Goal: Task Accomplishment & Management: Manage account settings

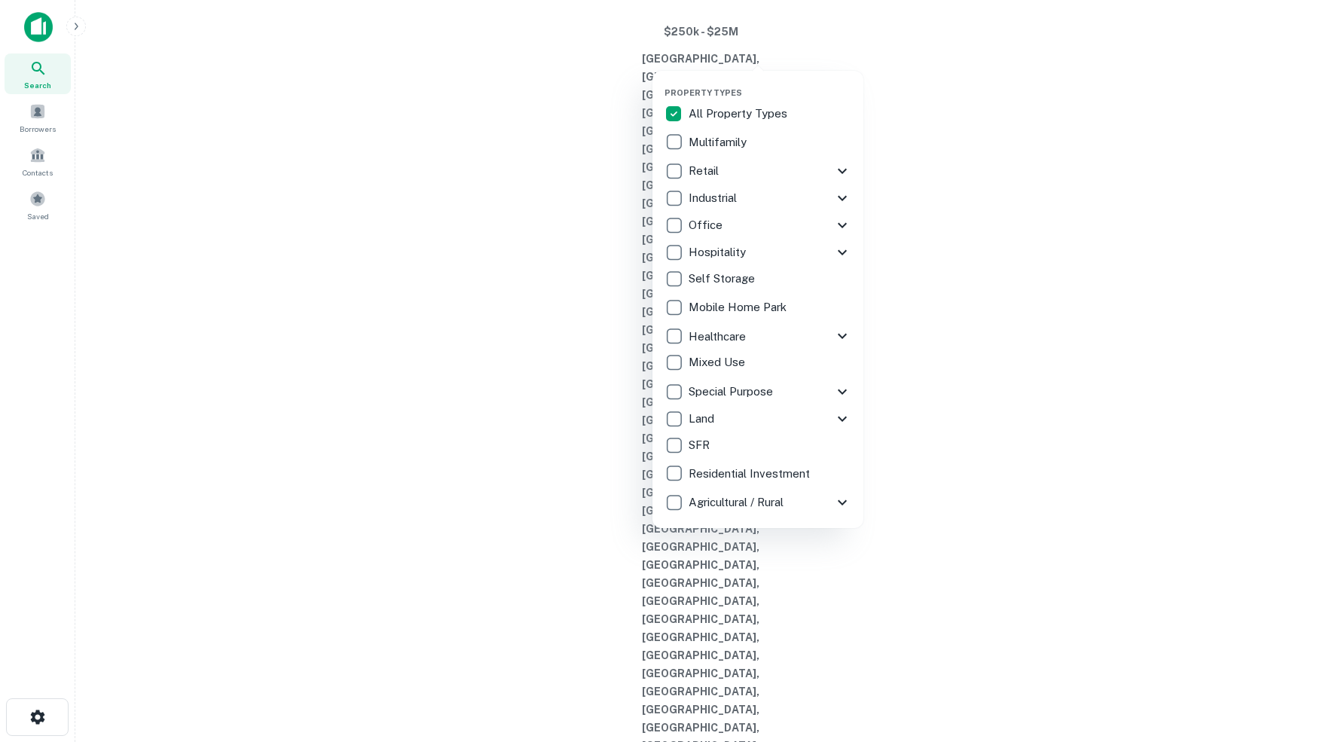
click at [478, 188] on div at bounding box center [663, 371] width 1326 height 742
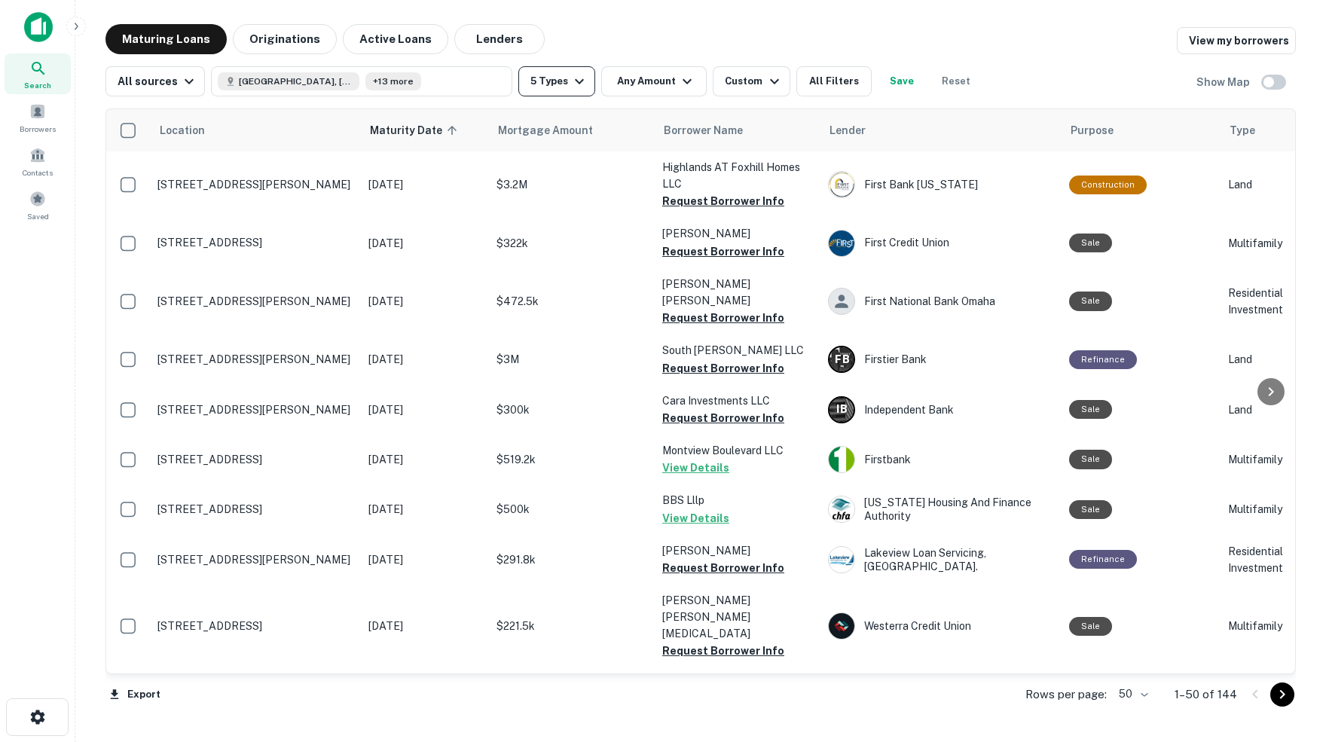
click at [584, 84] on icon "button" at bounding box center [579, 81] width 18 height 18
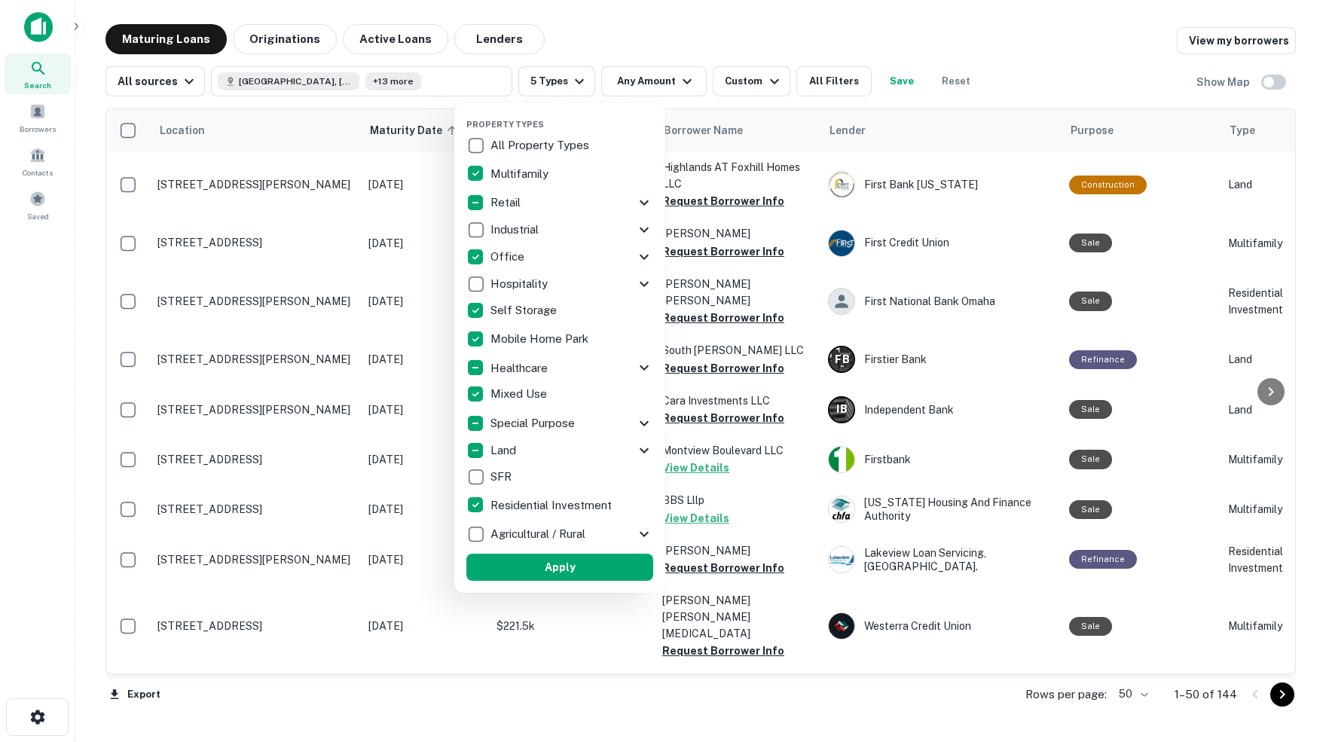
click at [644, 22] on div at bounding box center [663, 371] width 1326 height 742
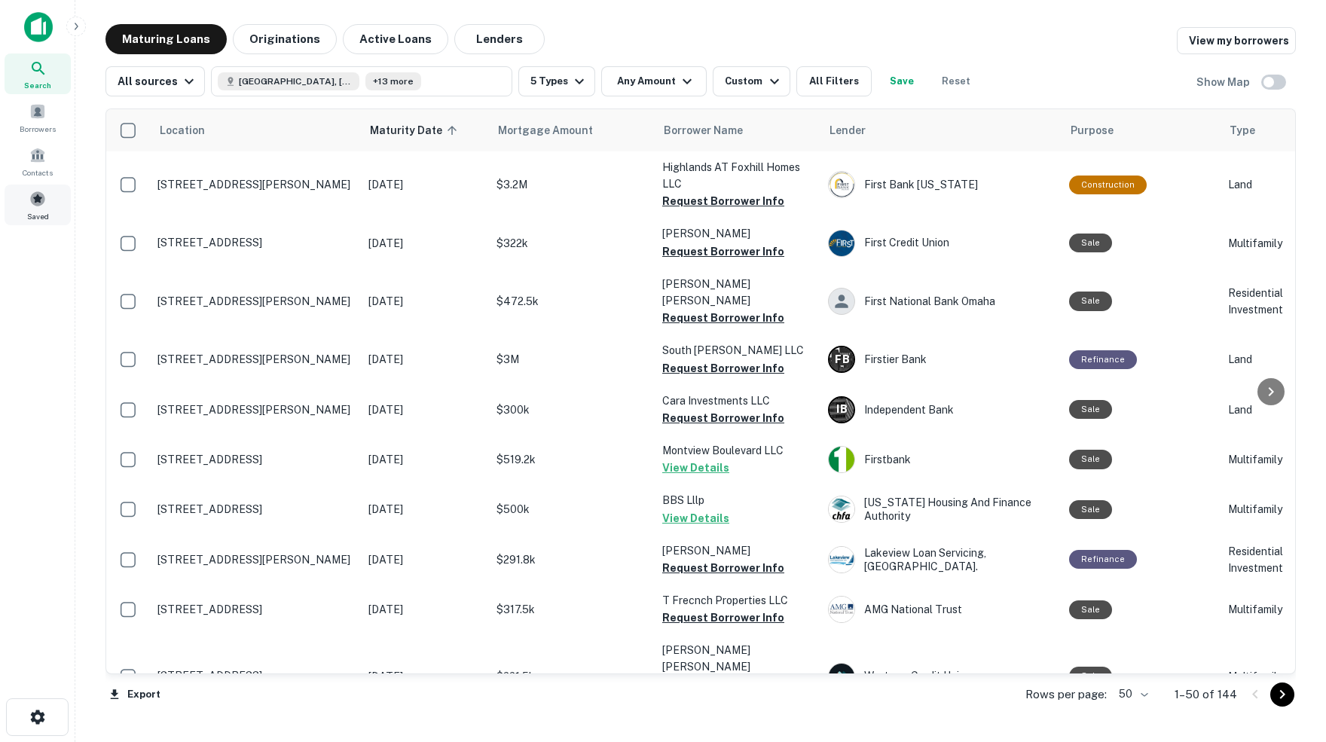
click at [34, 207] on span at bounding box center [37, 199] width 17 height 17
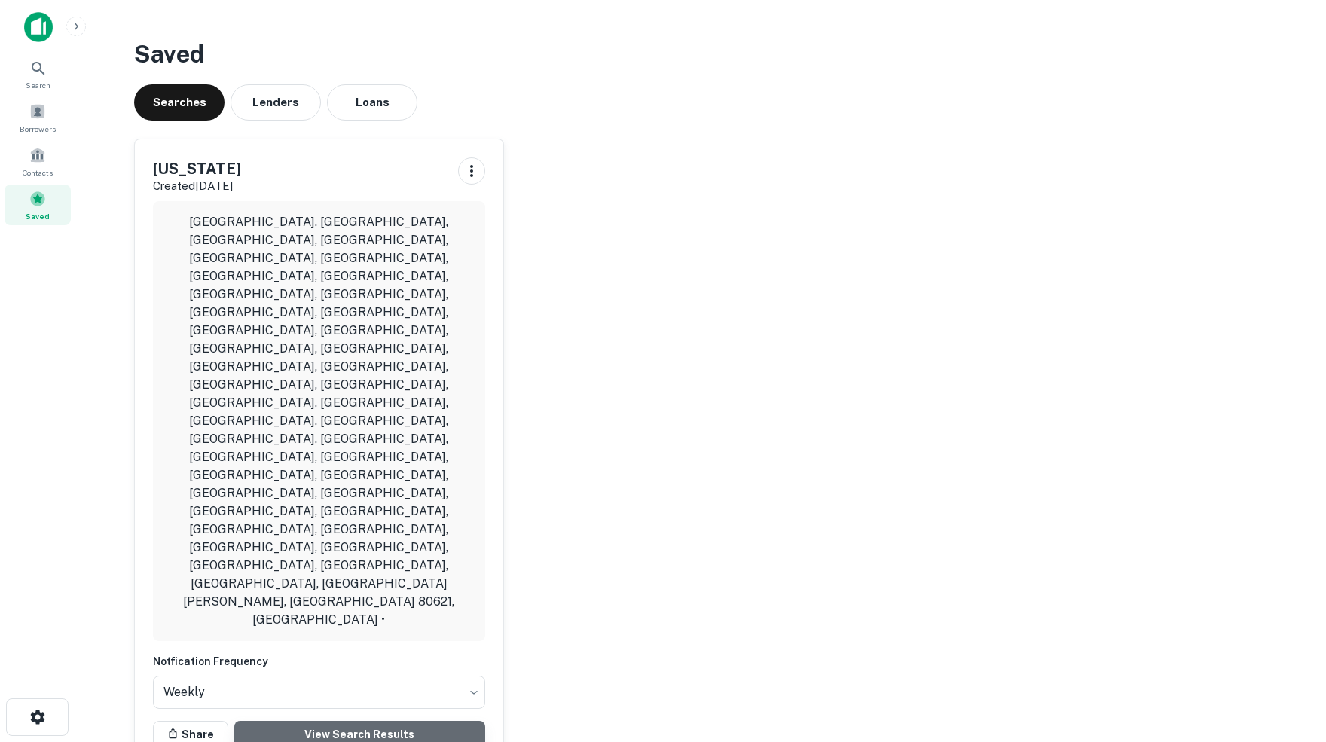
click at [354, 721] on link "View Search Results" at bounding box center [359, 734] width 251 height 27
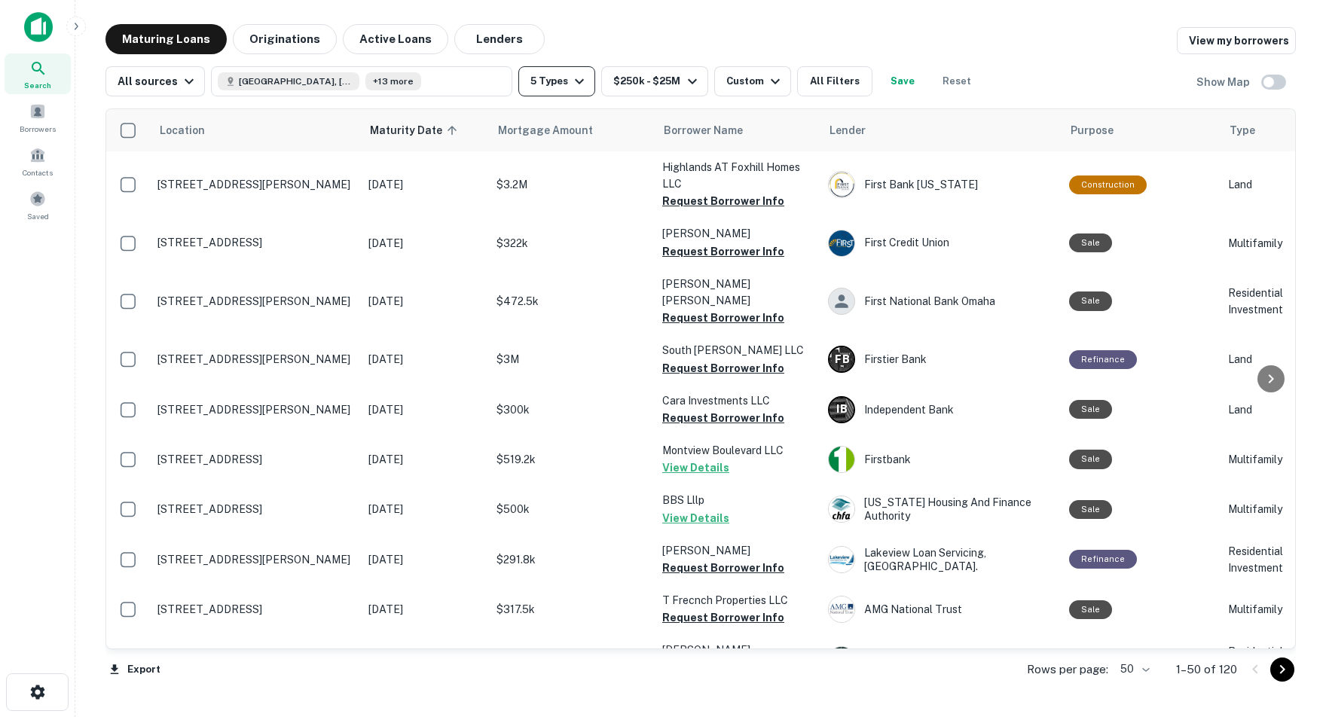
click at [580, 83] on icon "button" at bounding box center [579, 81] width 18 height 18
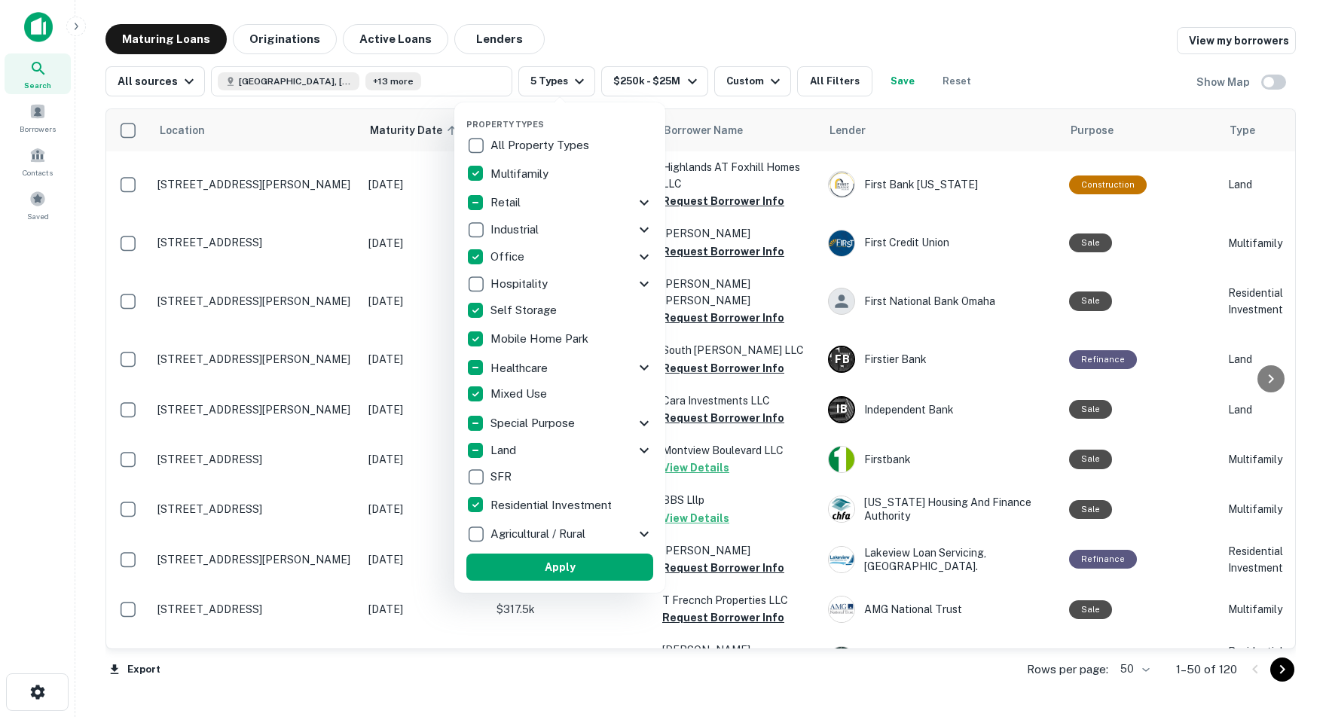
click at [701, 0] on div at bounding box center [663, 358] width 1326 height 717
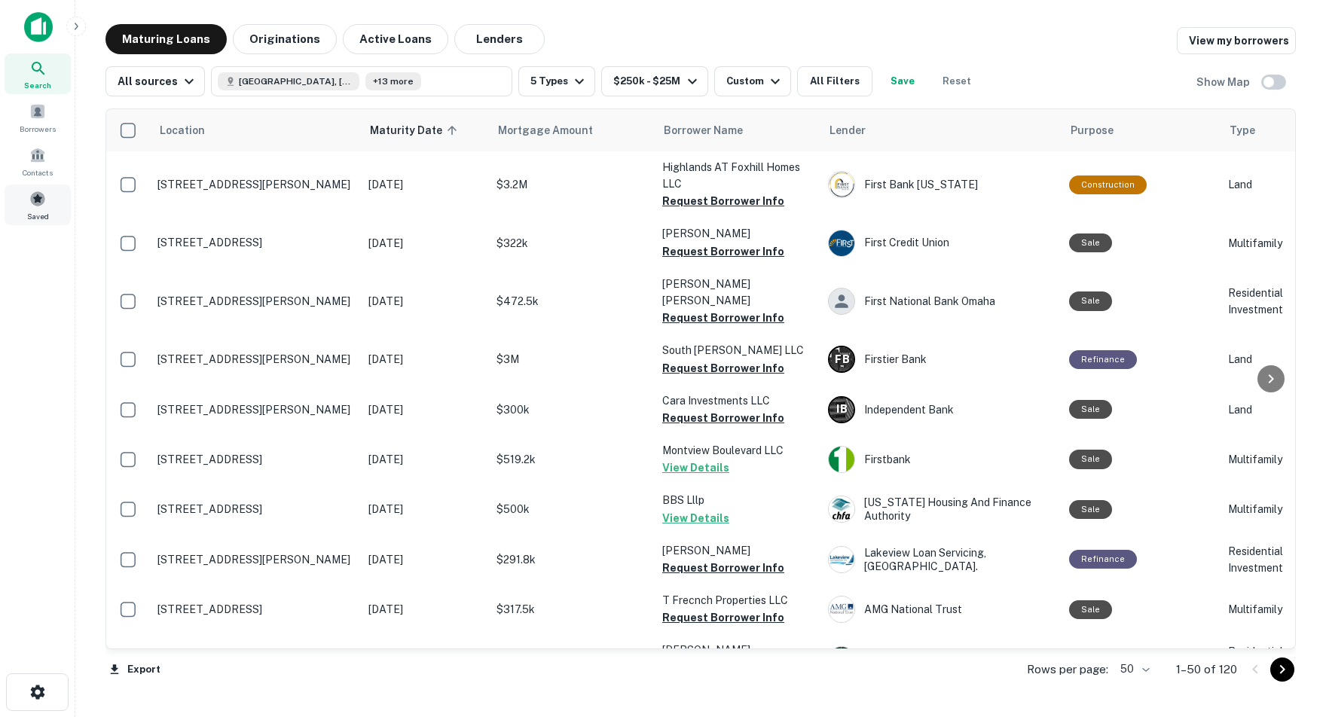
click at [37, 220] on div "Saved" at bounding box center [38, 205] width 66 height 41
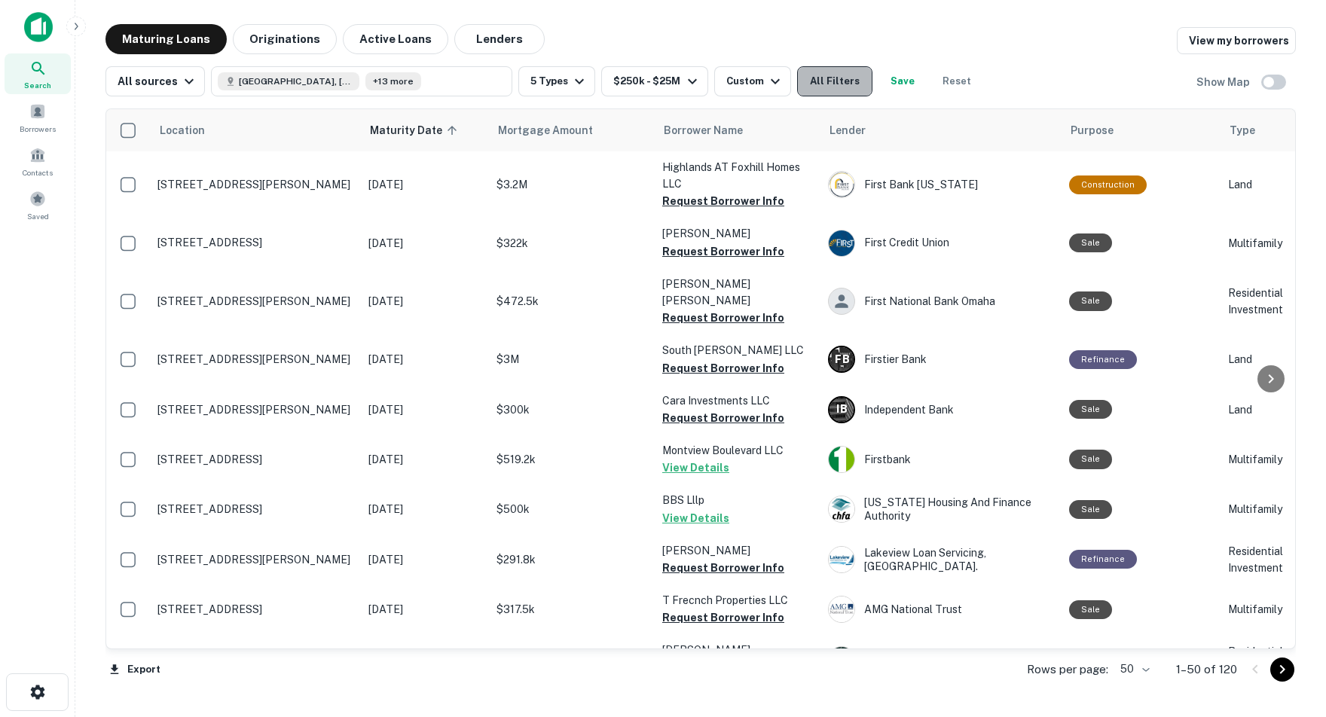
click at [857, 81] on button "All Filters" at bounding box center [834, 81] width 75 height 30
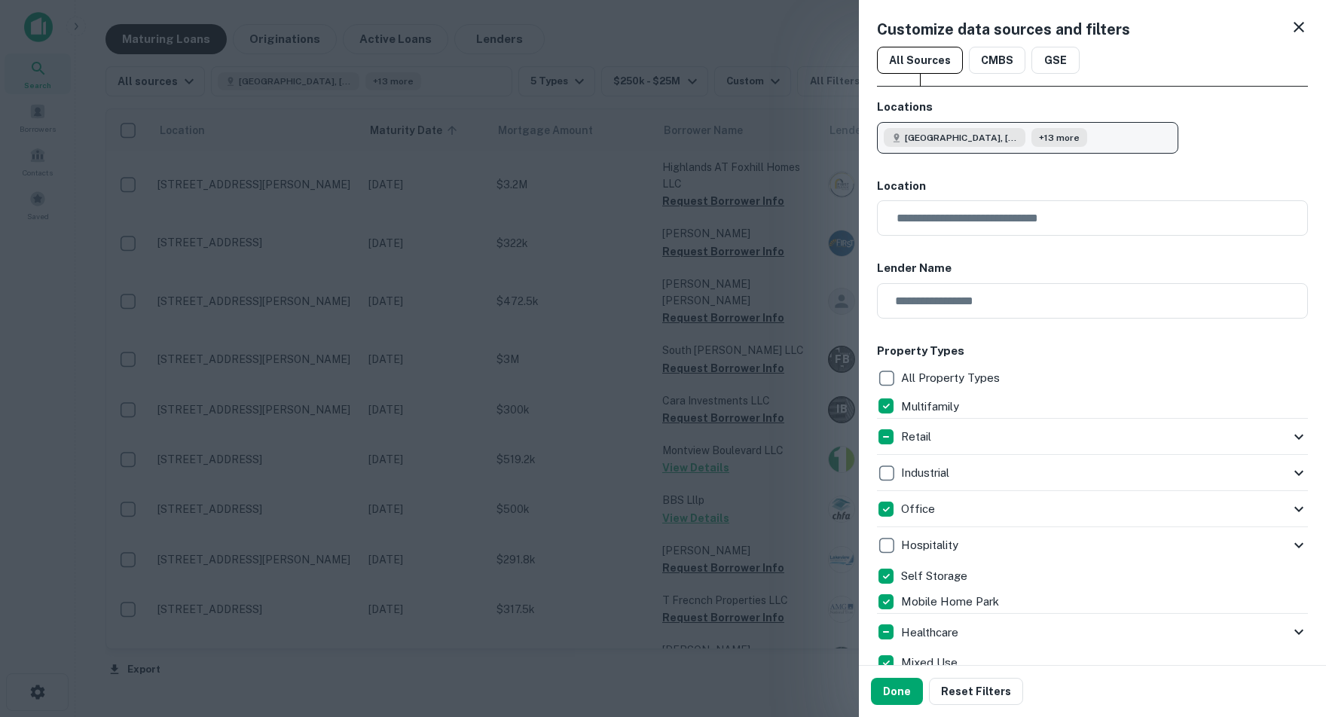
click at [1047, 138] on span "+13 more" at bounding box center [1059, 138] width 41 height 14
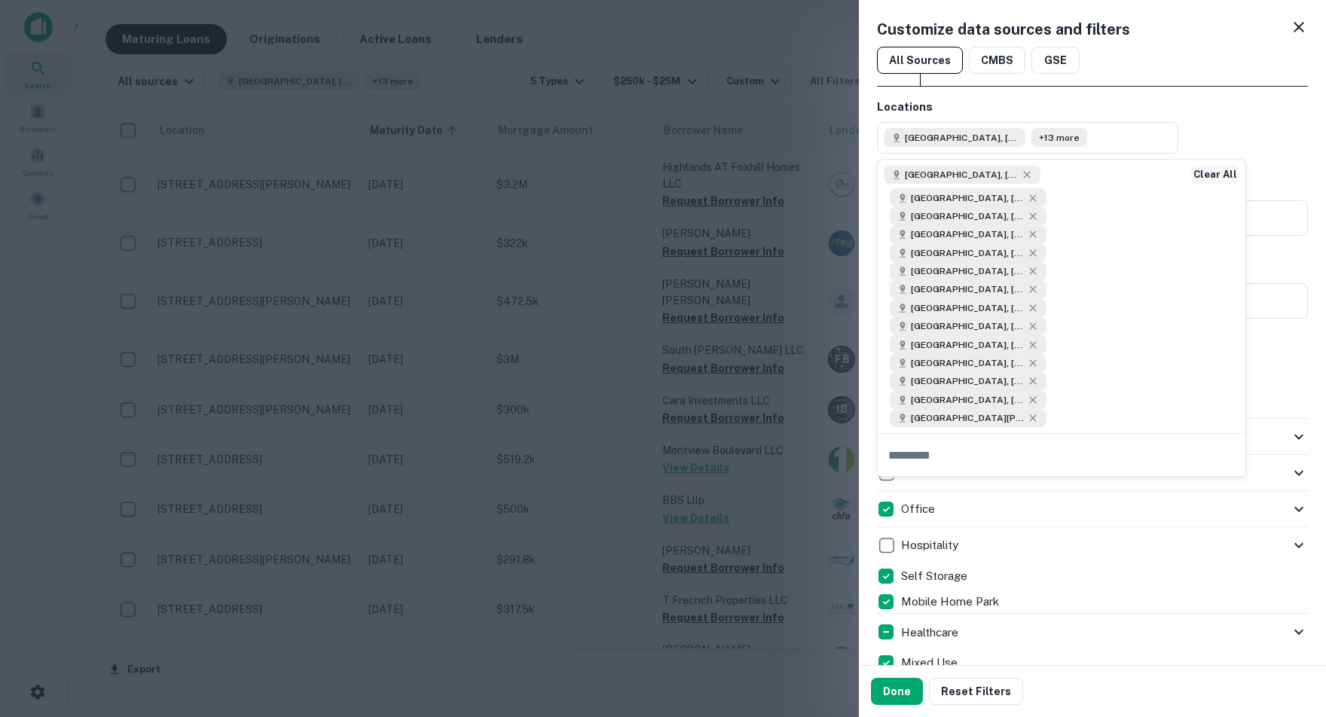
click at [1214, 179] on button "Clear All" at bounding box center [1215, 175] width 48 height 18
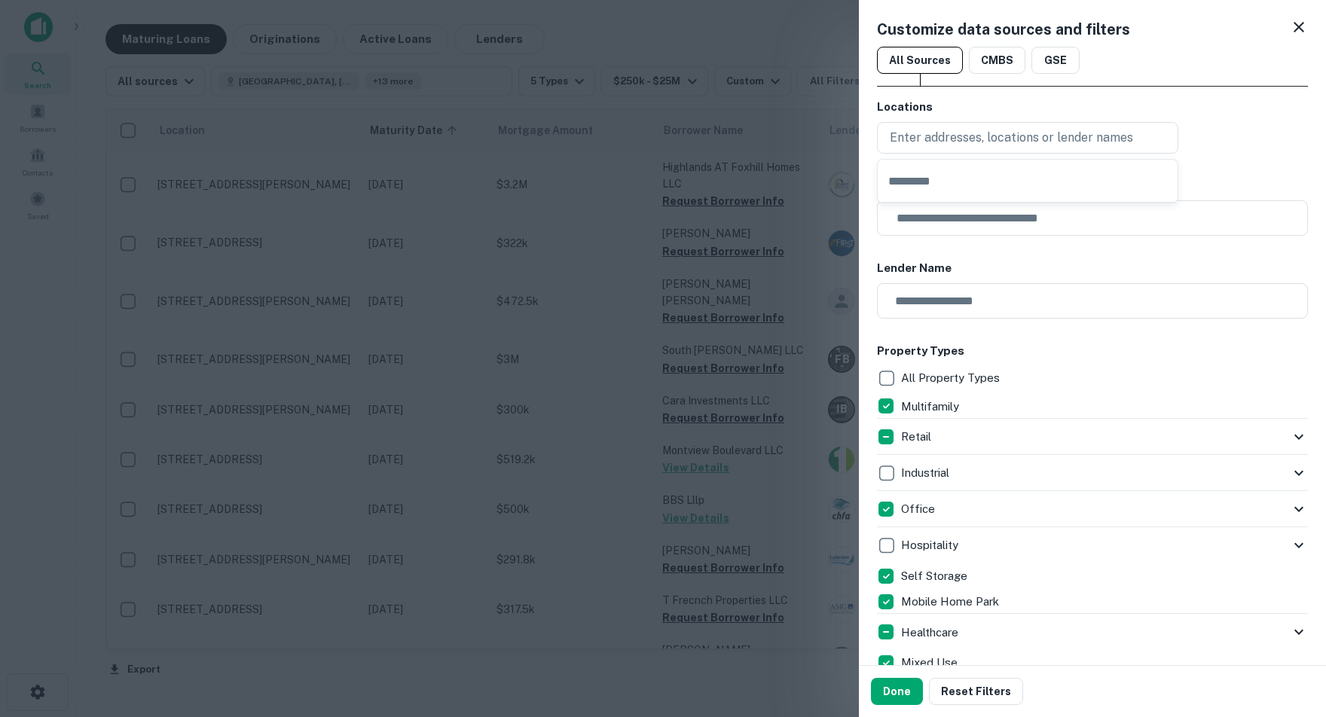
click at [946, 165] on input "text" at bounding box center [1028, 181] width 300 height 42
type input "**********"
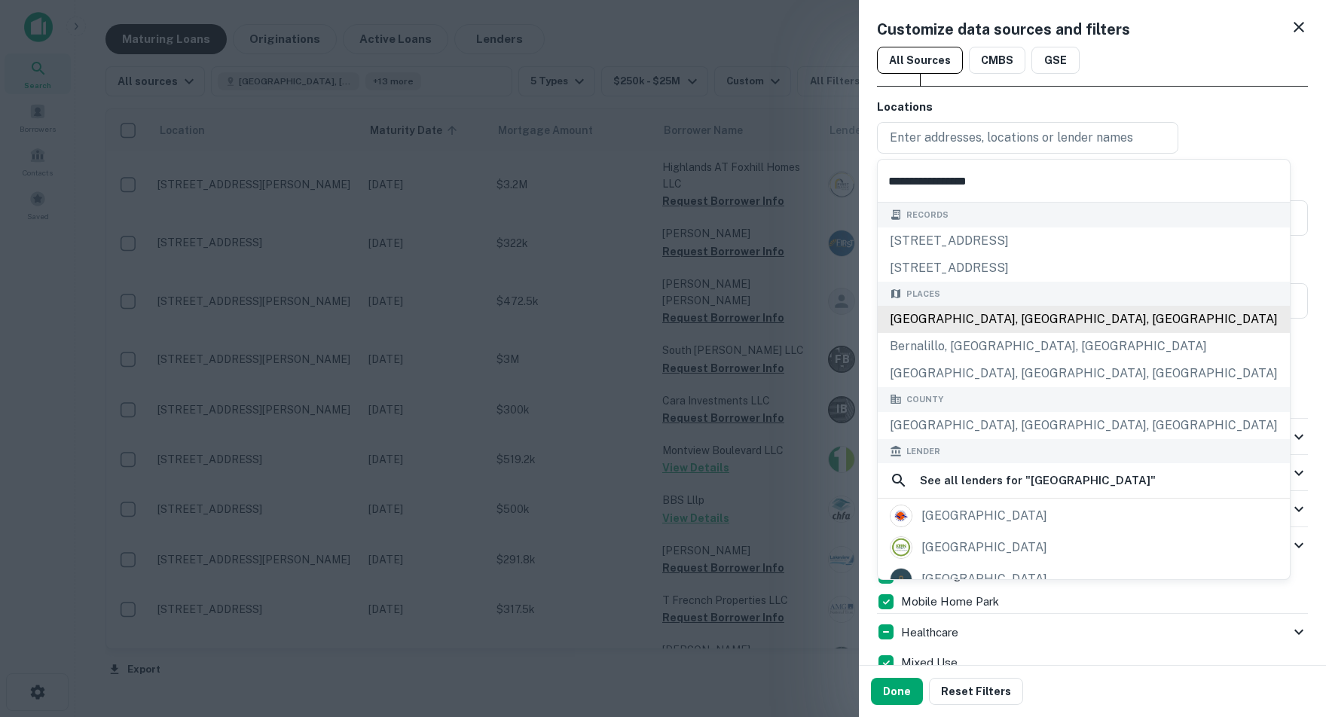
click at [994, 329] on div "Bernalillo County, NM, USA" at bounding box center [1084, 319] width 412 height 27
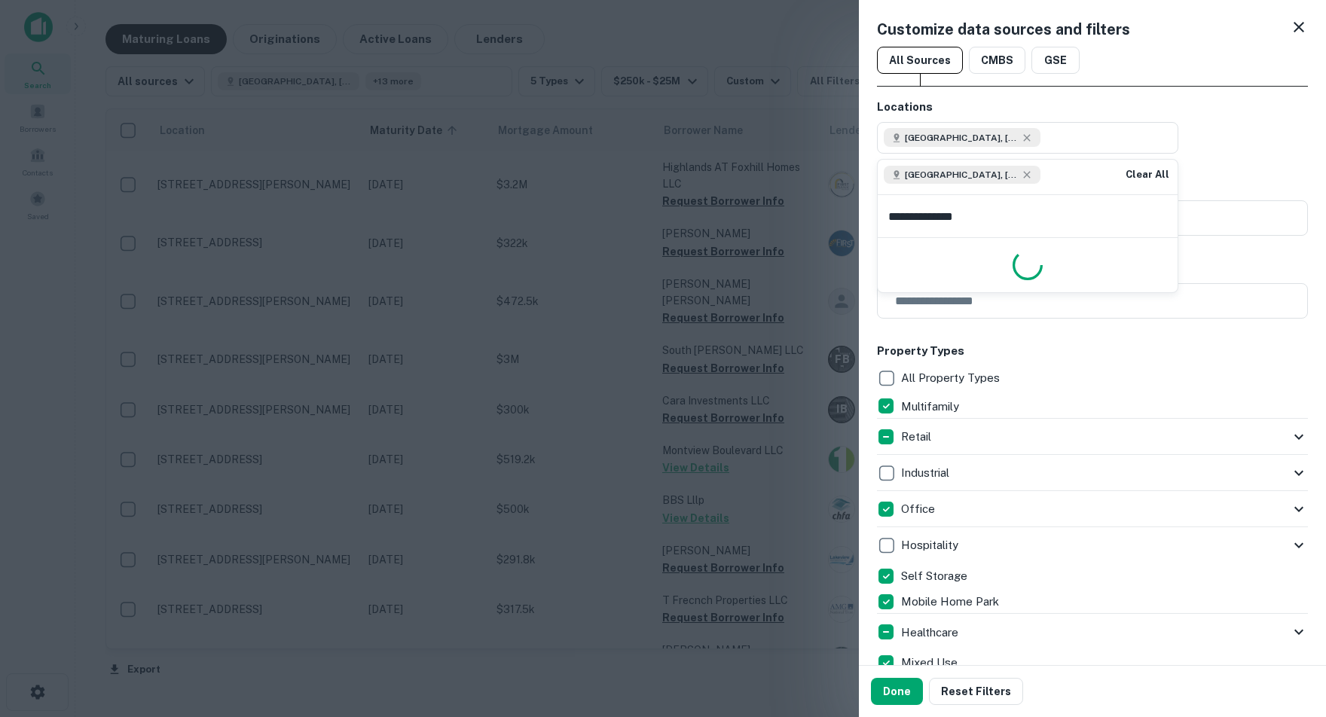
type input "**********"
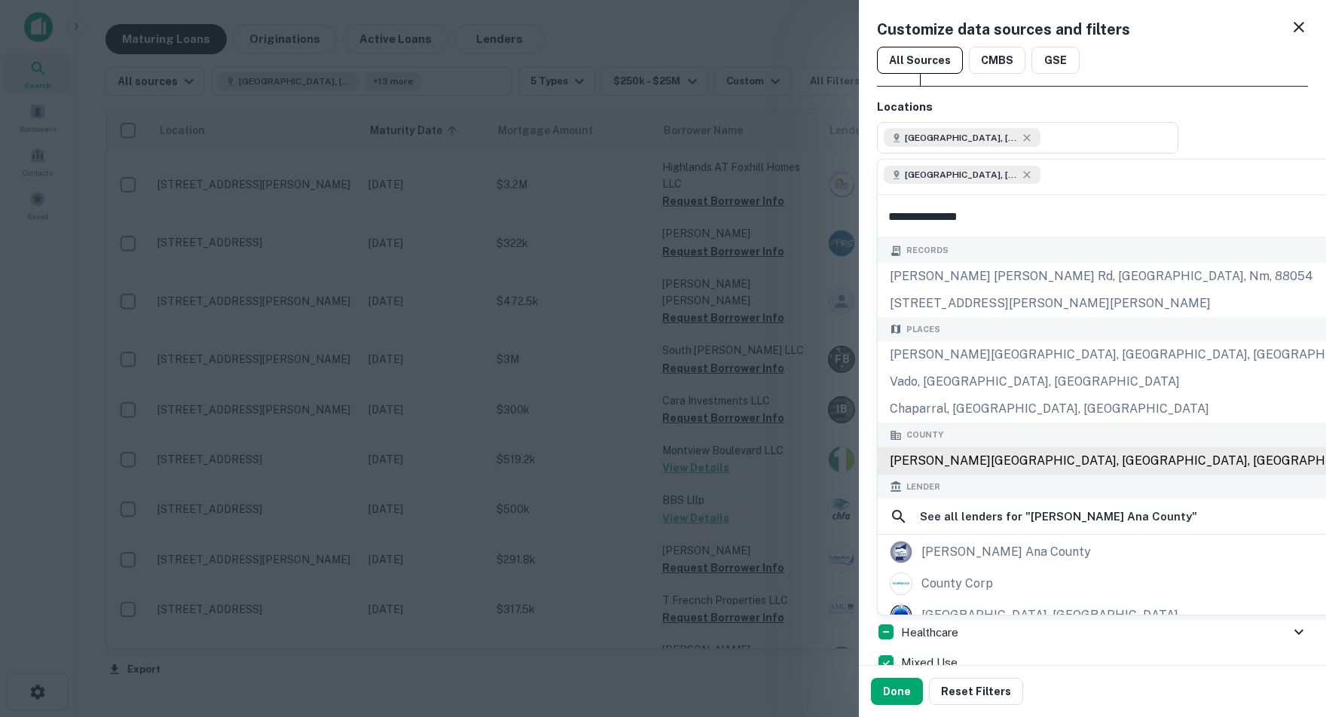
click at [1010, 472] on div "Doña Ana County, NM, USA" at bounding box center [1134, 461] width 513 height 27
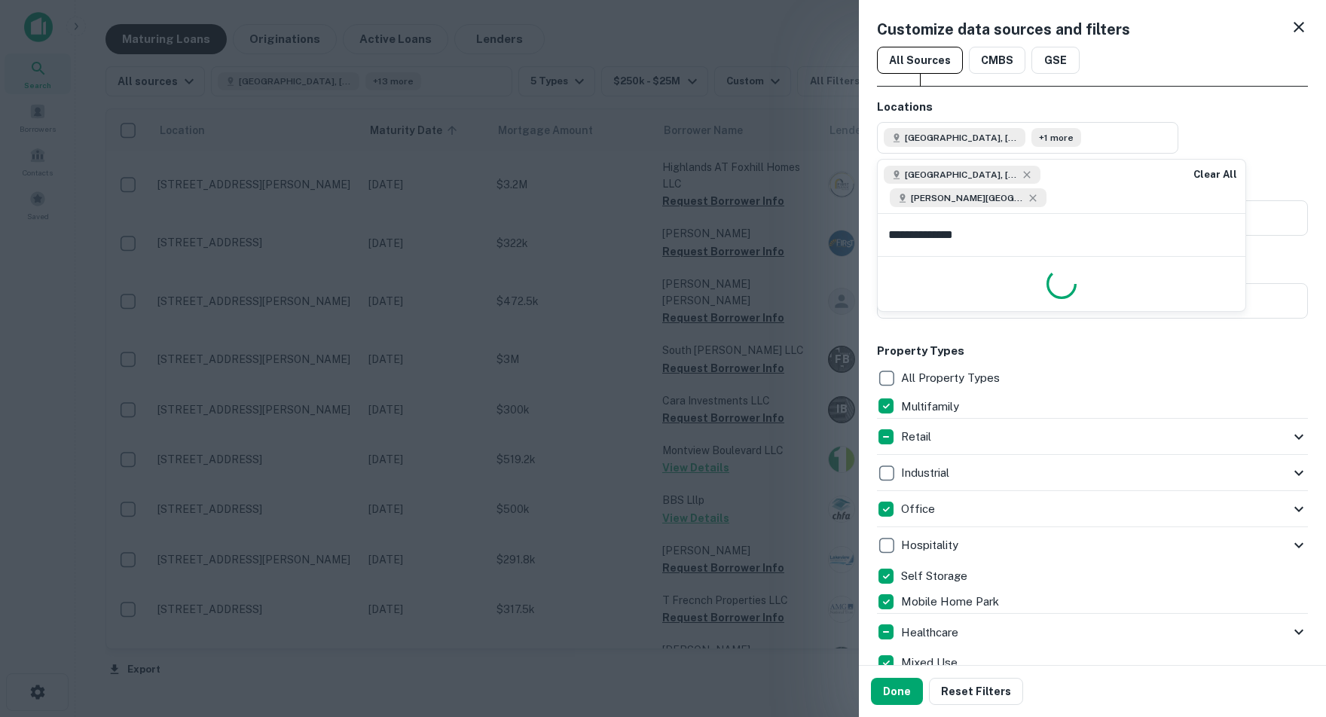
type input "**********"
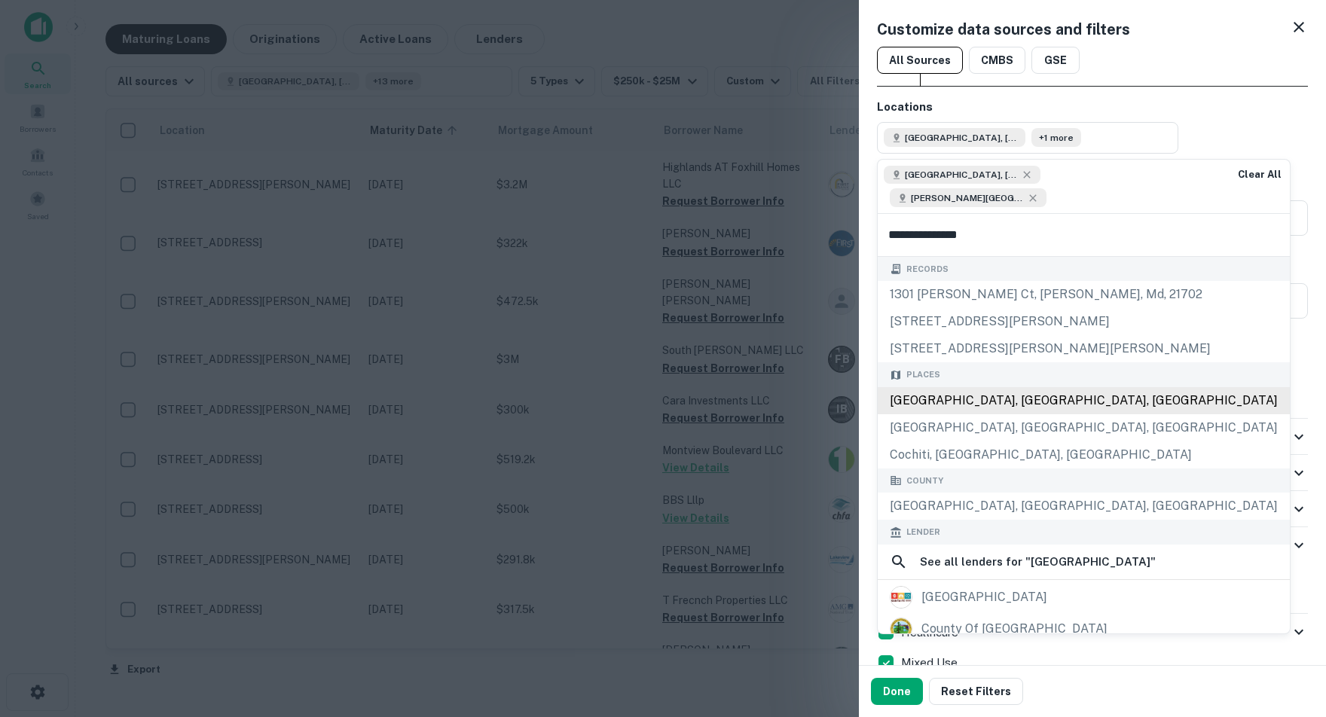
click at [1001, 412] on div "Sandoval County, NM, USA" at bounding box center [1084, 400] width 412 height 27
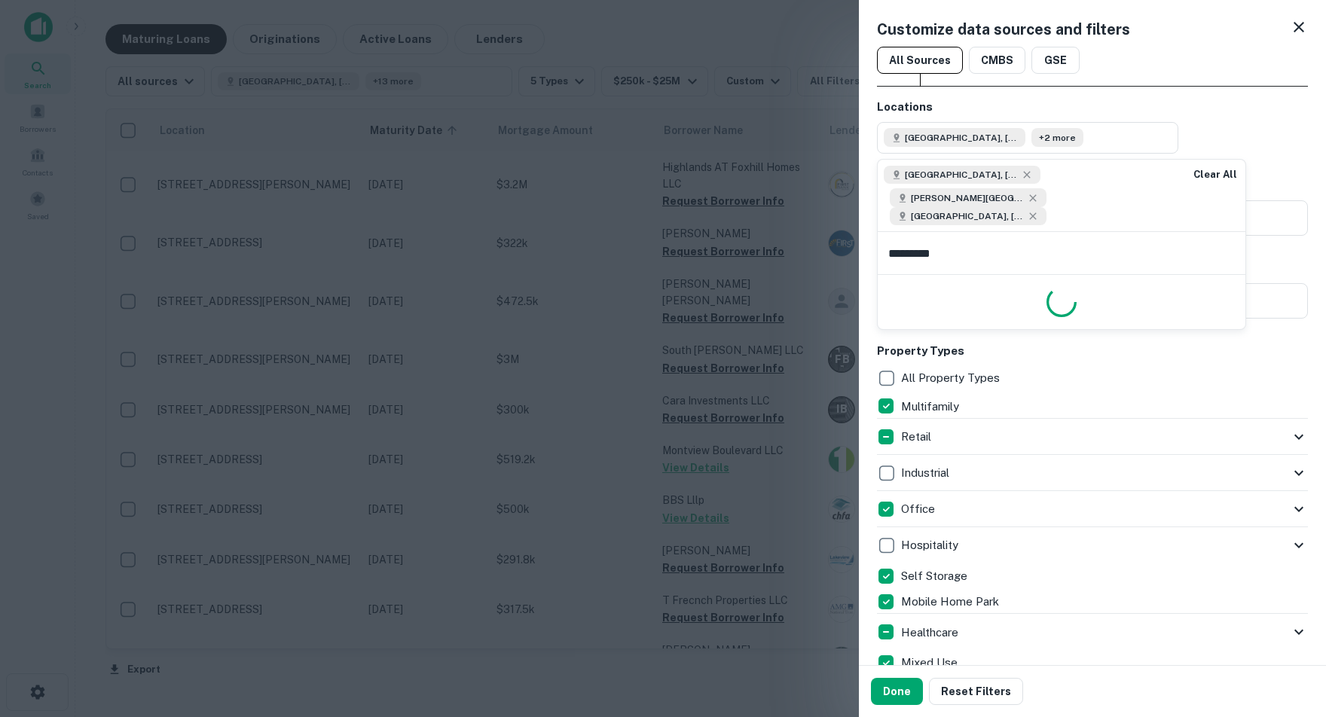
type input "**********"
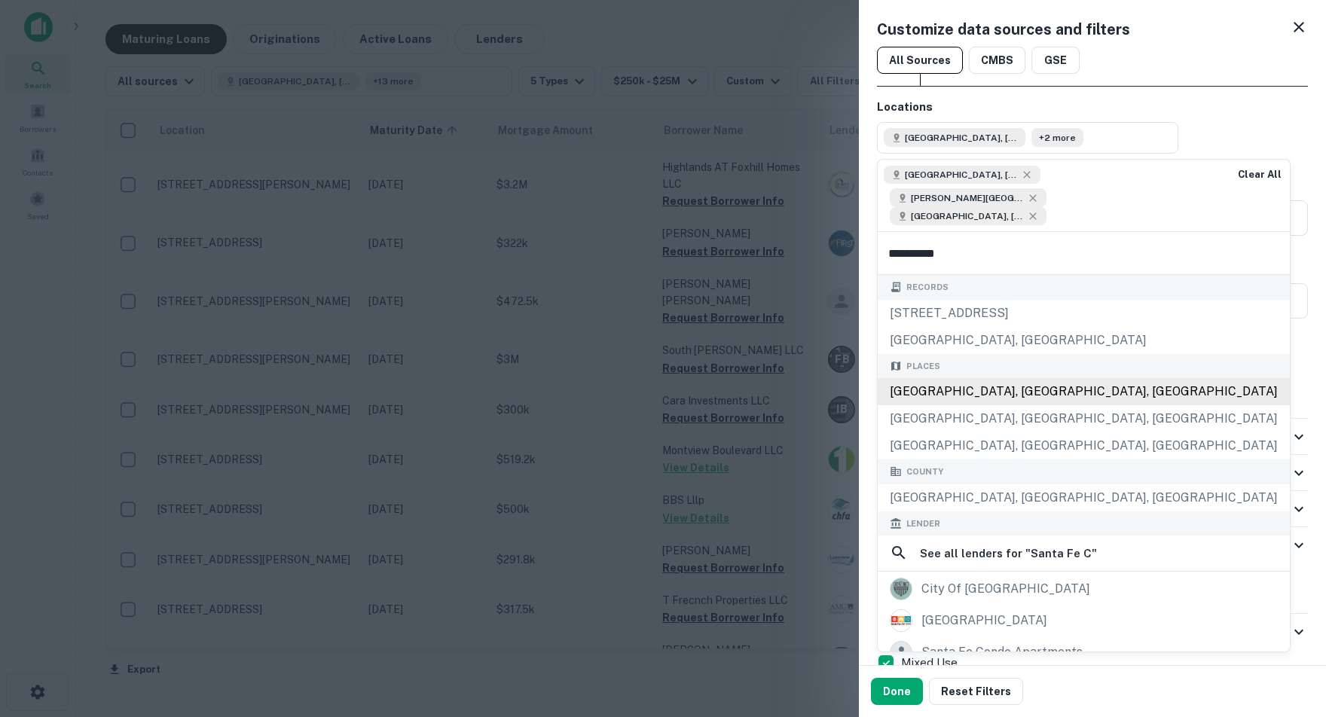
click at [982, 405] on div "Santa Fe County, NM, USA" at bounding box center [1084, 391] width 412 height 27
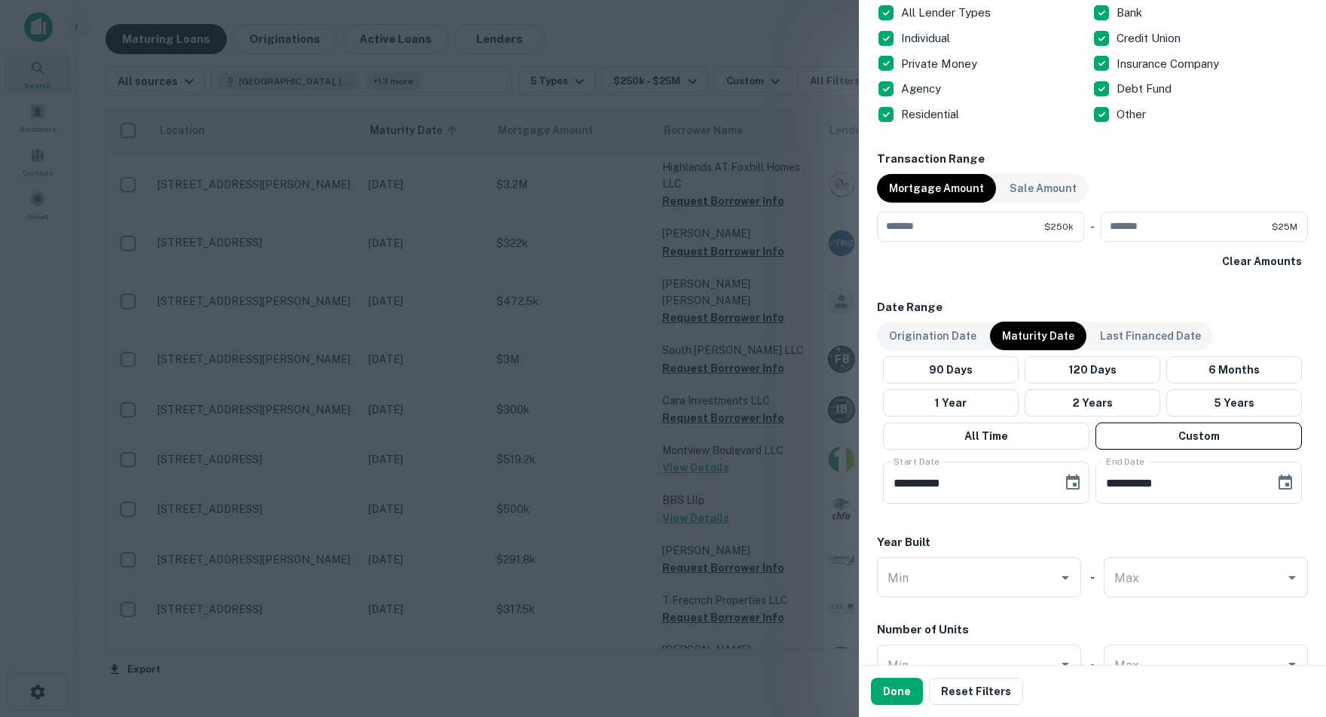
scroll to position [980, 0]
click at [1201, 434] on button "Custom" at bounding box center [1199, 435] width 206 height 27
click at [1075, 480] on icon "Choose date, selected date is Oct 31, 2025" at bounding box center [1073, 481] width 14 height 15
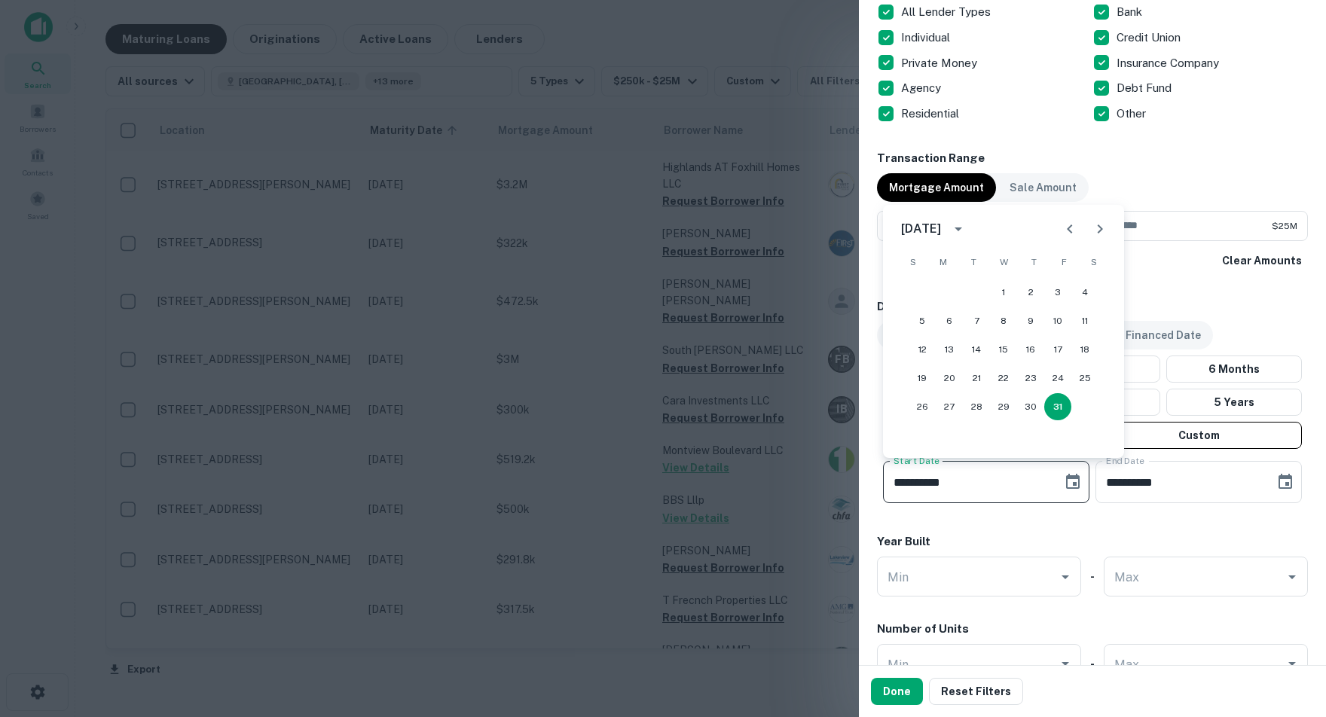
click at [1098, 230] on icon "Next month" at bounding box center [1100, 229] width 18 height 18
click at [1086, 293] on button "1" at bounding box center [1084, 292] width 27 height 27
type input "**********"
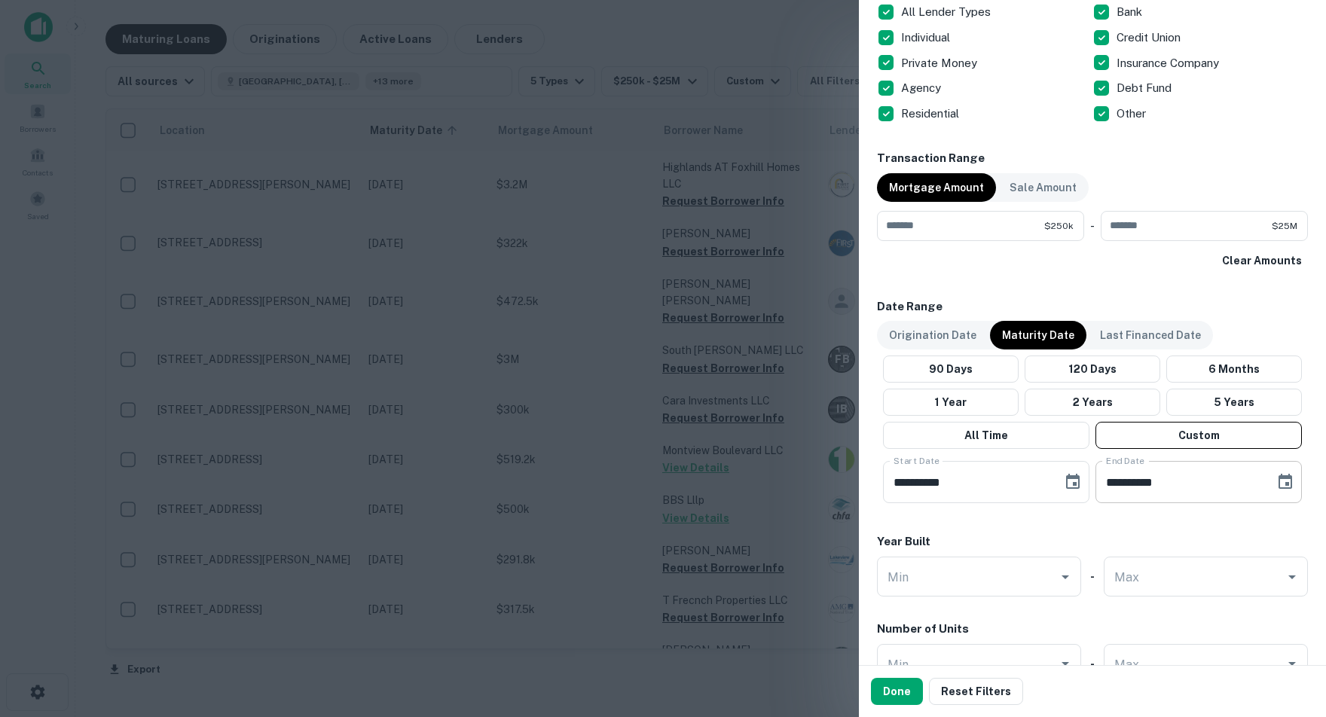
click at [1284, 481] on icon "Choose date, selected date is May 30, 2026" at bounding box center [1286, 481] width 14 height 15
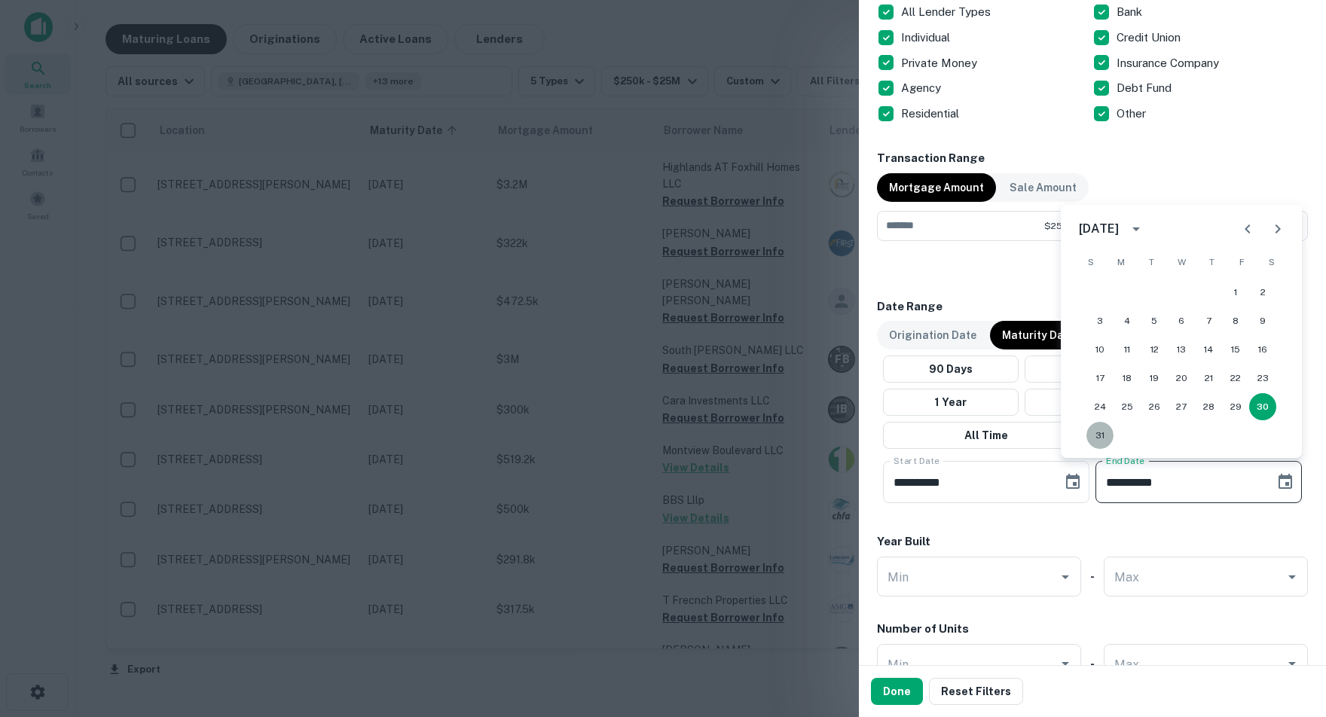
click at [1102, 438] on button "31" at bounding box center [1099, 435] width 27 height 27
type input "**********"
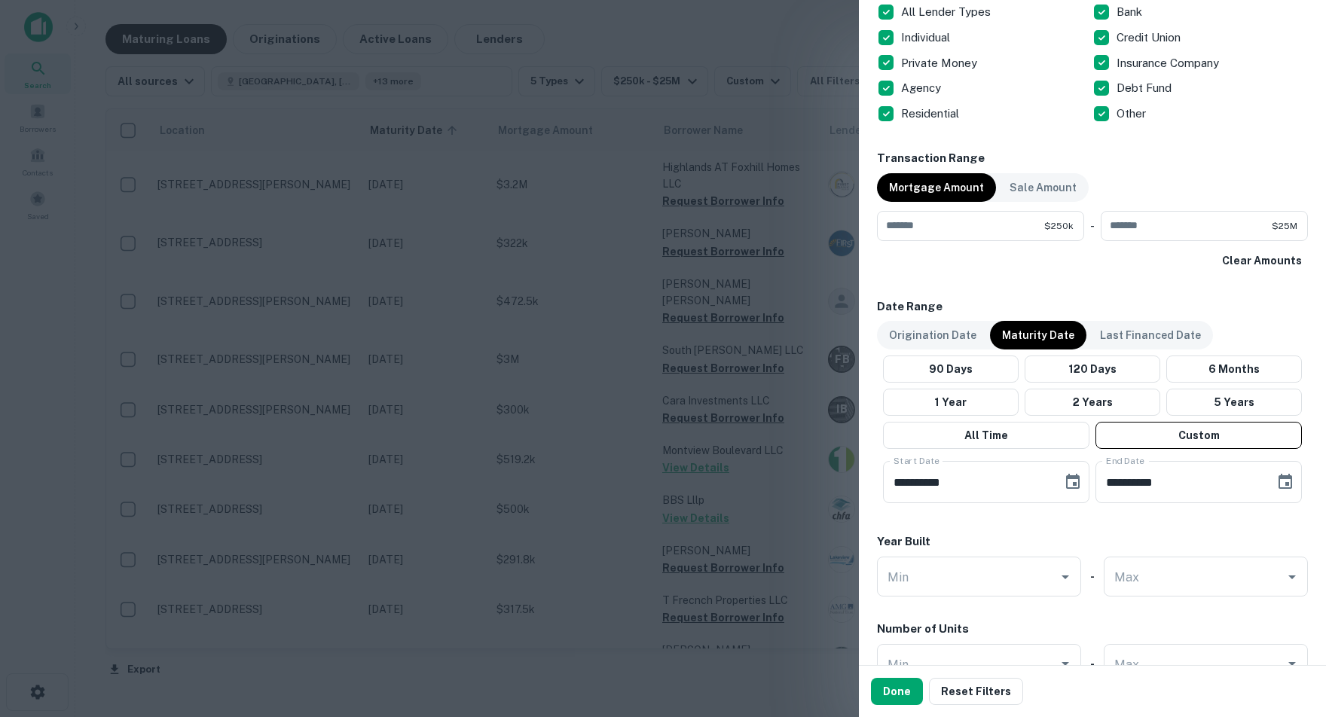
click at [1118, 511] on div "Locations Bernalillo County, NM, USA +3 more Location ​ Lender Name ​ Property …" at bounding box center [1092, 20] width 431 height 1804
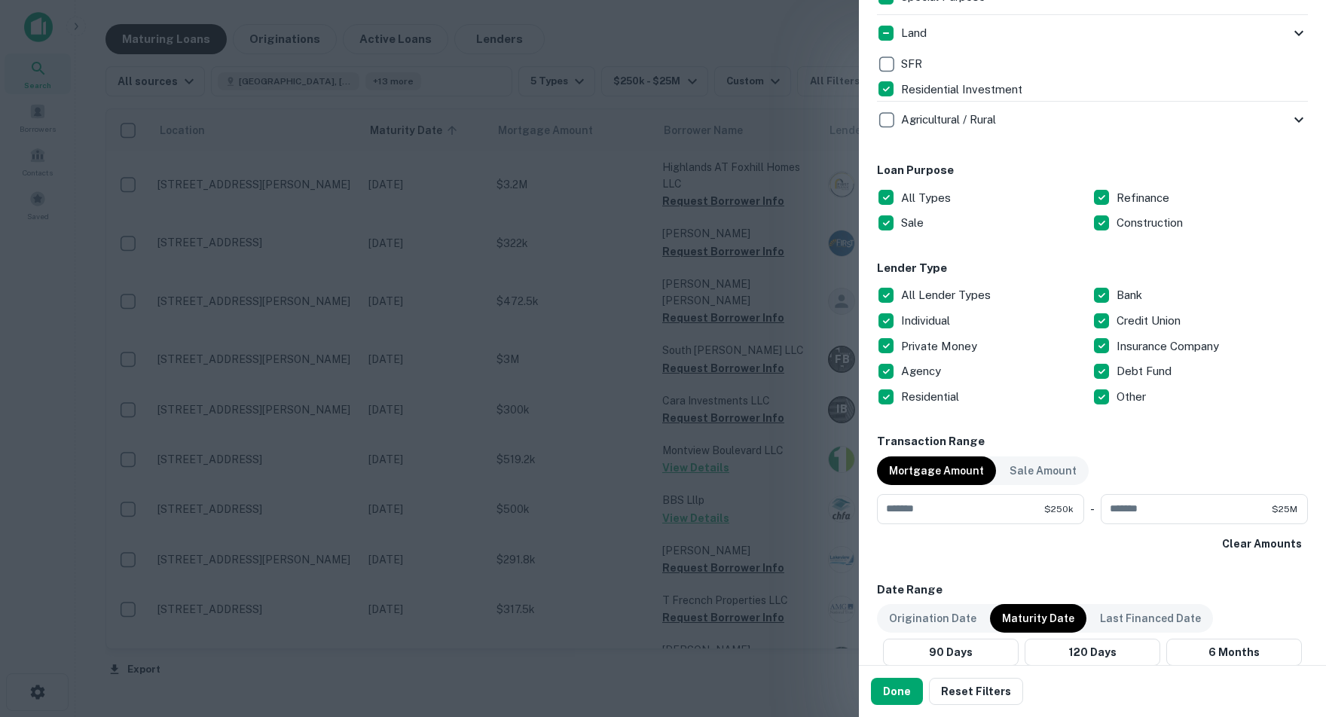
scroll to position [725, 0]
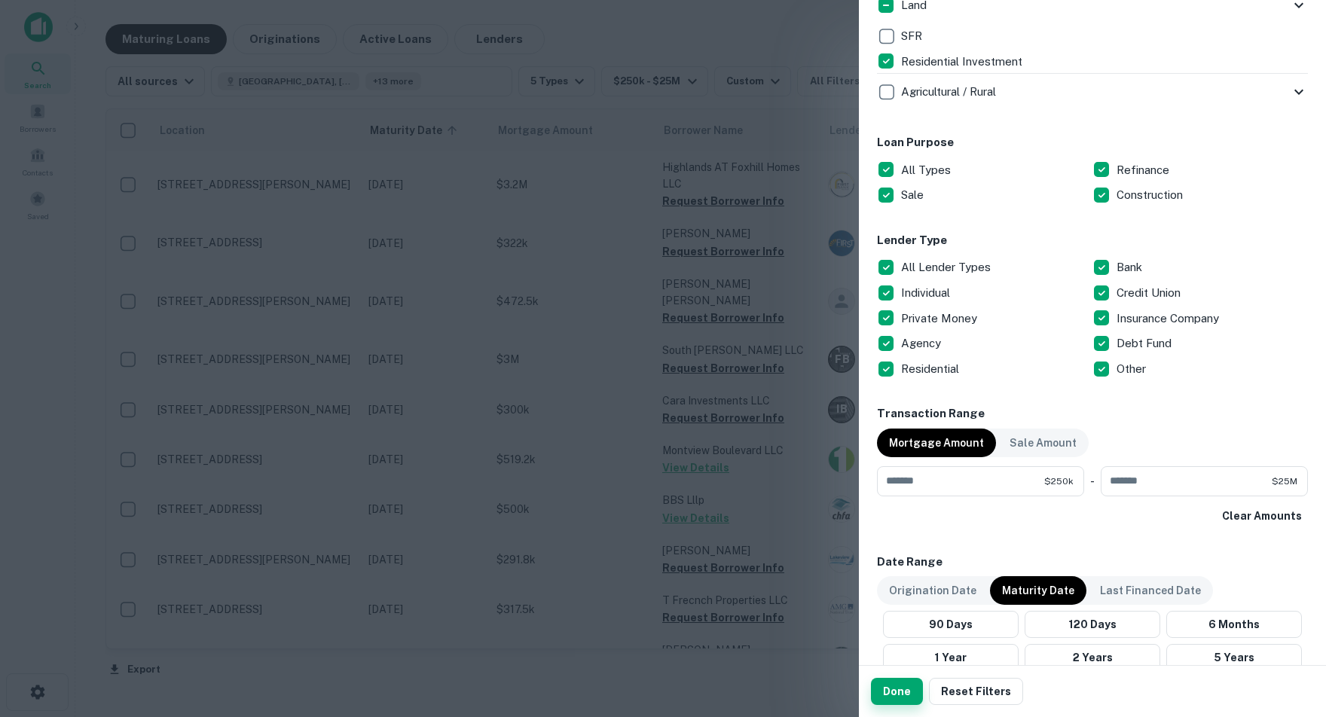
click at [892, 695] on button "Done" at bounding box center [897, 691] width 52 height 27
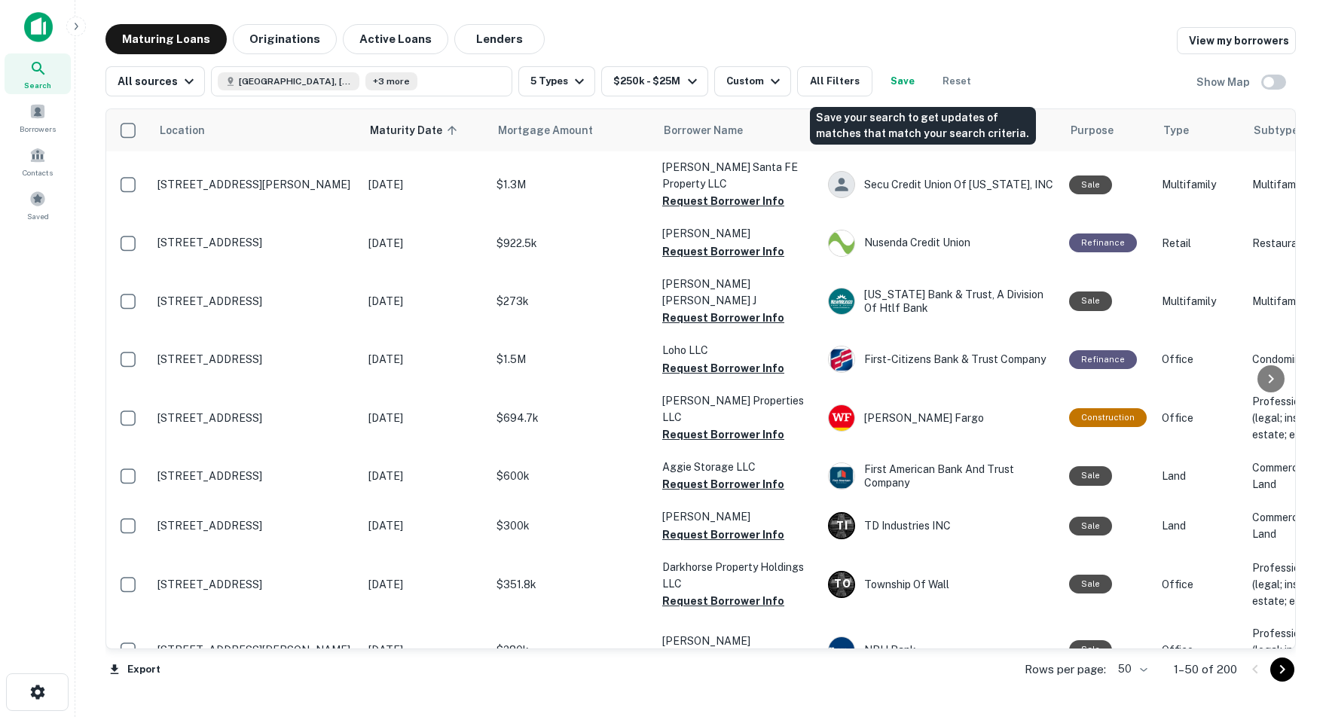
click at [926, 81] on button "Save" at bounding box center [903, 81] width 48 height 30
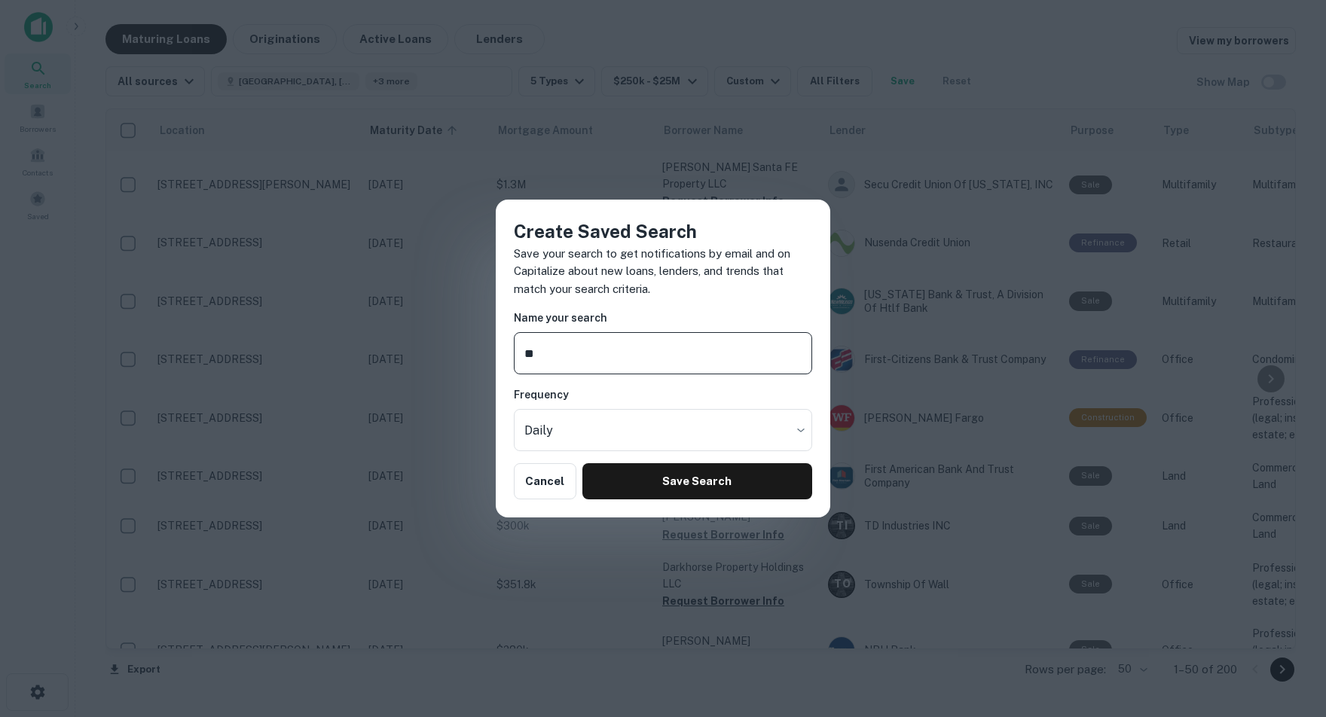
type input "*"
type input "**********"
click at [796, 425] on body "Search Borrowers Contacts Saved Maturing Loans Originations Active Loans Lender…" at bounding box center [663, 358] width 1326 height 717
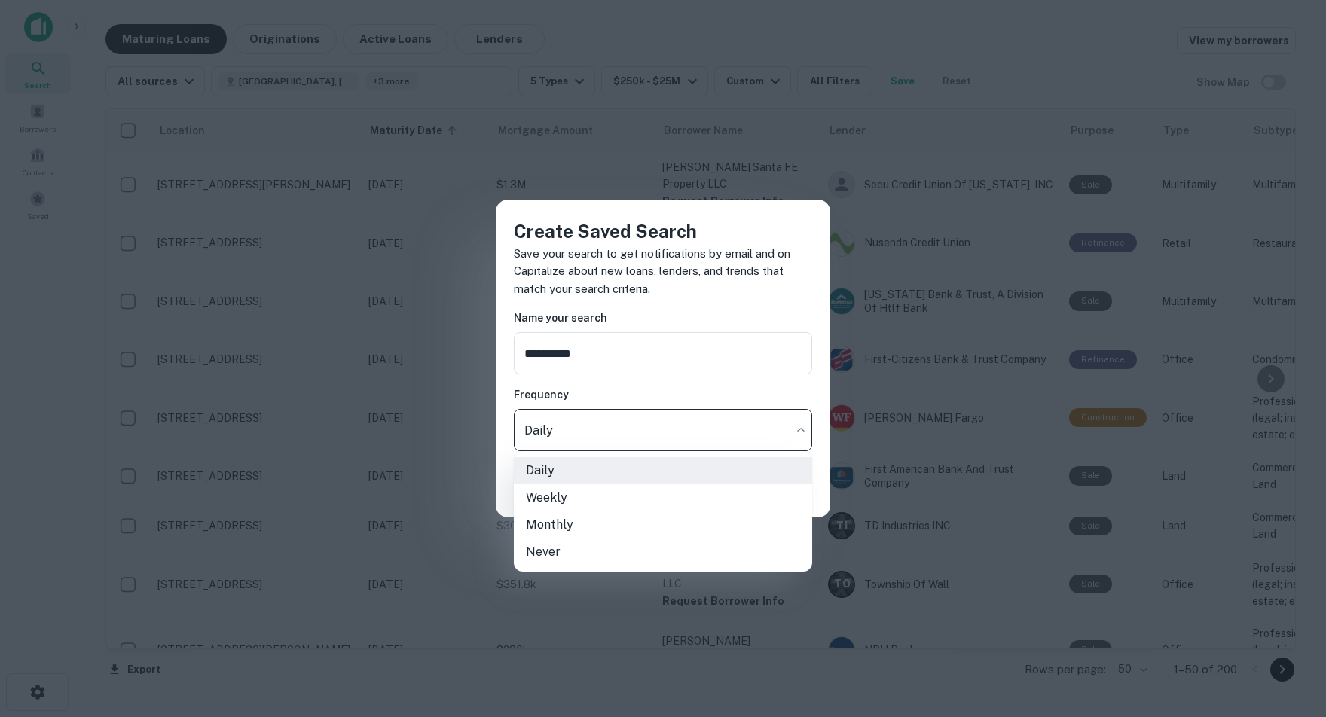
click at [535, 500] on li "Weekly" at bounding box center [663, 497] width 298 height 27
type input "******"
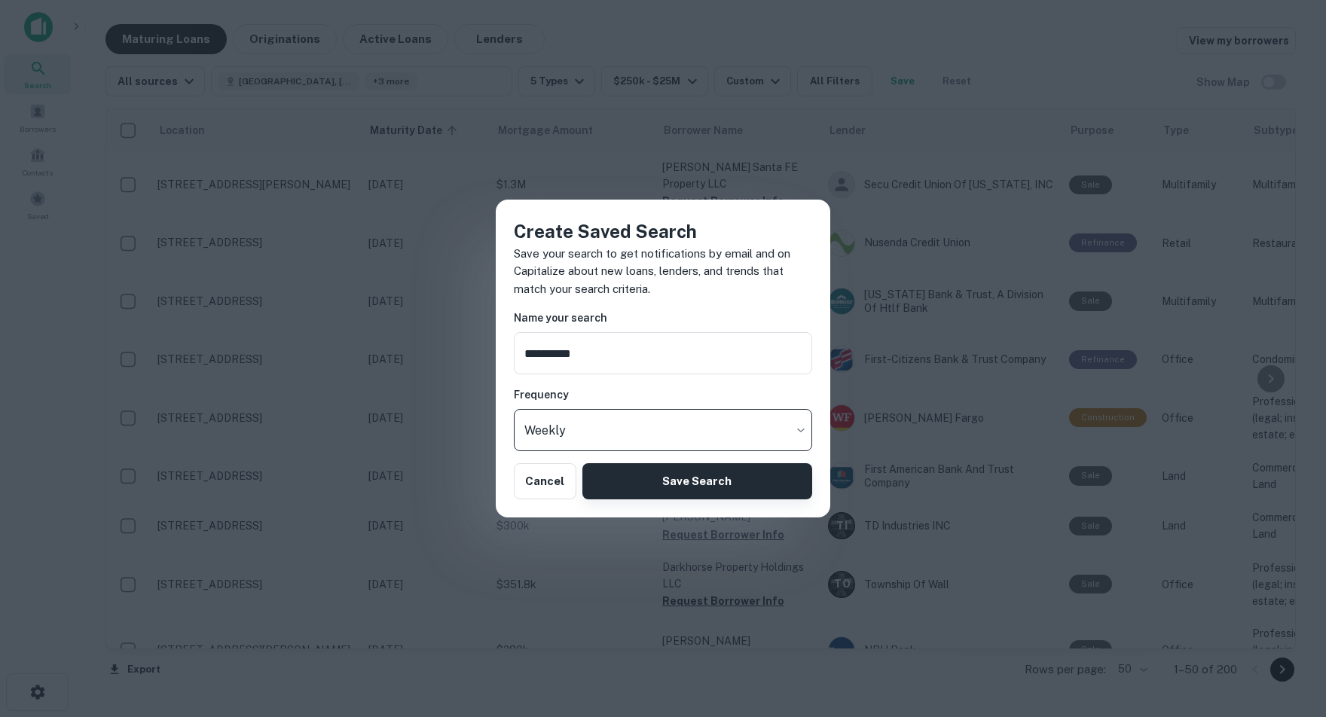
click at [691, 487] on button "Save Search" at bounding box center [697, 481] width 230 height 36
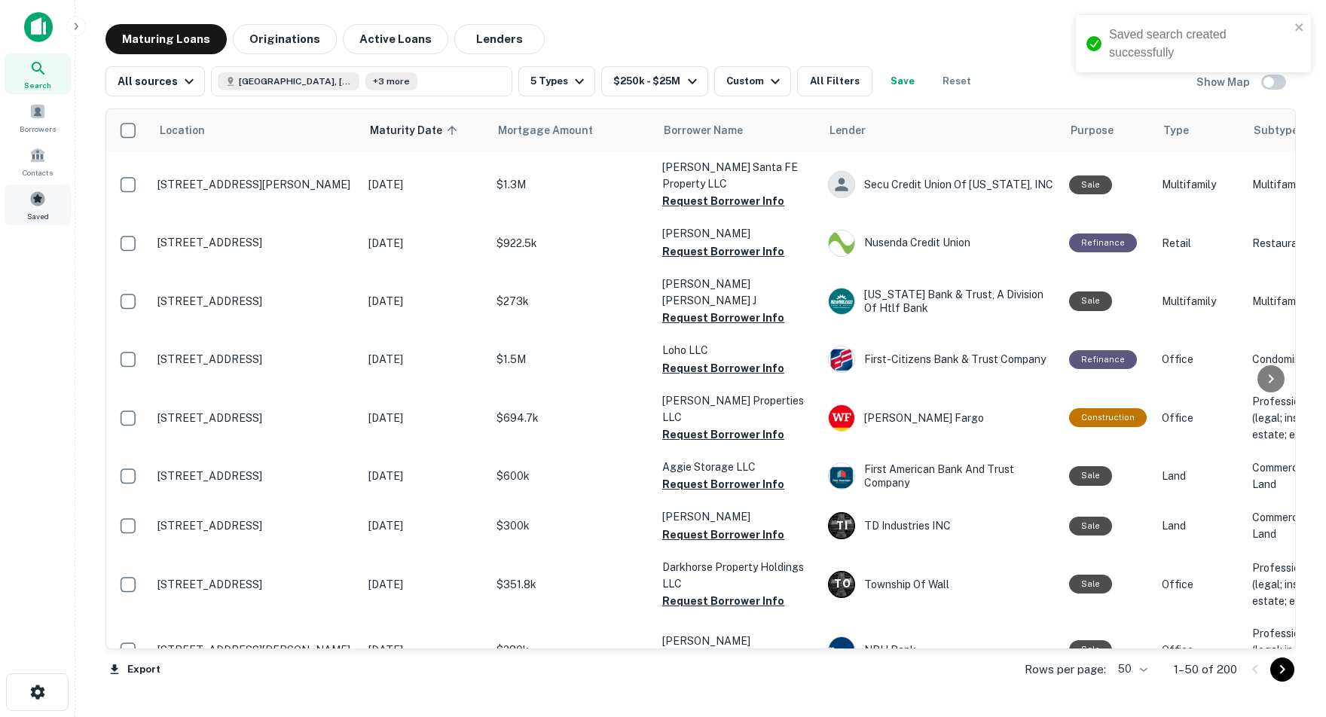
click at [38, 207] on span at bounding box center [37, 199] width 17 height 17
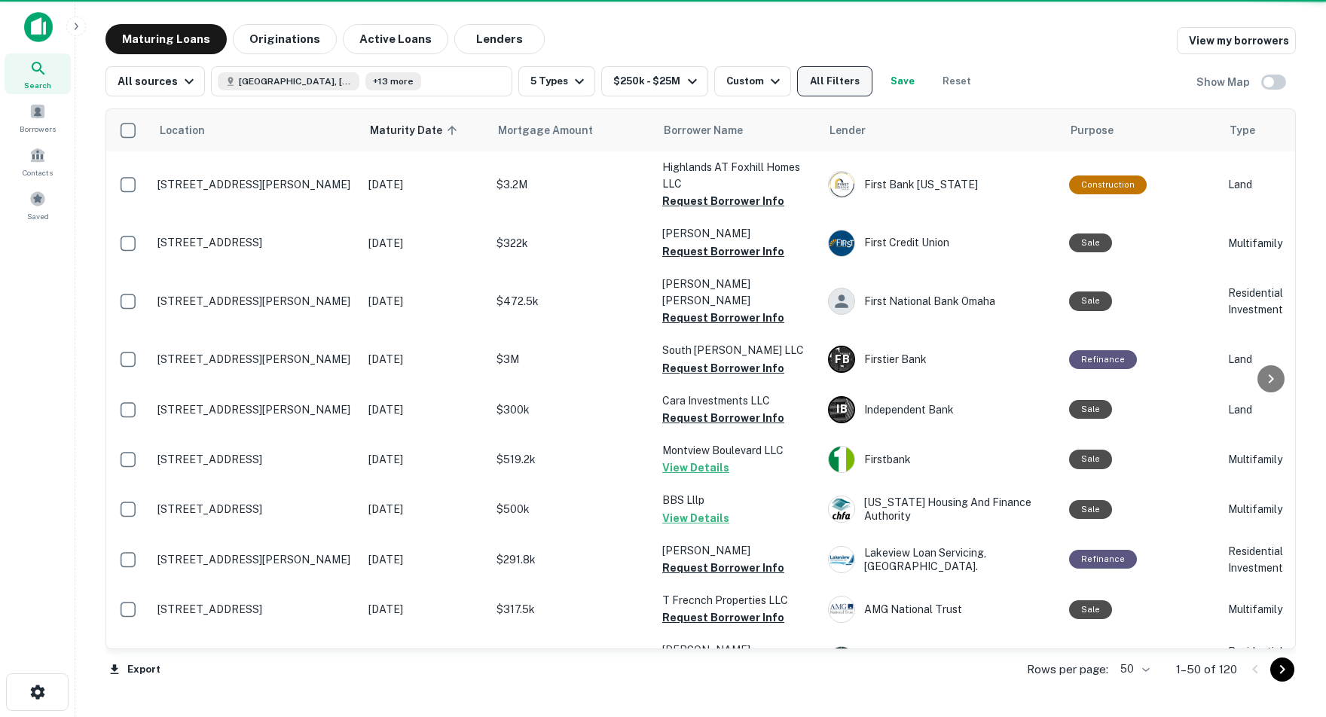
click at [863, 79] on button "All Filters" at bounding box center [834, 81] width 75 height 30
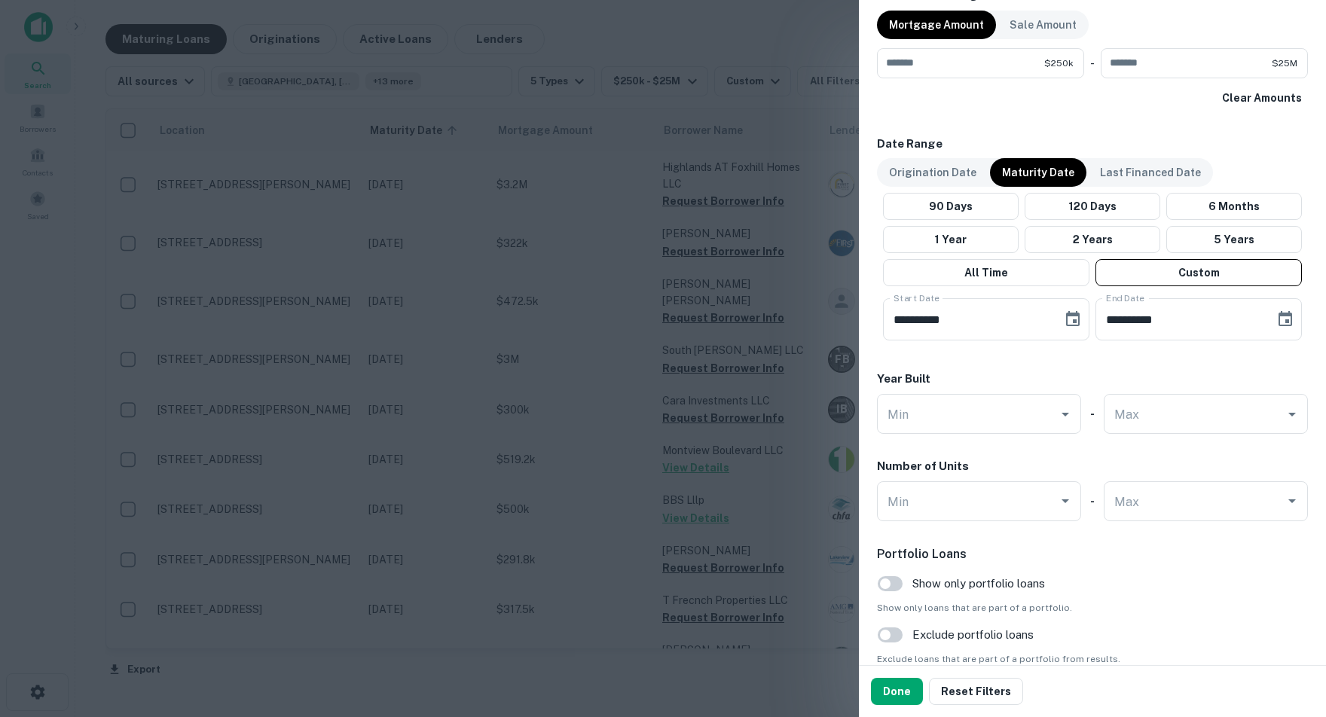
scroll to position [1144, 0]
click at [1072, 313] on icon "Choose date, selected date is Oct 31, 2025" at bounding box center [1073, 319] width 18 height 18
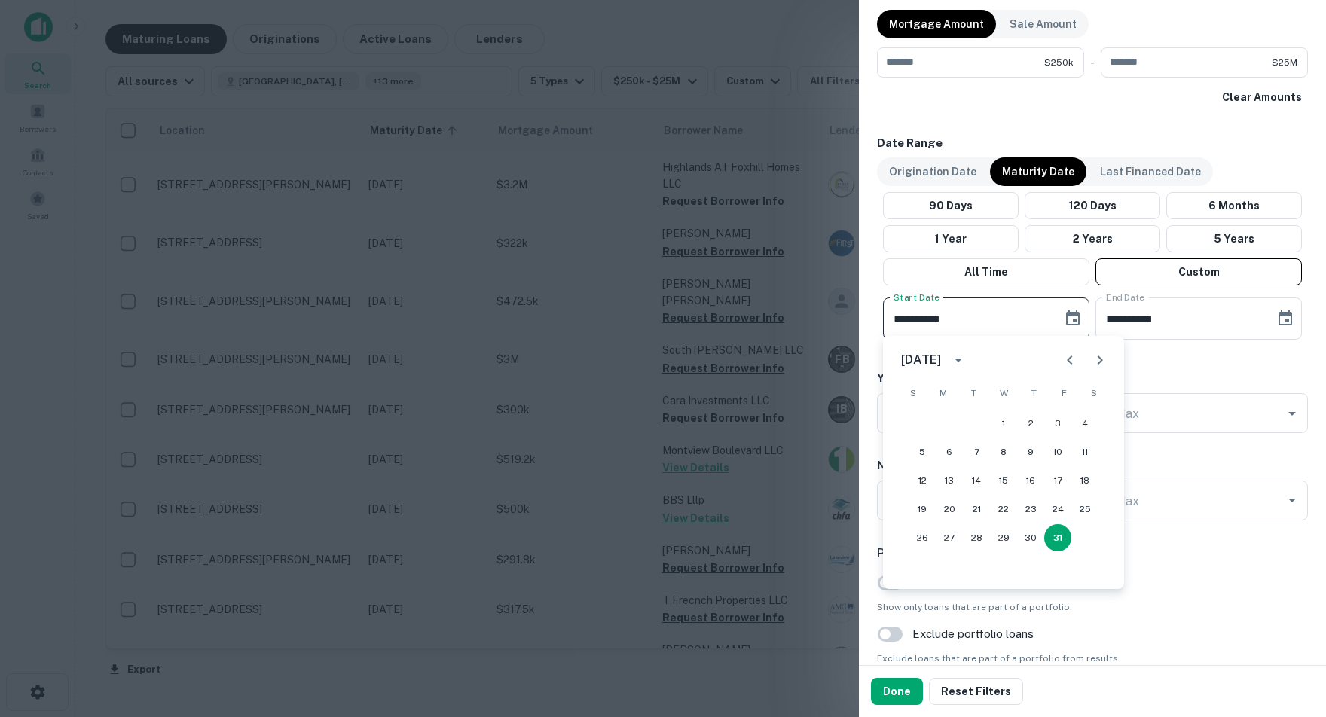
click at [1099, 360] on icon "Next month" at bounding box center [1100, 360] width 18 height 18
click at [1084, 426] on button "1" at bounding box center [1084, 423] width 27 height 27
type input "**********"
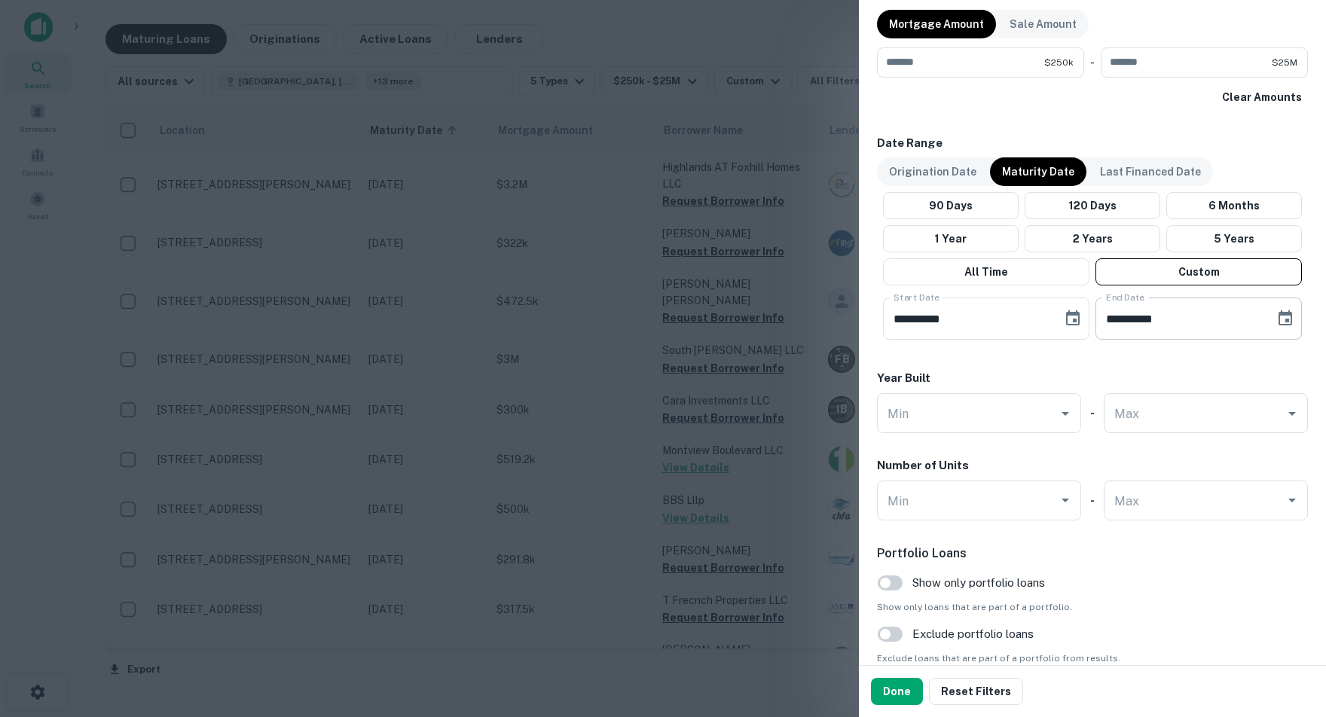
click at [1283, 319] on icon "Choose date, selected date is May 30, 2026" at bounding box center [1285, 319] width 18 height 18
click at [1096, 580] on div "31" at bounding box center [1181, 566] width 241 height 27
click at [1098, 576] on button "31" at bounding box center [1099, 566] width 27 height 27
type input "**********"
click at [897, 690] on button "Done" at bounding box center [897, 691] width 52 height 27
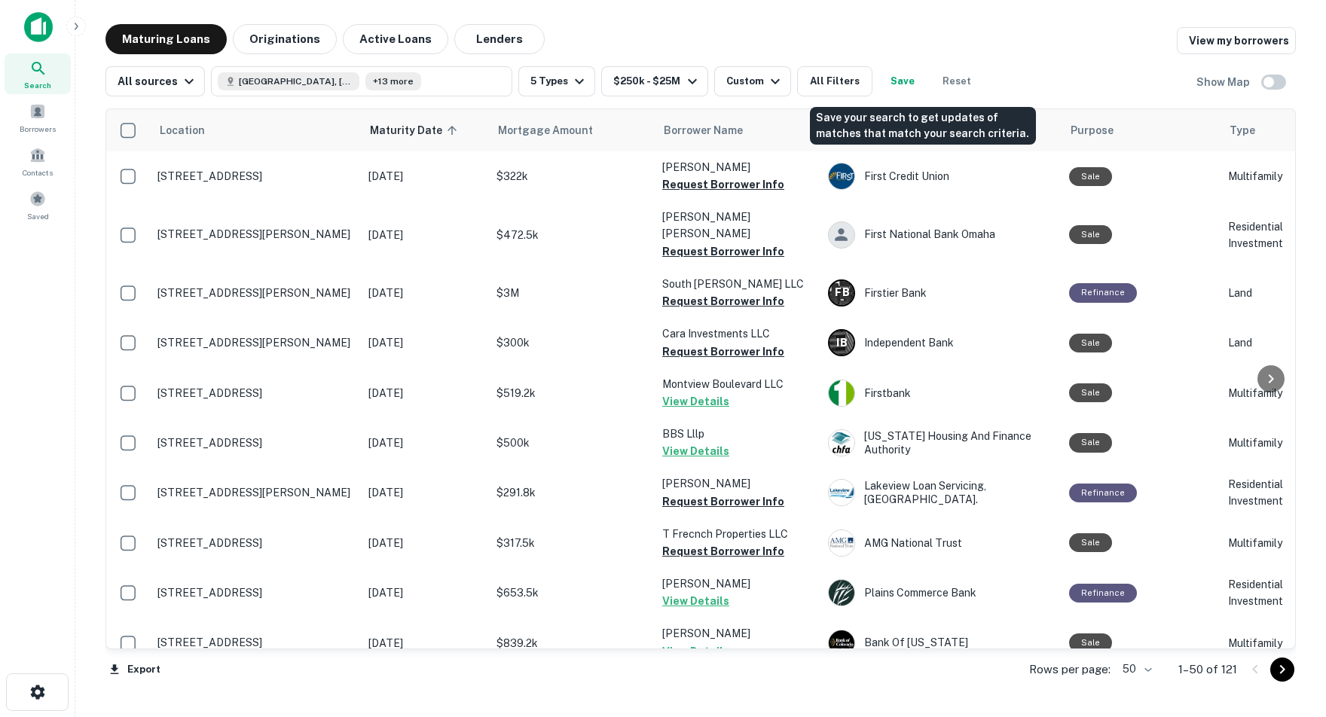
click at [923, 78] on button "Save" at bounding box center [903, 81] width 48 height 30
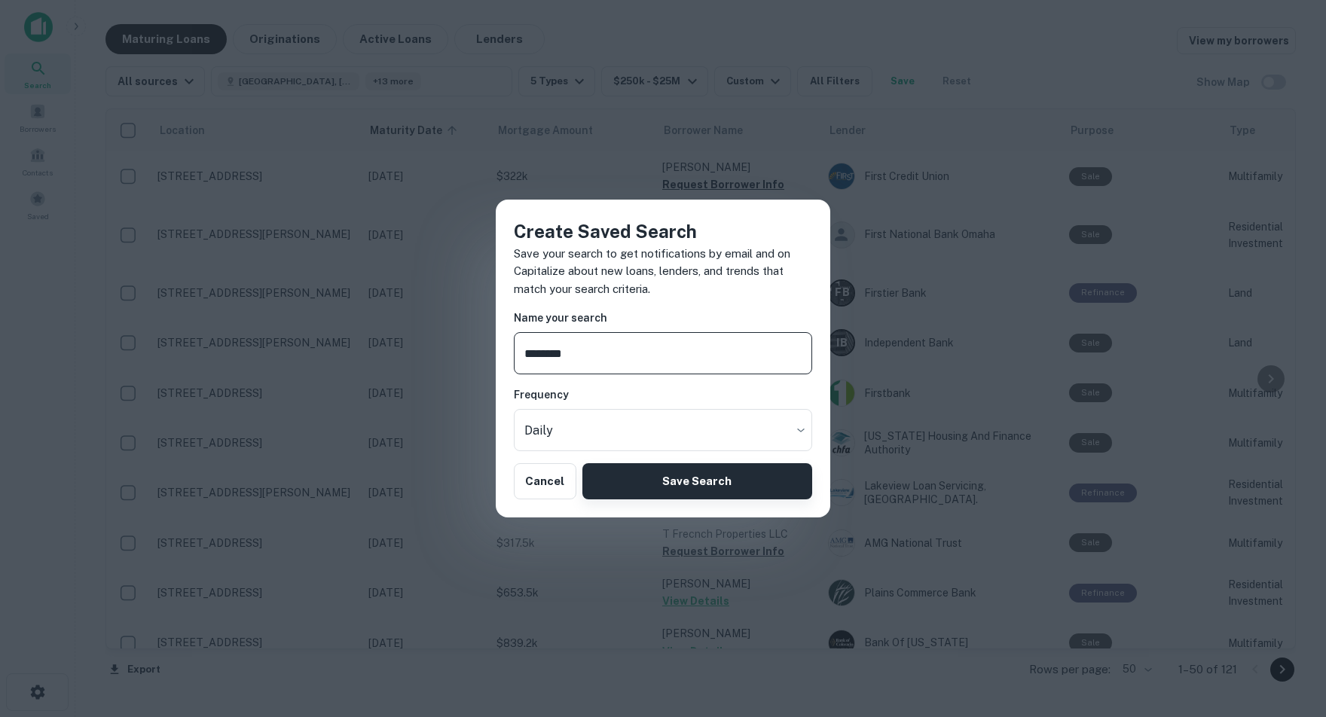
type input "********"
click at [697, 484] on button "Save Search" at bounding box center [697, 481] width 230 height 36
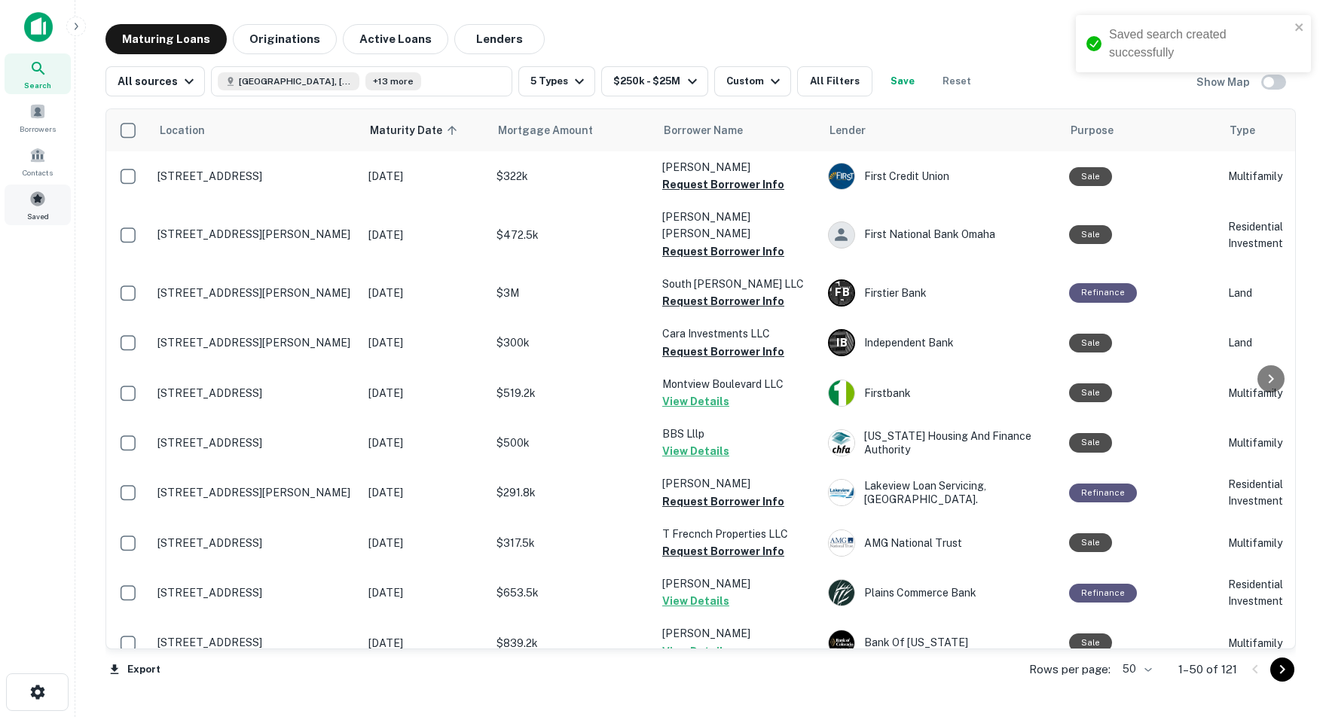
click at [41, 207] on span at bounding box center [37, 199] width 17 height 17
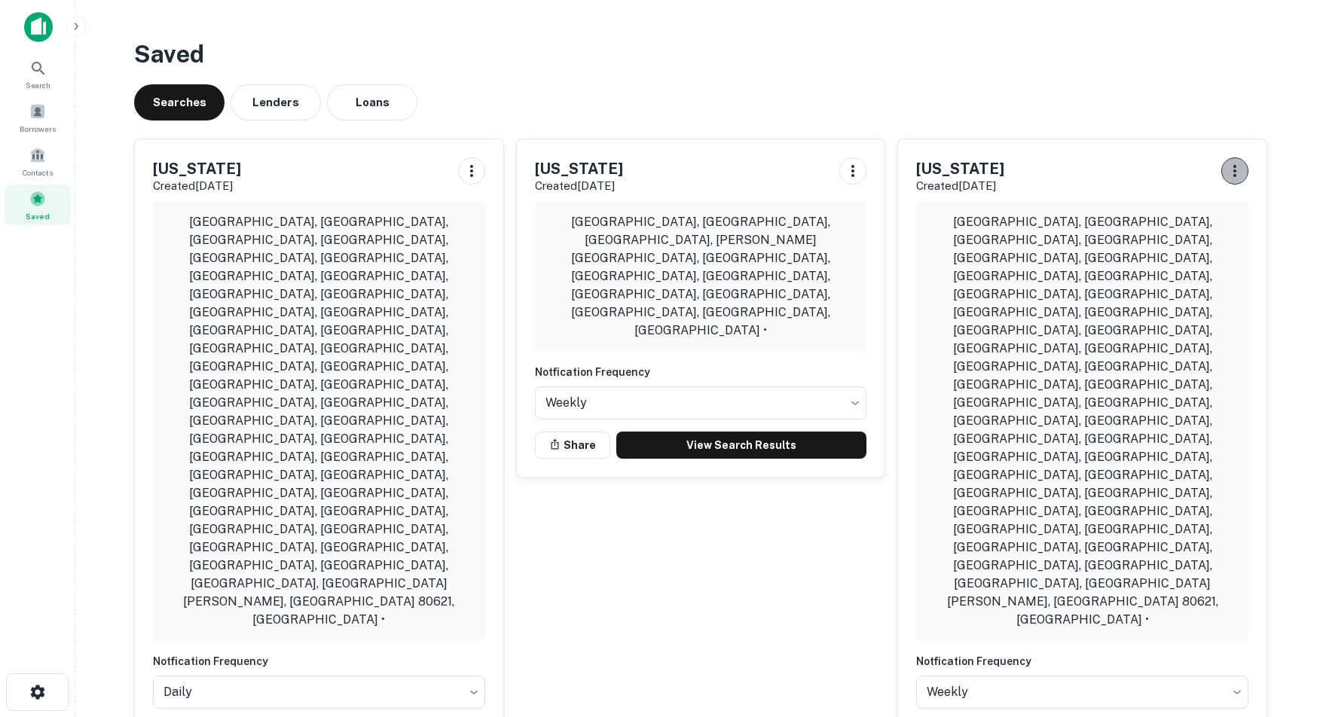
click at [1237, 171] on icon "button" at bounding box center [1235, 171] width 18 height 18
click at [1198, 262] on li "Remove" at bounding box center [1197, 260] width 99 height 27
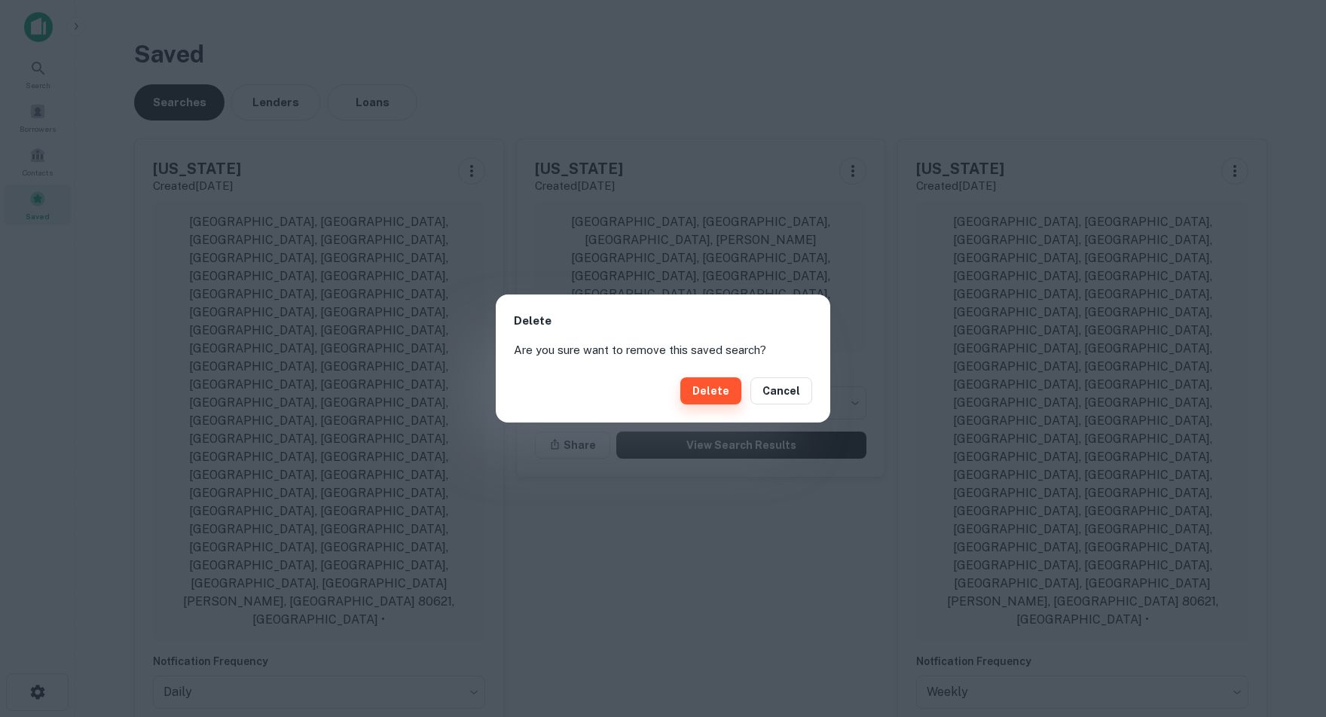
click at [706, 391] on button "Delete" at bounding box center [710, 390] width 61 height 27
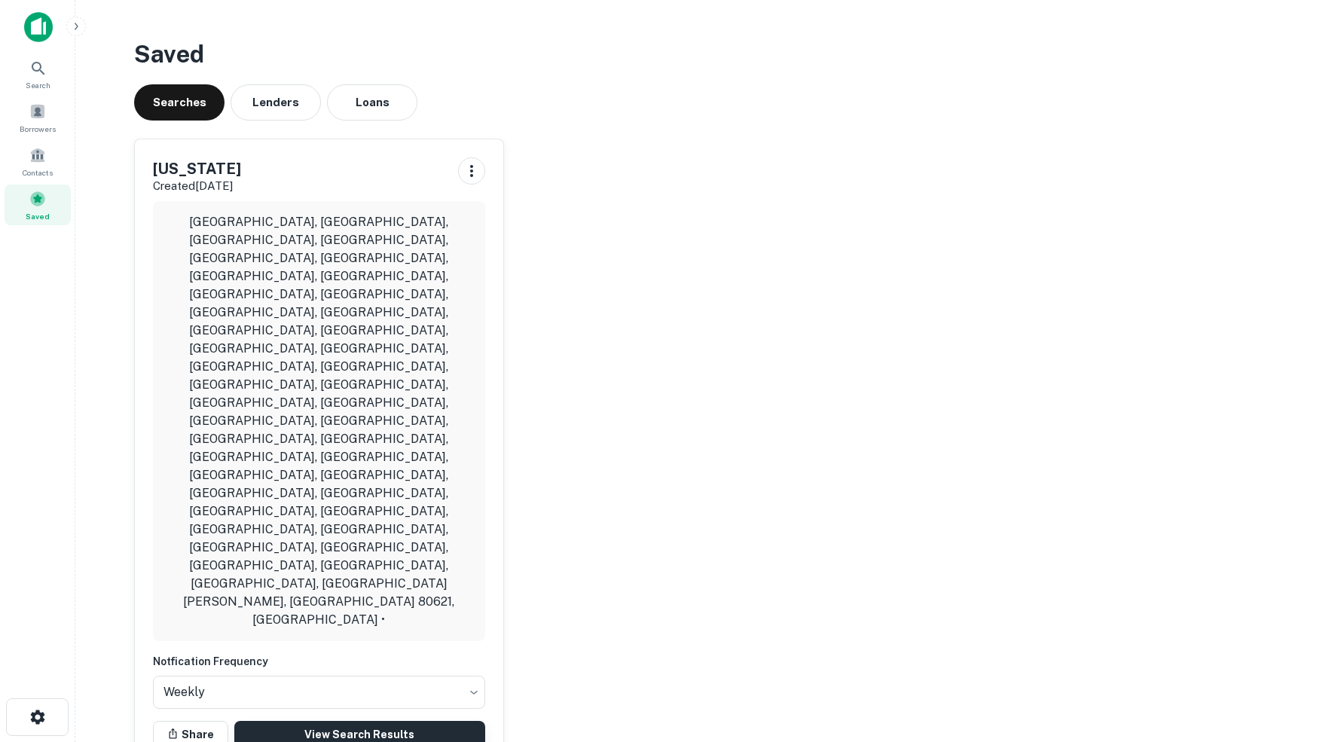
click at [356, 721] on link "View Search Results" at bounding box center [359, 734] width 251 height 27
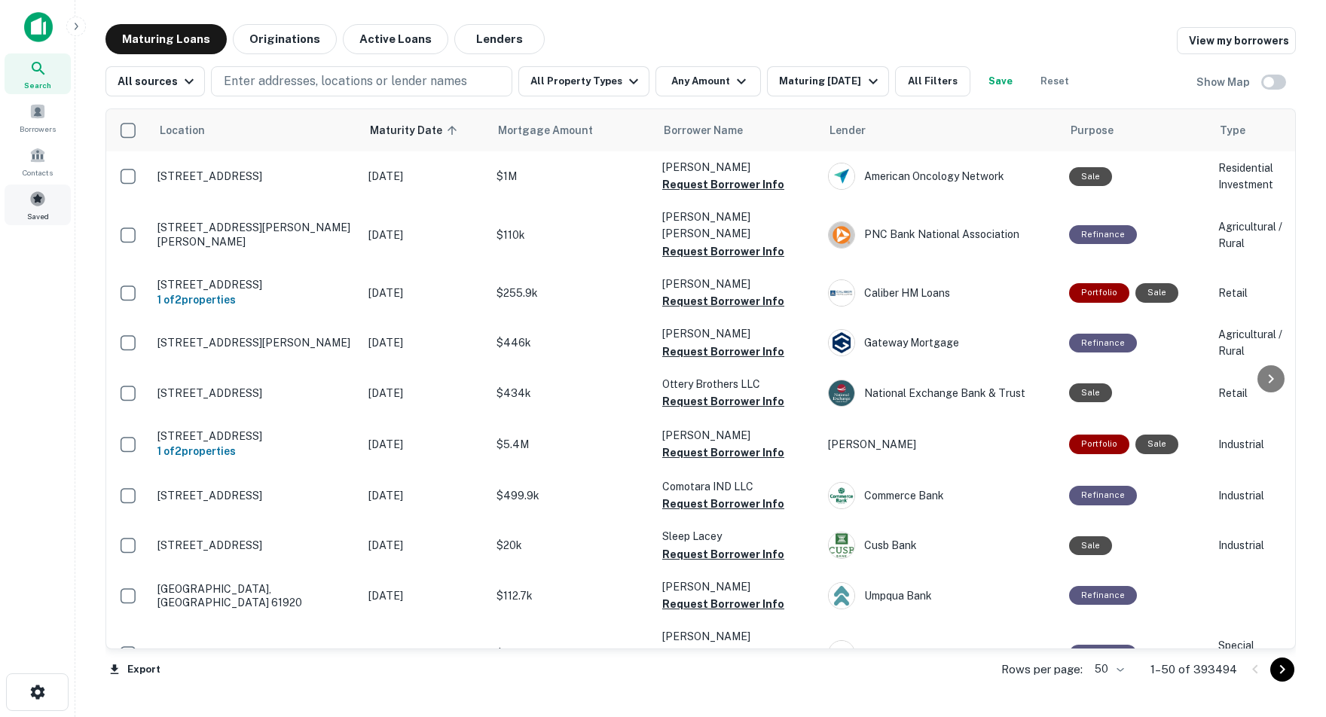
click at [39, 207] on span at bounding box center [37, 199] width 17 height 17
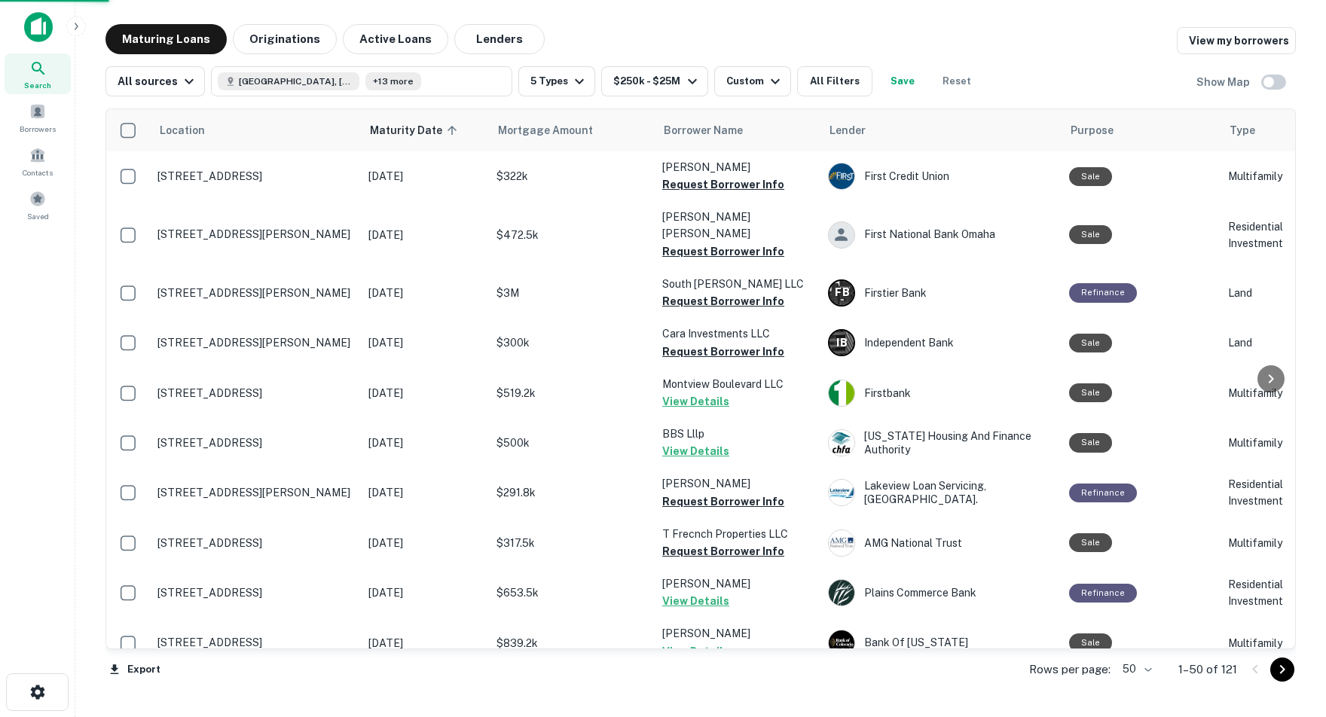
click at [927, 79] on button "Save" at bounding box center [903, 81] width 48 height 30
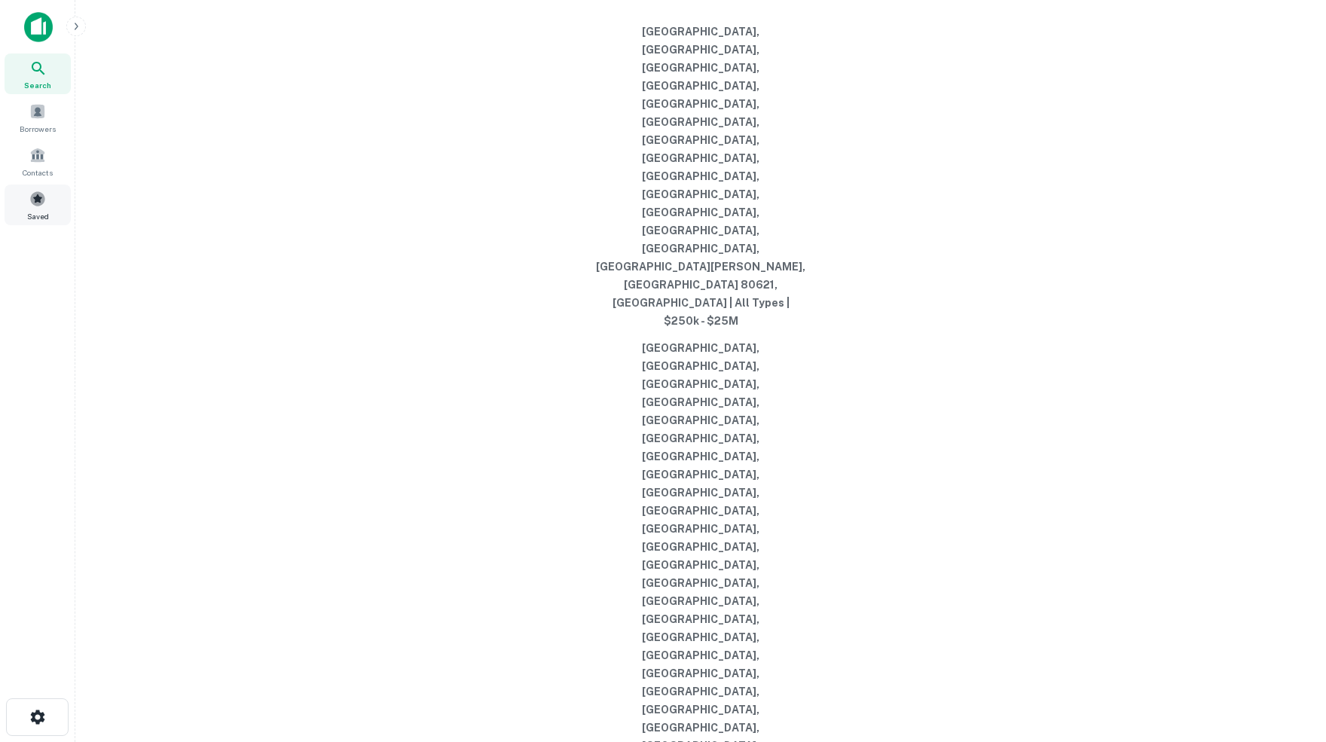
click at [42, 207] on span at bounding box center [37, 199] width 17 height 17
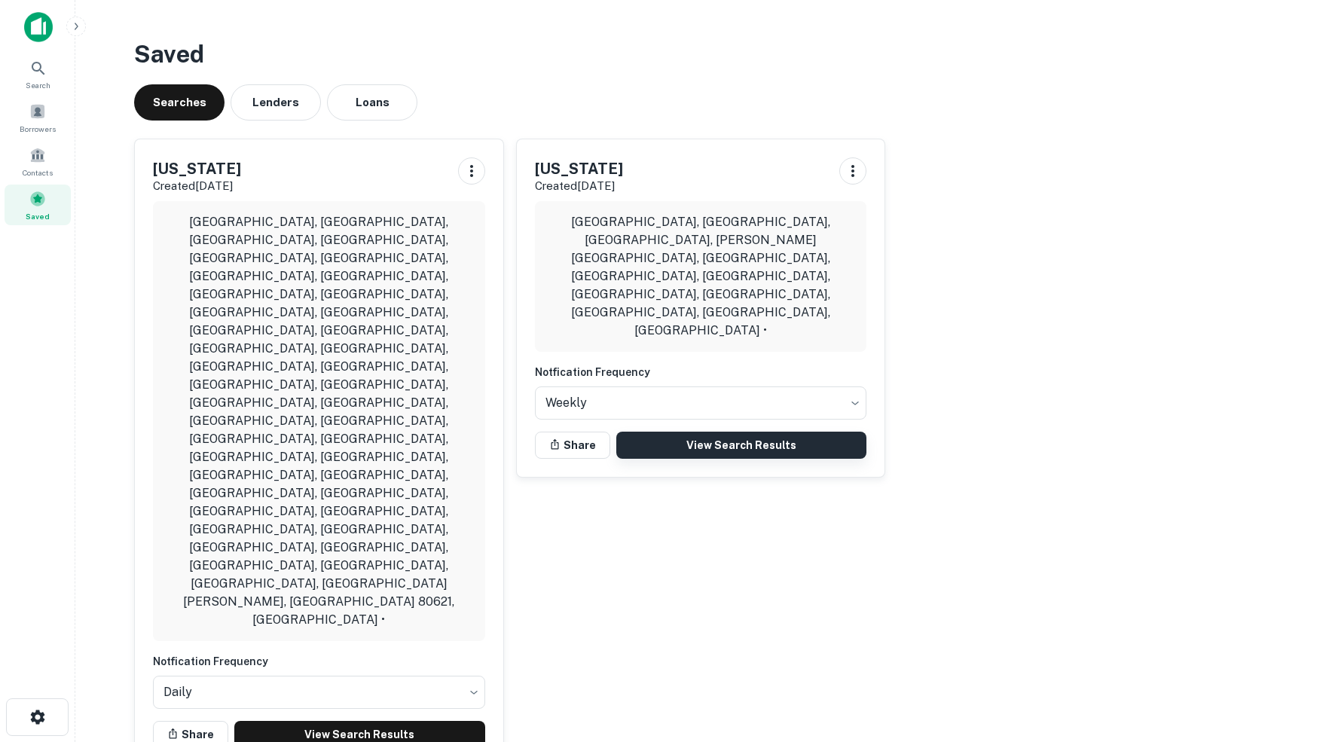
click at [721, 432] on link "View Search Results" at bounding box center [741, 445] width 251 height 27
click at [39, 72] on icon at bounding box center [38, 68] width 13 height 13
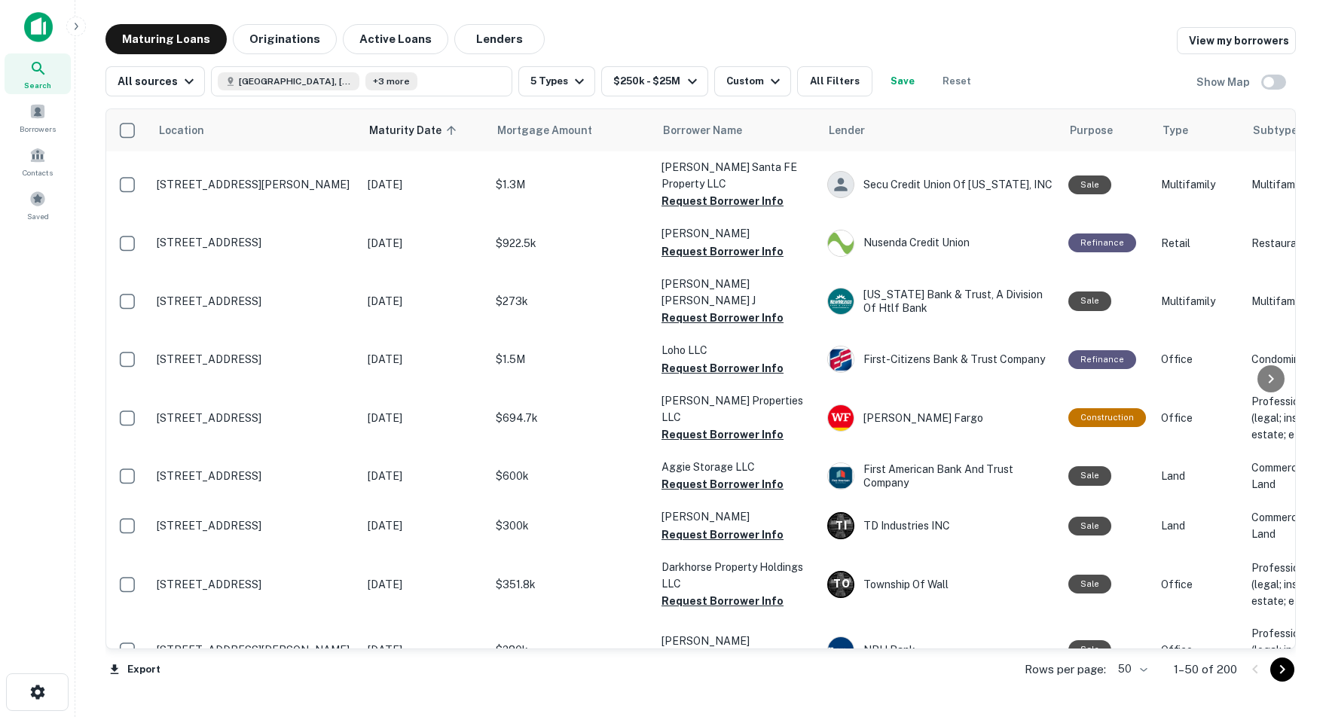
click at [1133, 671] on body "Search Borrowers Contacts Saved Maturing Loans Originations Active Loans Lender…" at bounding box center [663, 358] width 1326 height 717
click at [1126, 686] on li "100" at bounding box center [1127, 687] width 44 height 27
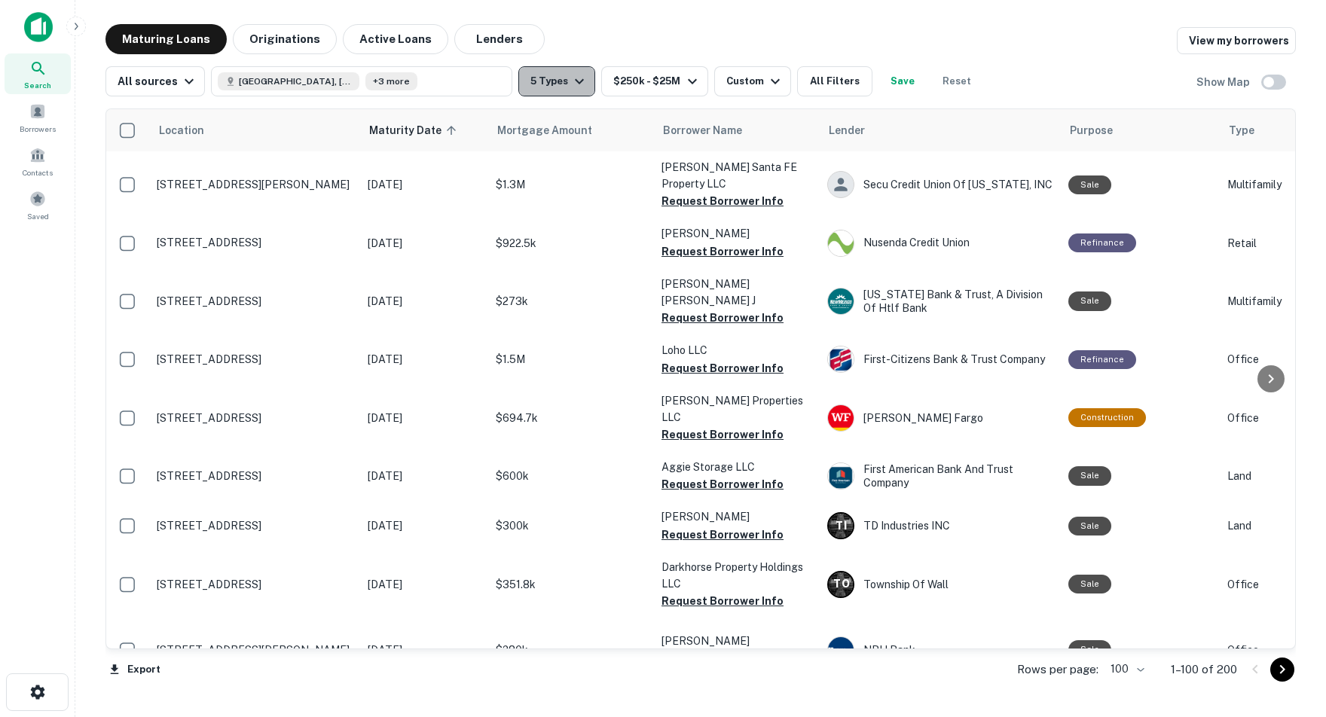
click at [584, 81] on icon "button" at bounding box center [579, 81] width 9 height 5
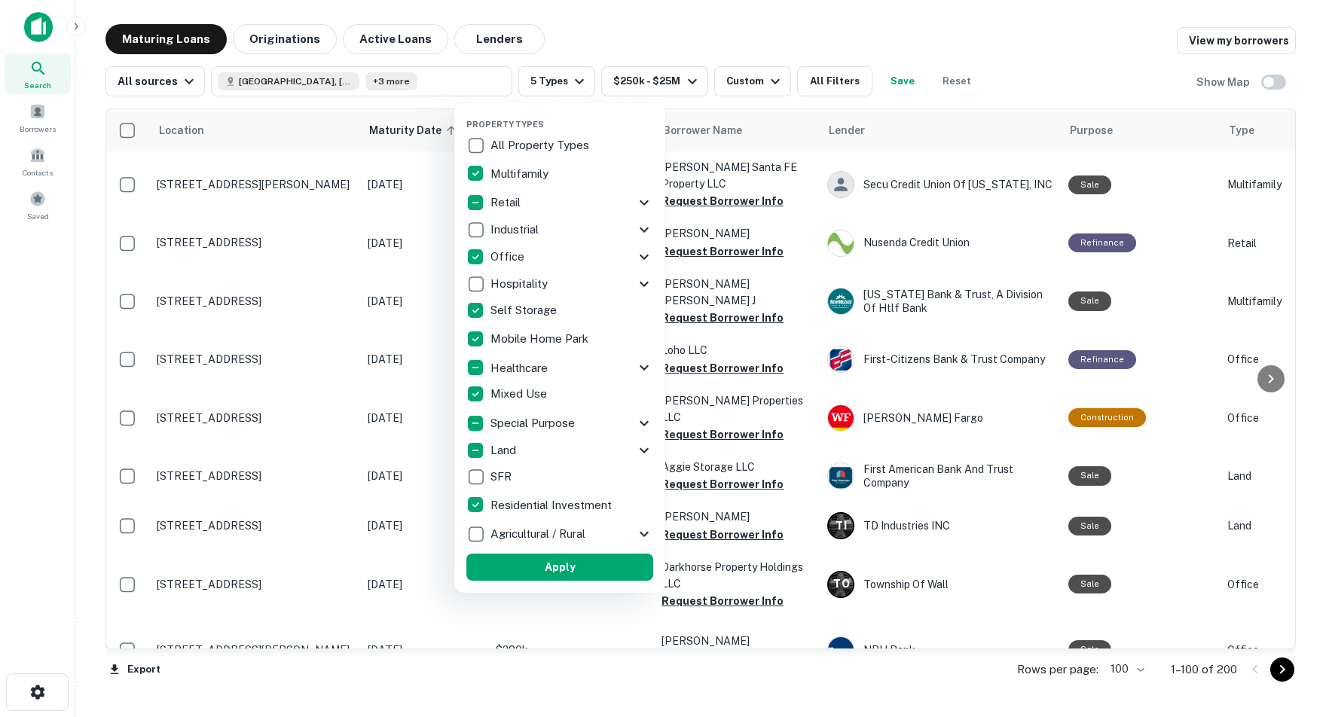
click at [638, 370] on icon at bounding box center [644, 368] width 18 height 18
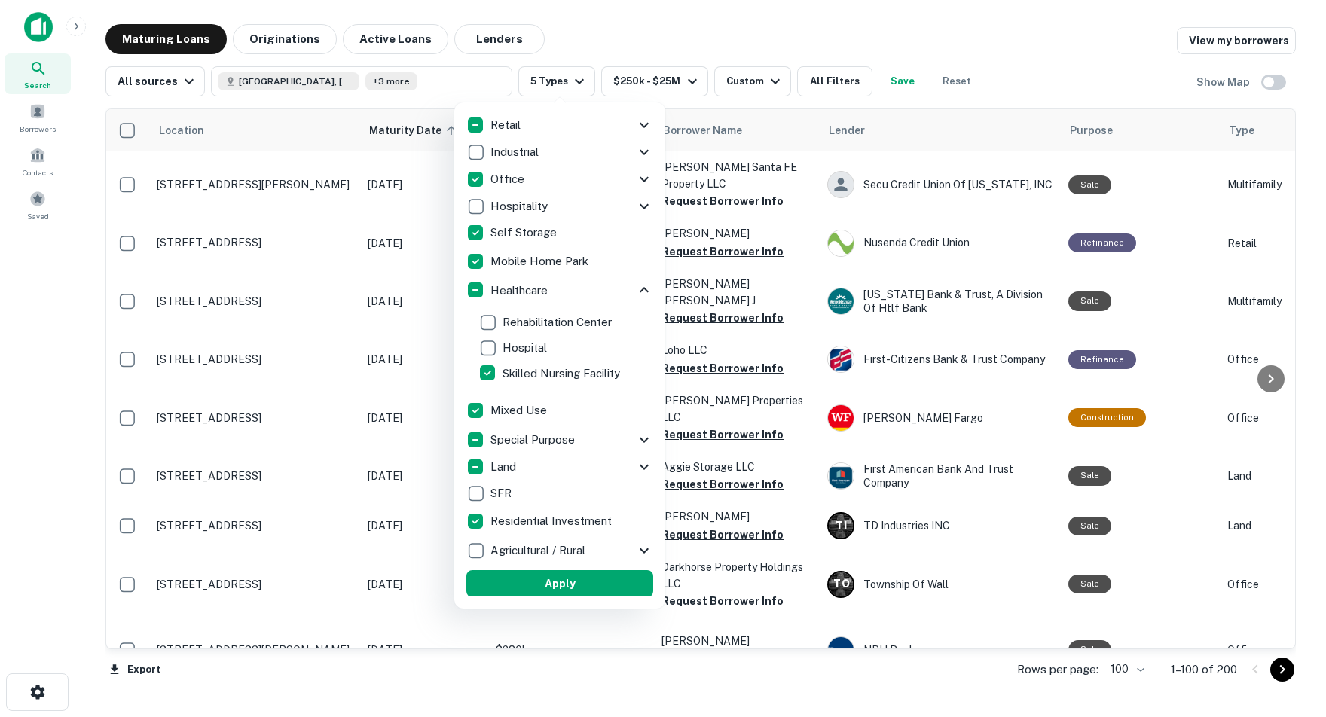
scroll to position [77, 0]
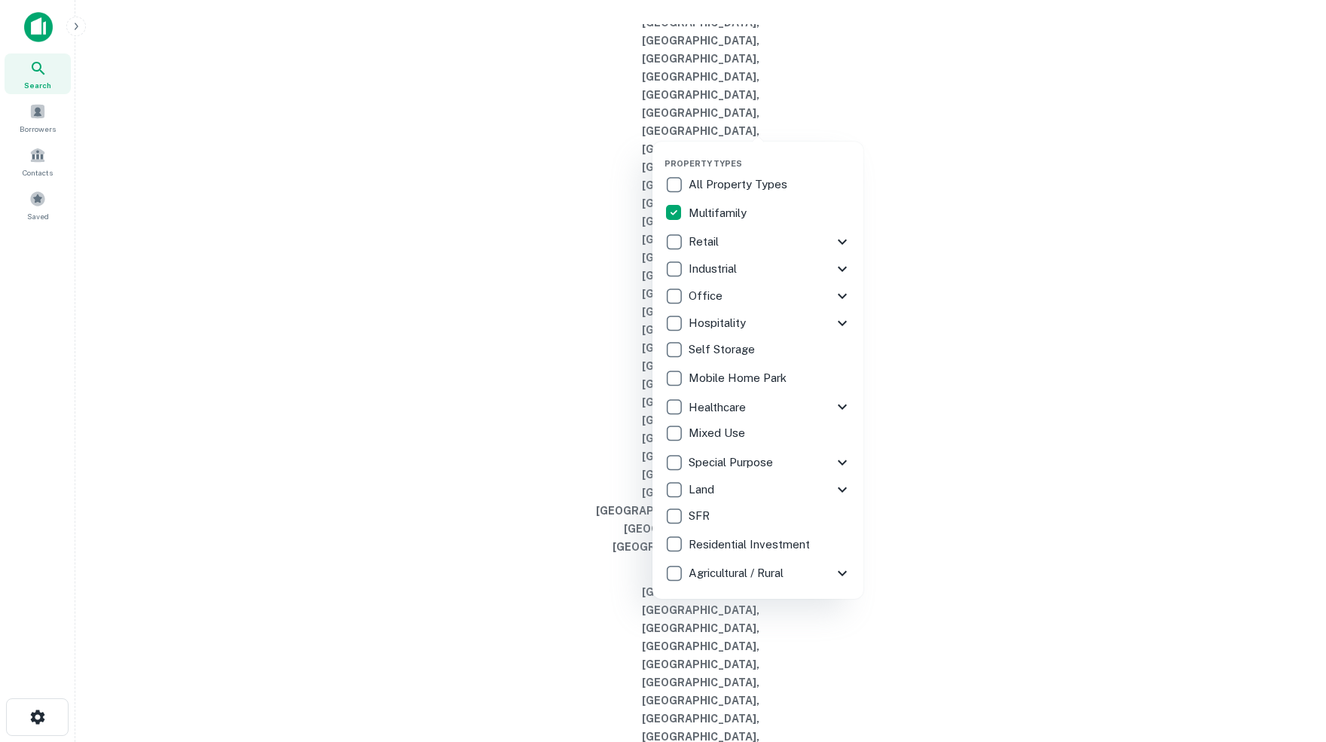
click at [839, 240] on icon at bounding box center [842, 242] width 18 height 18
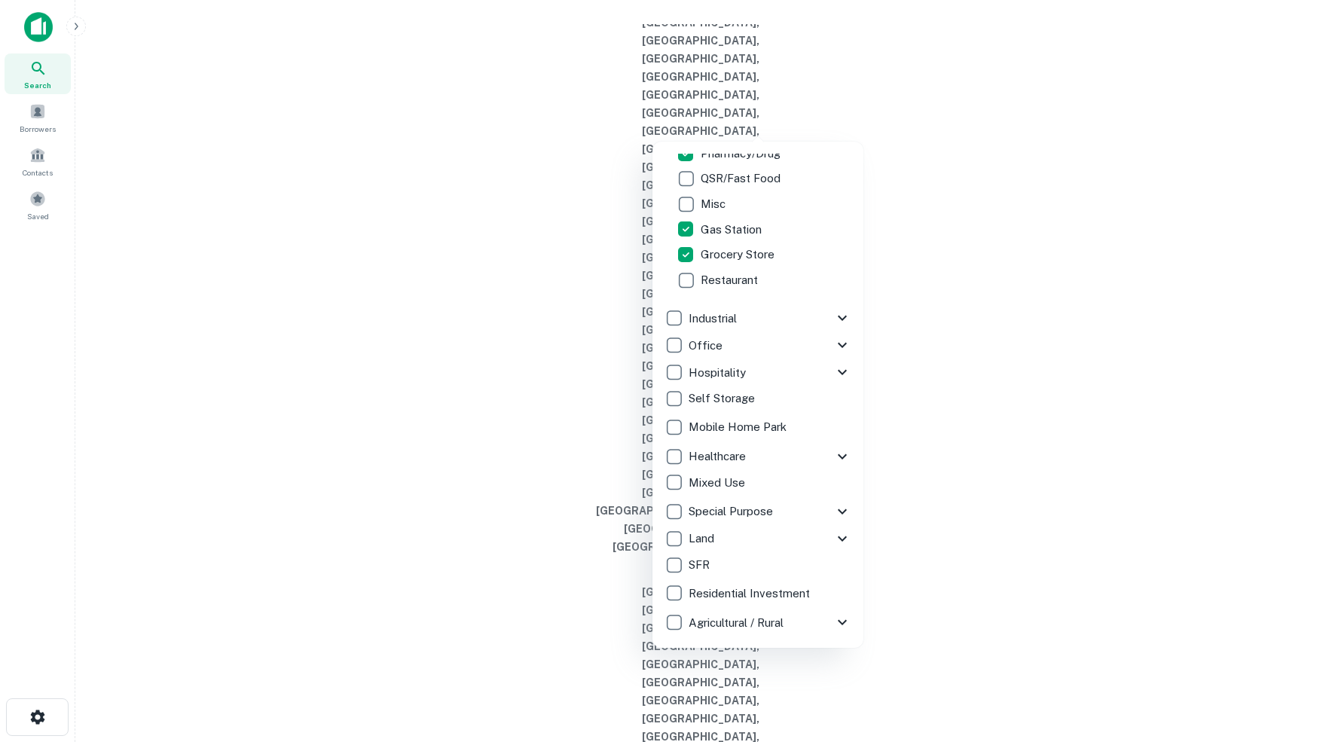
scroll to position [272, 0]
click at [833, 317] on icon at bounding box center [842, 319] width 18 height 18
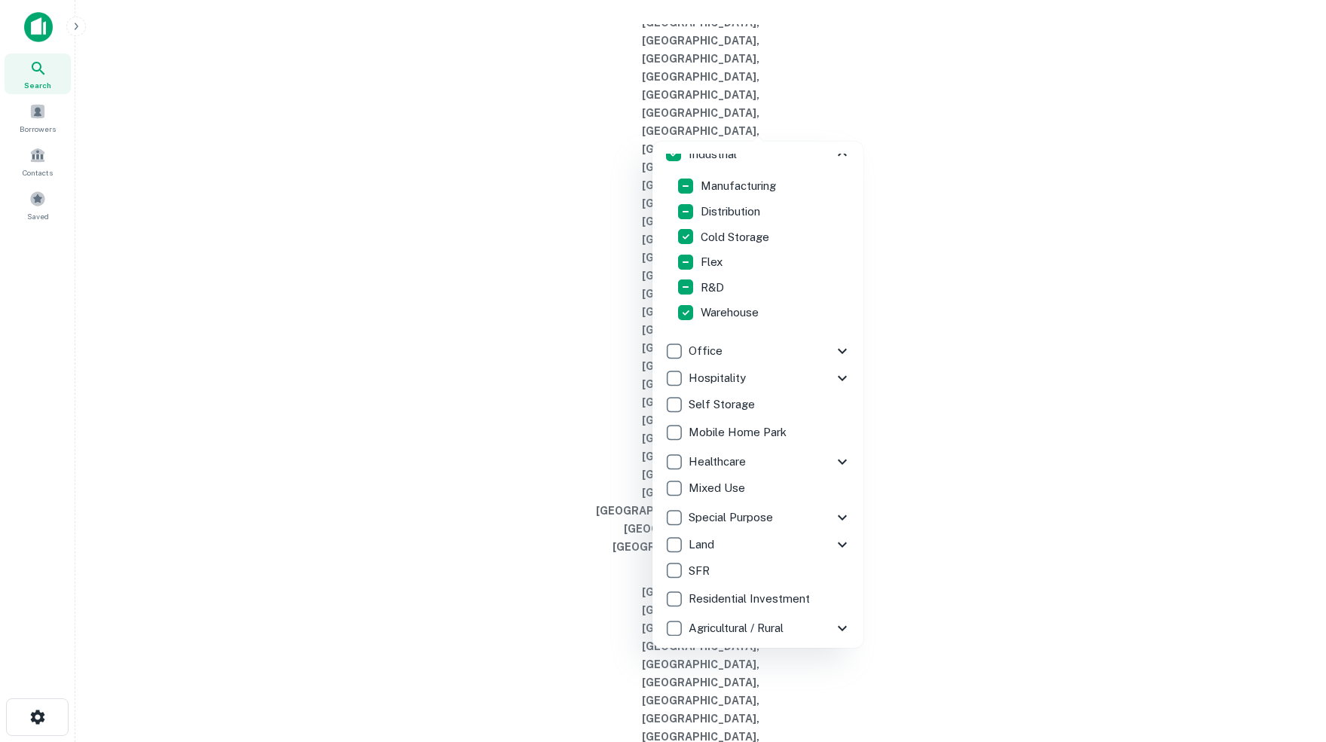
scroll to position [440, 0]
click at [840, 458] on icon at bounding box center [842, 459] width 18 height 18
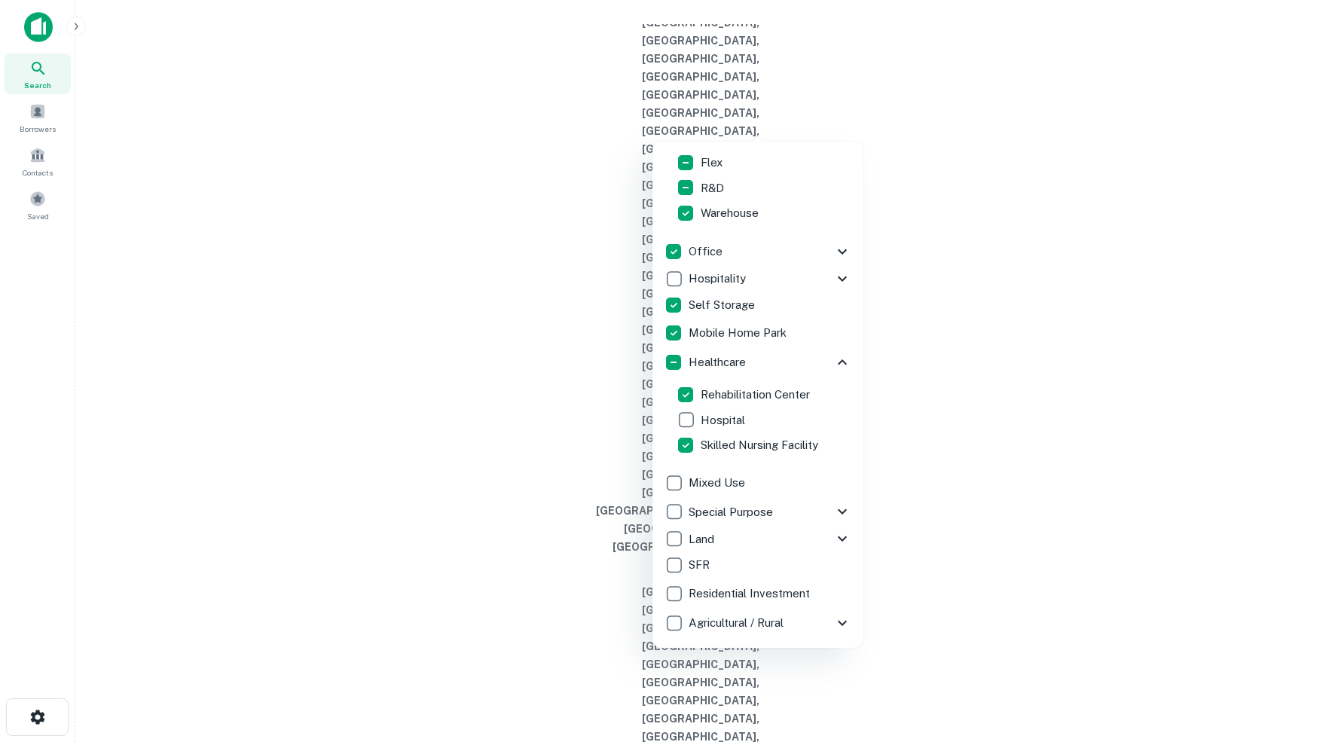
scroll to position [536, 0]
click at [842, 509] on icon at bounding box center [842, 512] width 18 height 18
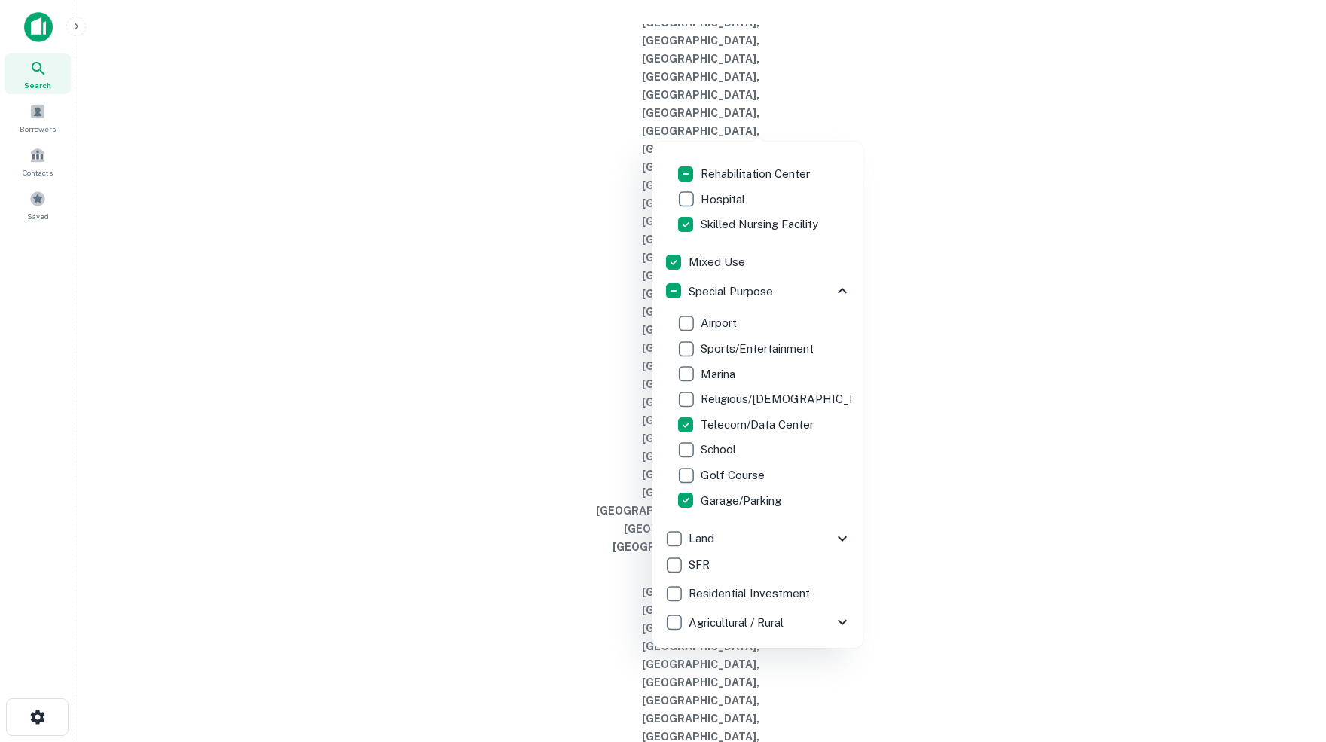
scroll to position [756, 0]
click at [842, 538] on icon at bounding box center [842, 539] width 18 height 18
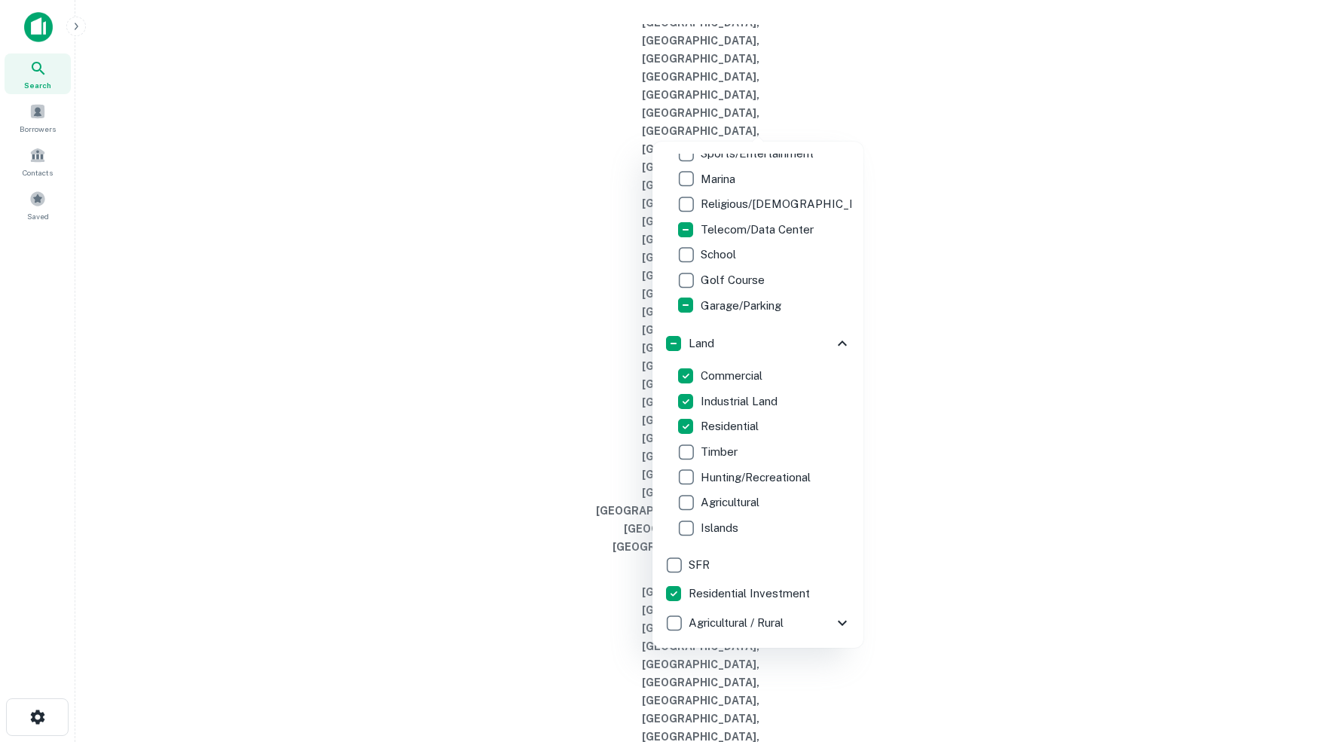
scroll to position [952, 0]
click at [839, 623] on icon at bounding box center [842, 623] width 9 height 5
click at [839, 623] on icon at bounding box center [842, 624] width 18 height 18
click at [839, 623] on icon at bounding box center [842, 623] width 9 height 5
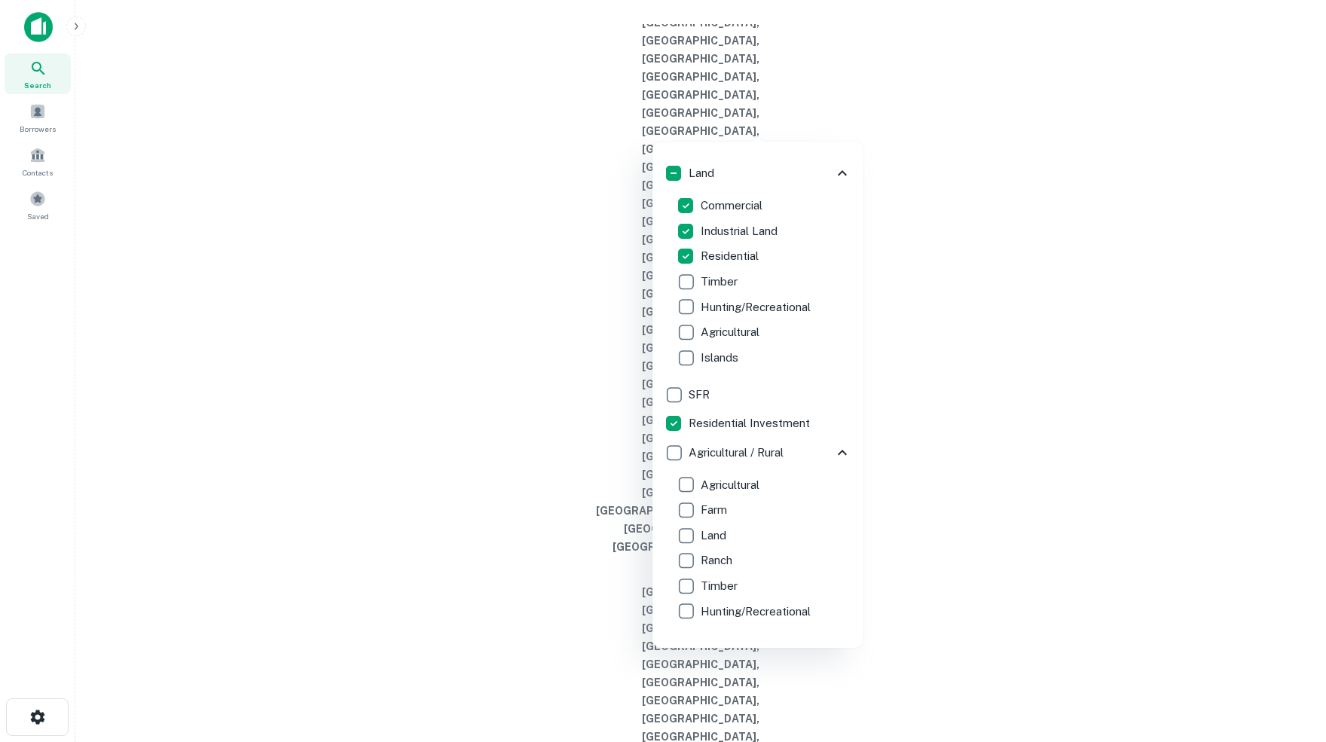
scroll to position [1122, 0]
click at [839, 451] on icon at bounding box center [842, 453] width 9 height 5
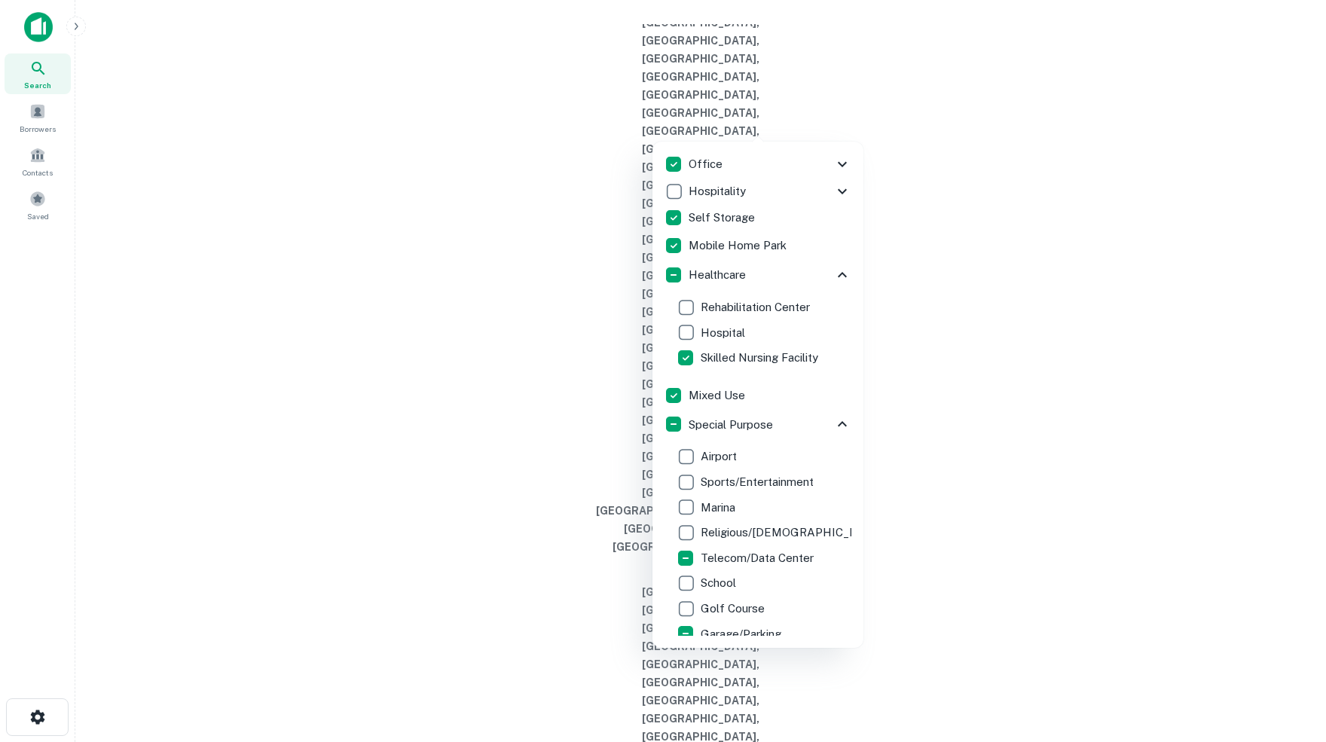
scroll to position [626, 0]
click at [37, 212] on div at bounding box center [663, 371] width 1326 height 742
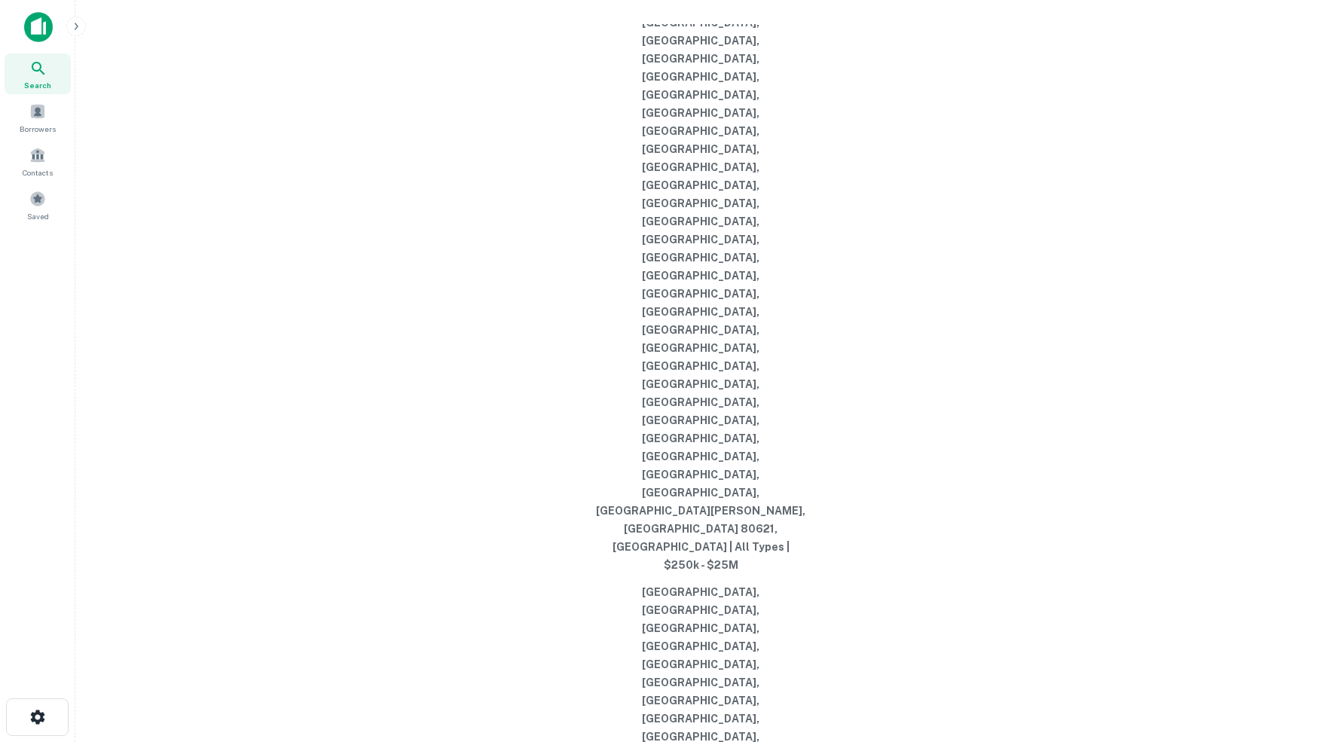
click at [37, 207] on span at bounding box center [37, 199] width 17 height 17
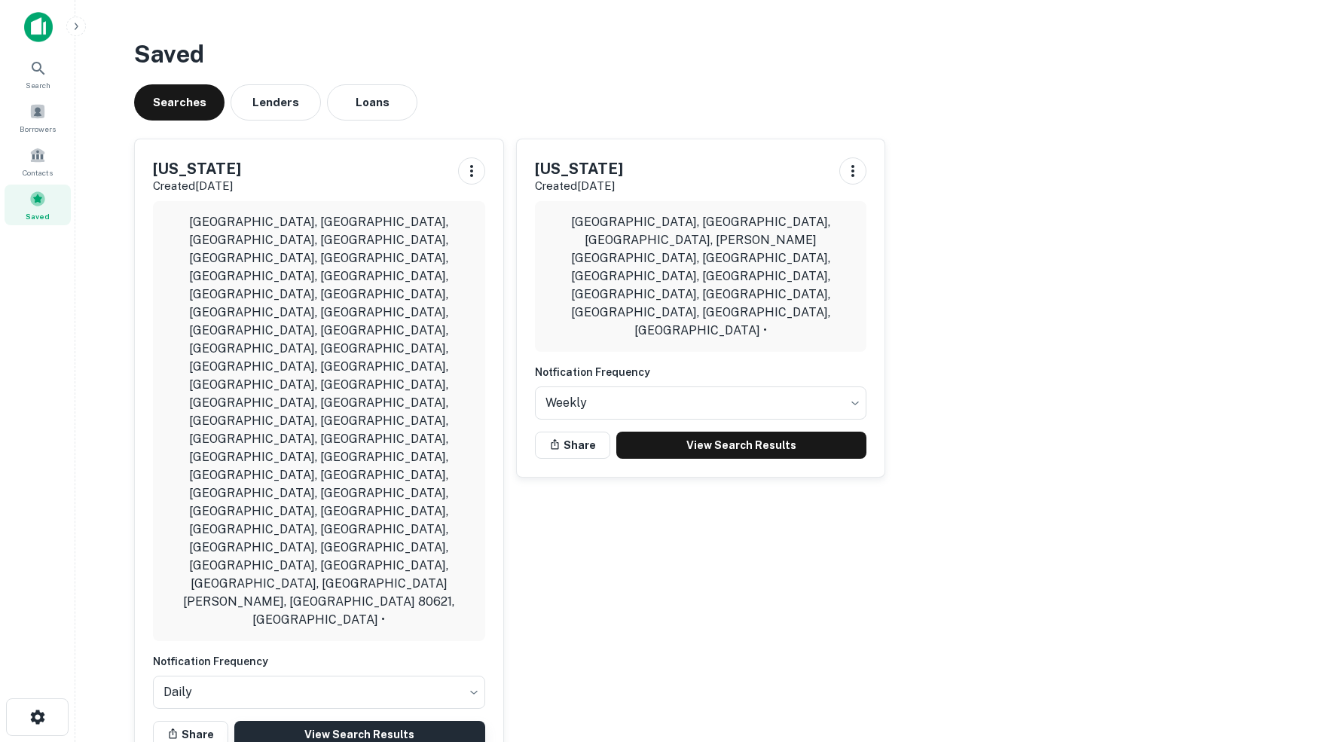
click at [340, 721] on link "View Search Results" at bounding box center [359, 734] width 251 height 27
click at [31, 24] on img at bounding box center [38, 27] width 29 height 30
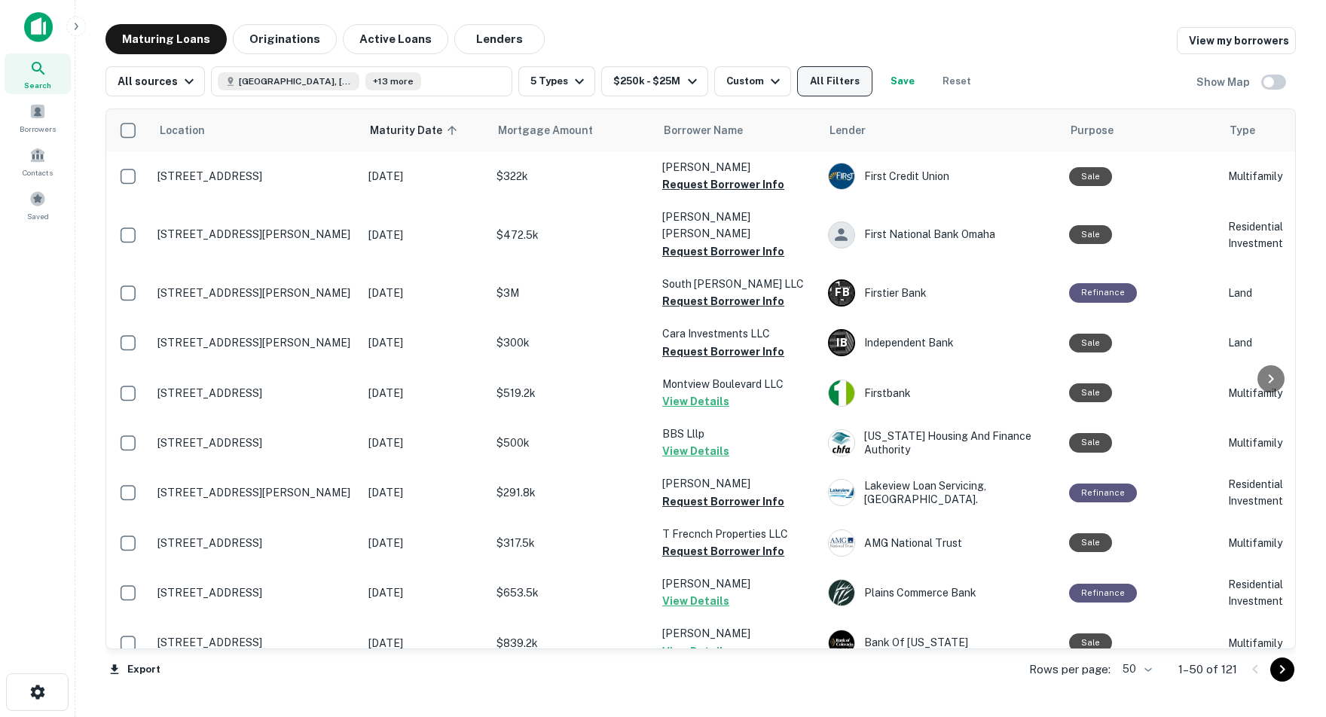
click at [857, 79] on button "All Filters" at bounding box center [834, 81] width 75 height 30
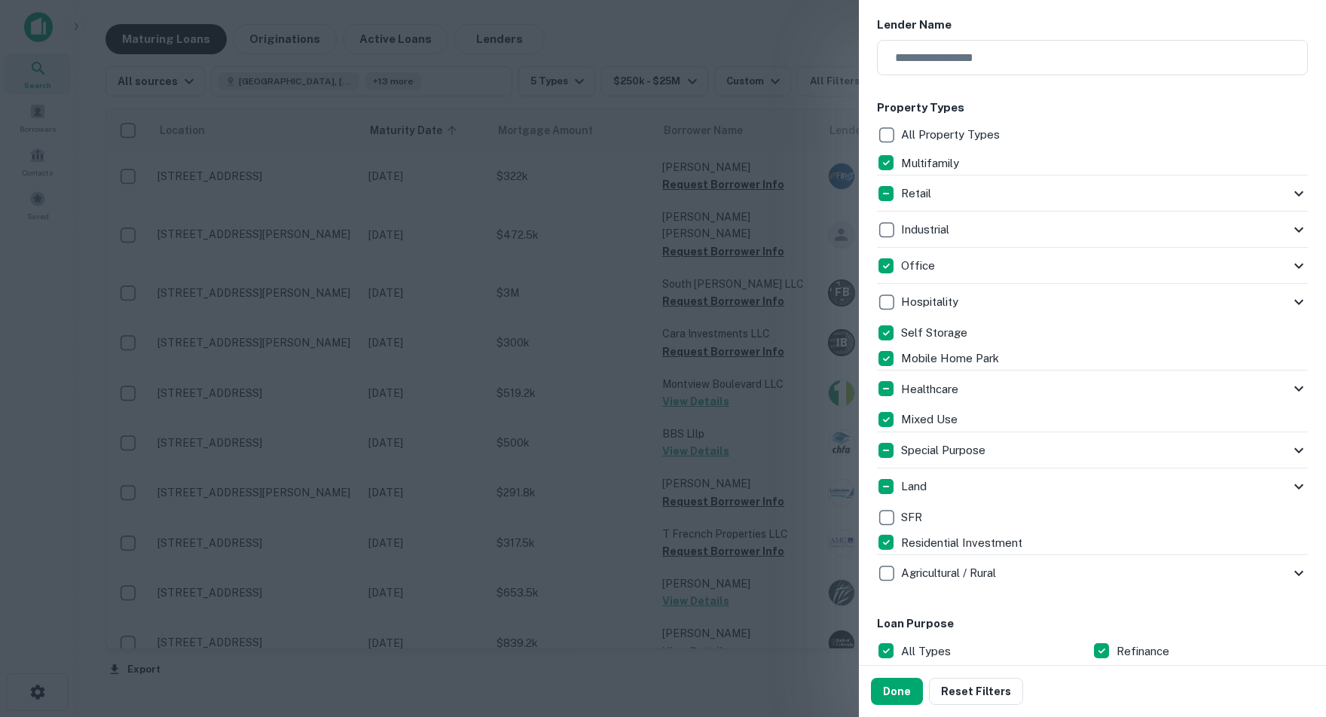
scroll to position [252, 0]
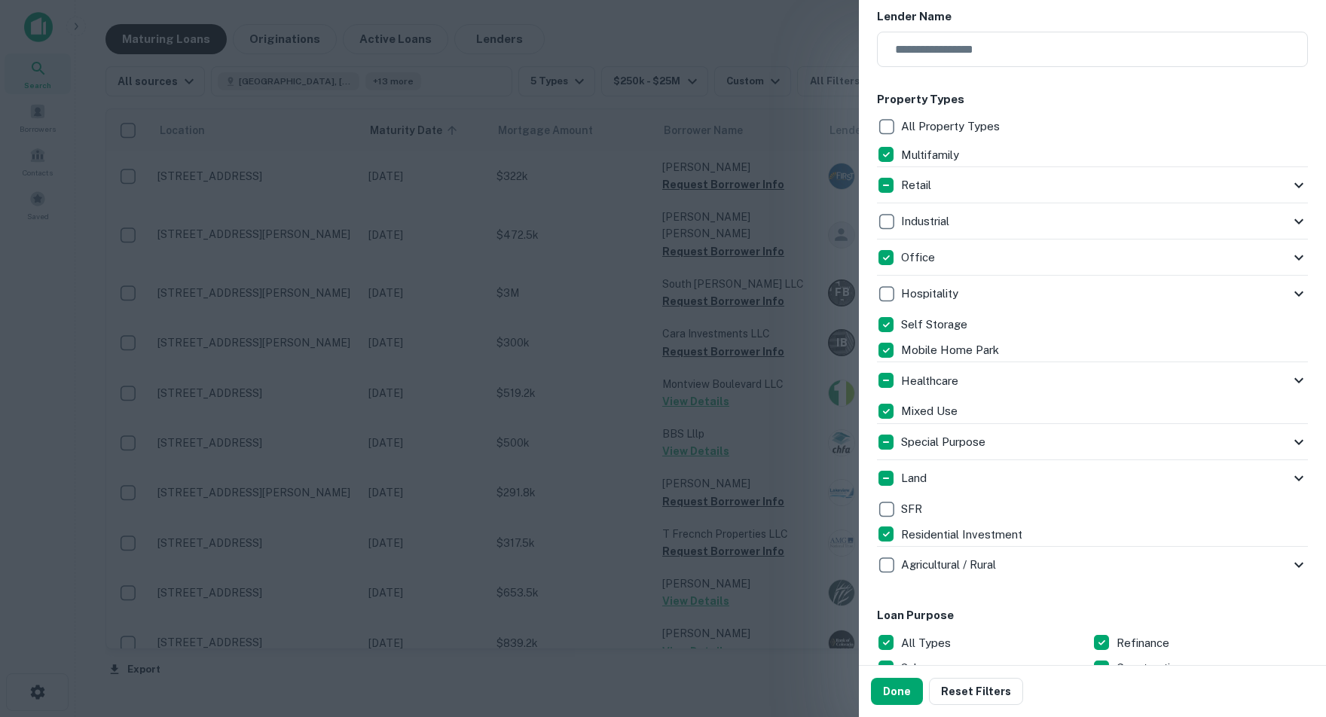
click at [1298, 185] on icon at bounding box center [1298, 185] width 9 height 5
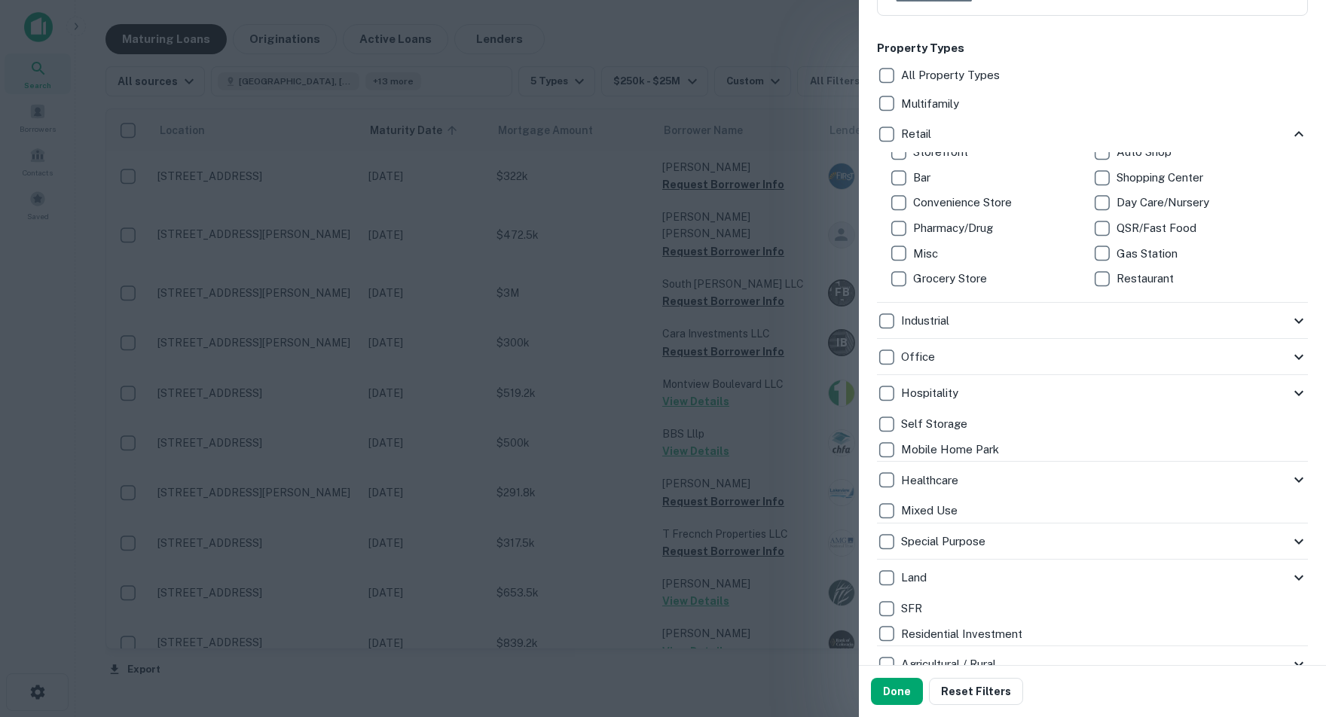
scroll to position [305, 0]
click at [1242, 96] on div "Multifamily" at bounding box center [1092, 102] width 431 height 26
click at [905, 692] on button "Done" at bounding box center [897, 691] width 52 height 27
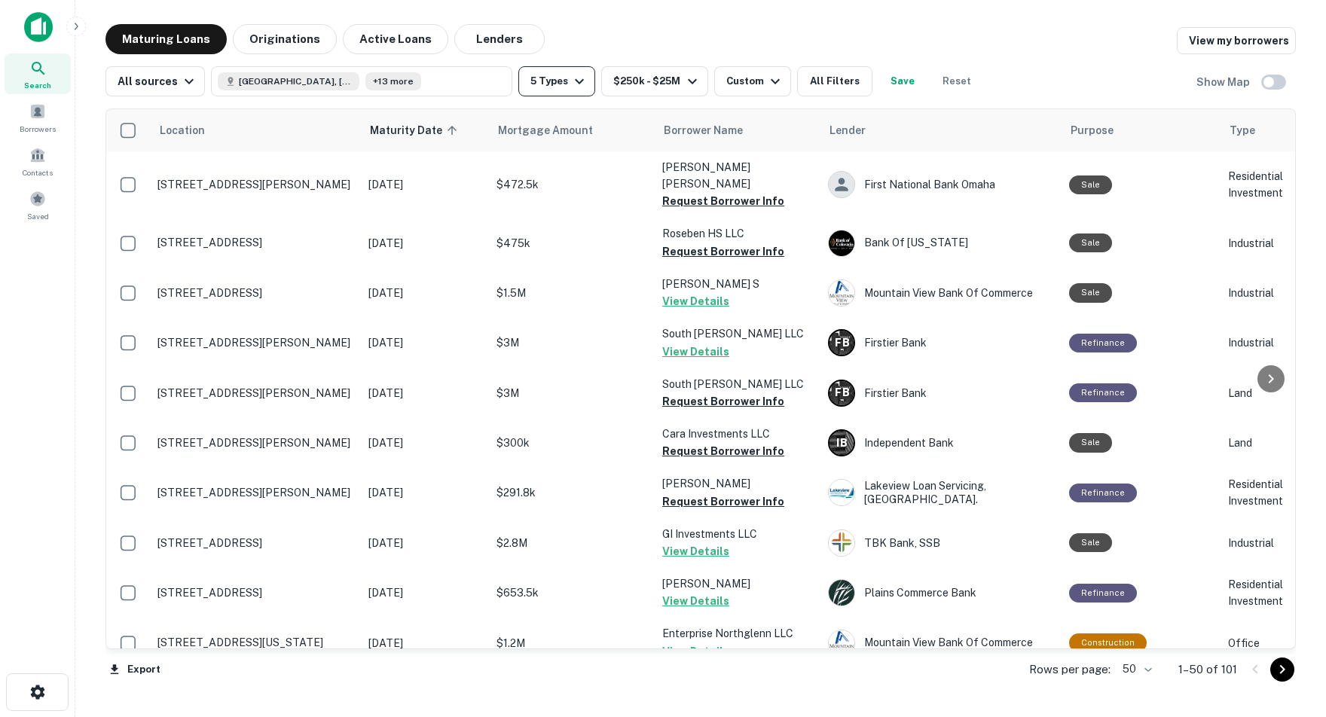
click at [583, 82] on icon "button" at bounding box center [579, 81] width 9 height 5
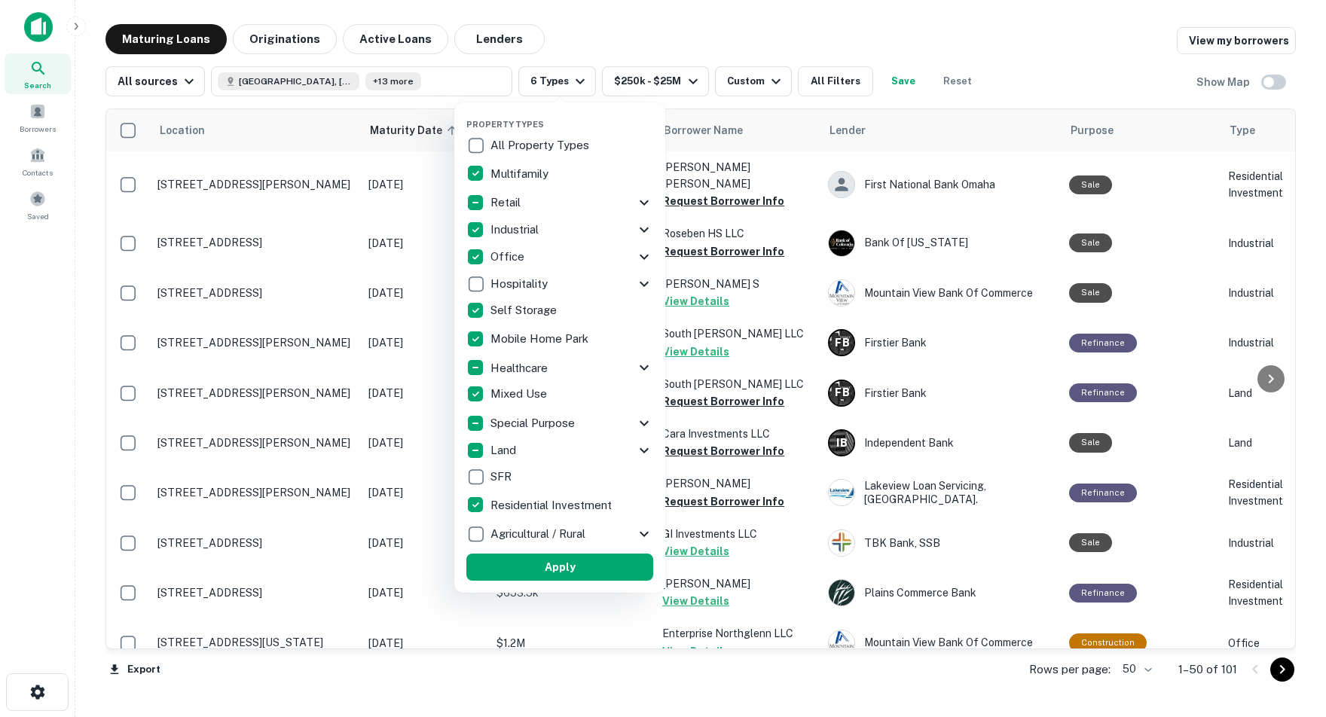
click at [640, 202] on icon at bounding box center [644, 202] width 9 height 5
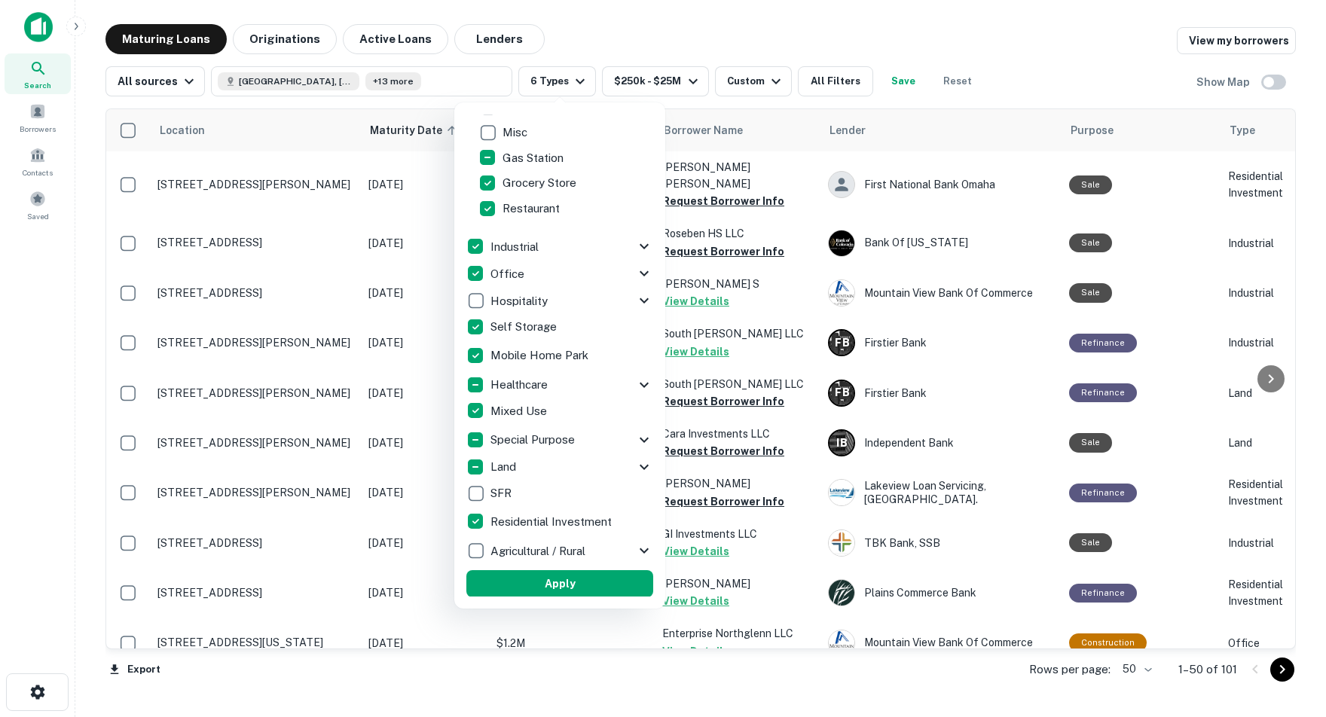
scroll to position [304, 0]
click at [539, 385] on p "Healthcare" at bounding box center [520, 386] width 60 height 18
click at [636, 384] on icon at bounding box center [644, 386] width 18 height 18
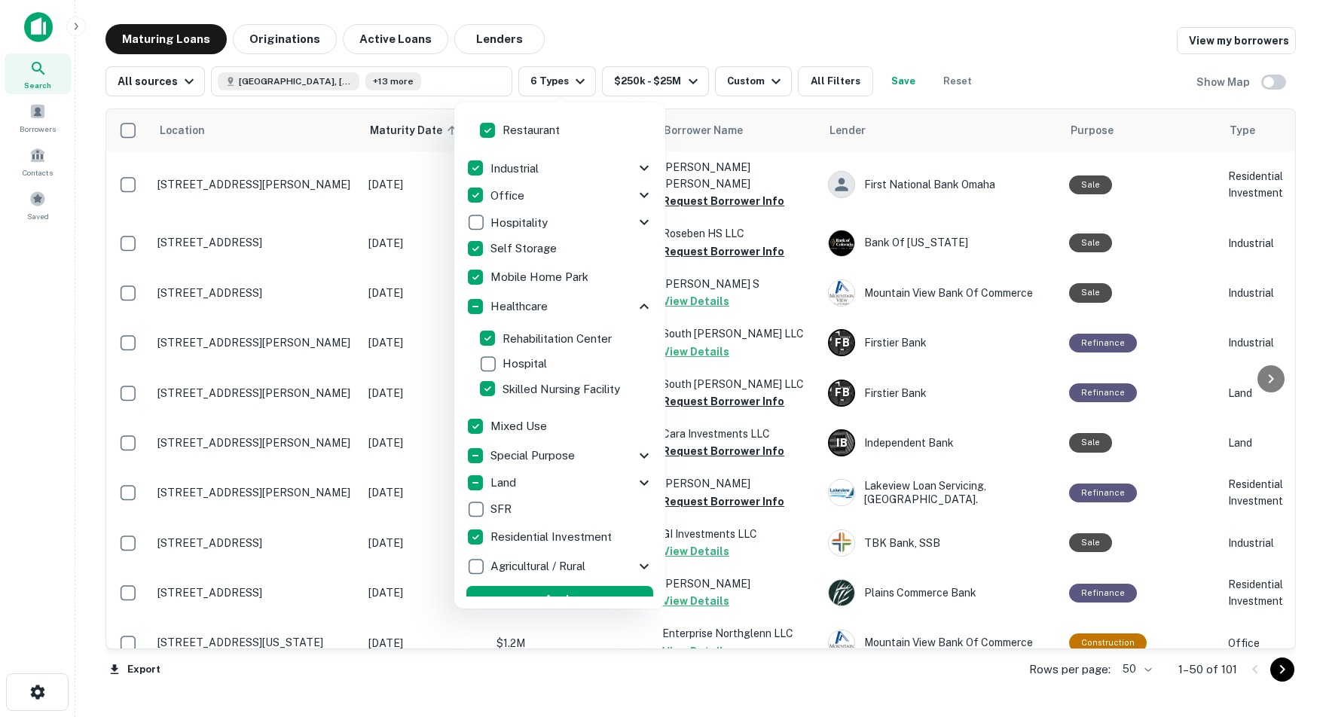
scroll to position [384, 0]
click at [637, 453] on icon at bounding box center [644, 455] width 18 height 18
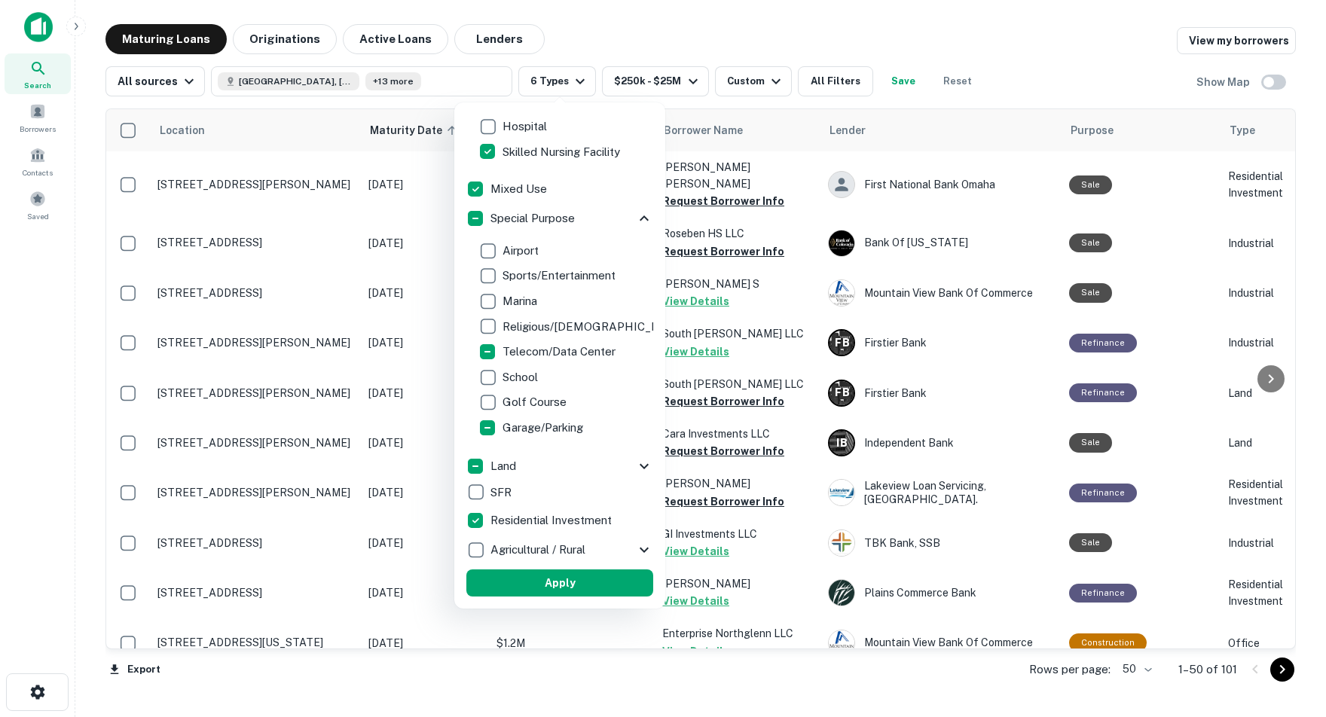
scroll to position [619, 0]
click at [635, 466] on icon at bounding box center [644, 468] width 18 height 18
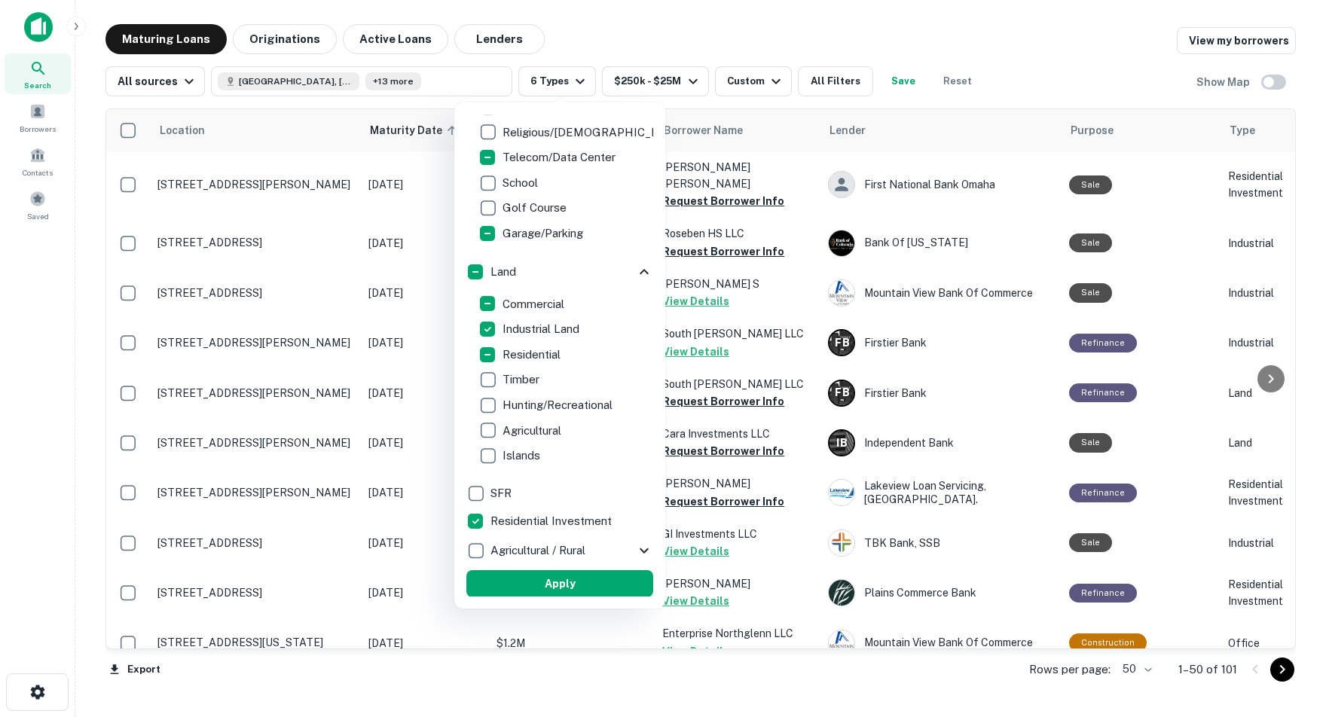
scroll to position [814, 0]
click at [557, 587] on button "Apply" at bounding box center [559, 584] width 187 height 27
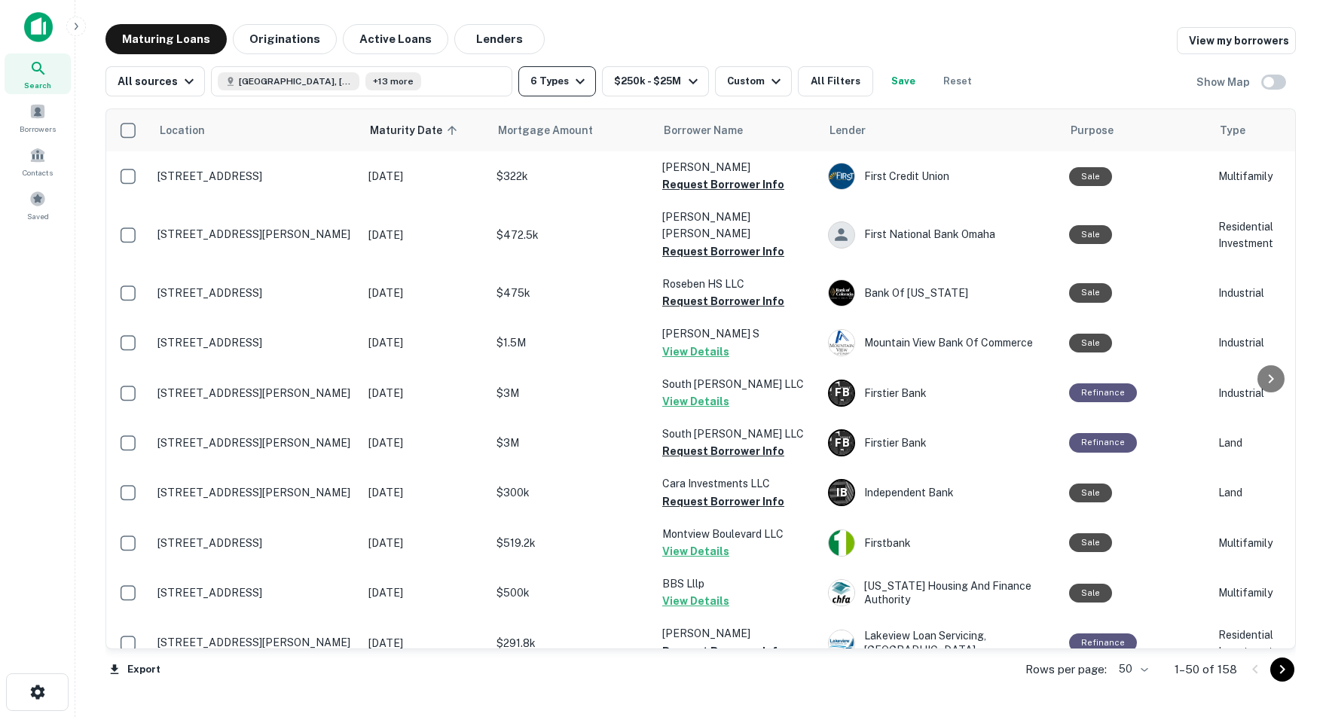
click at [585, 78] on icon "button" at bounding box center [580, 81] width 18 height 18
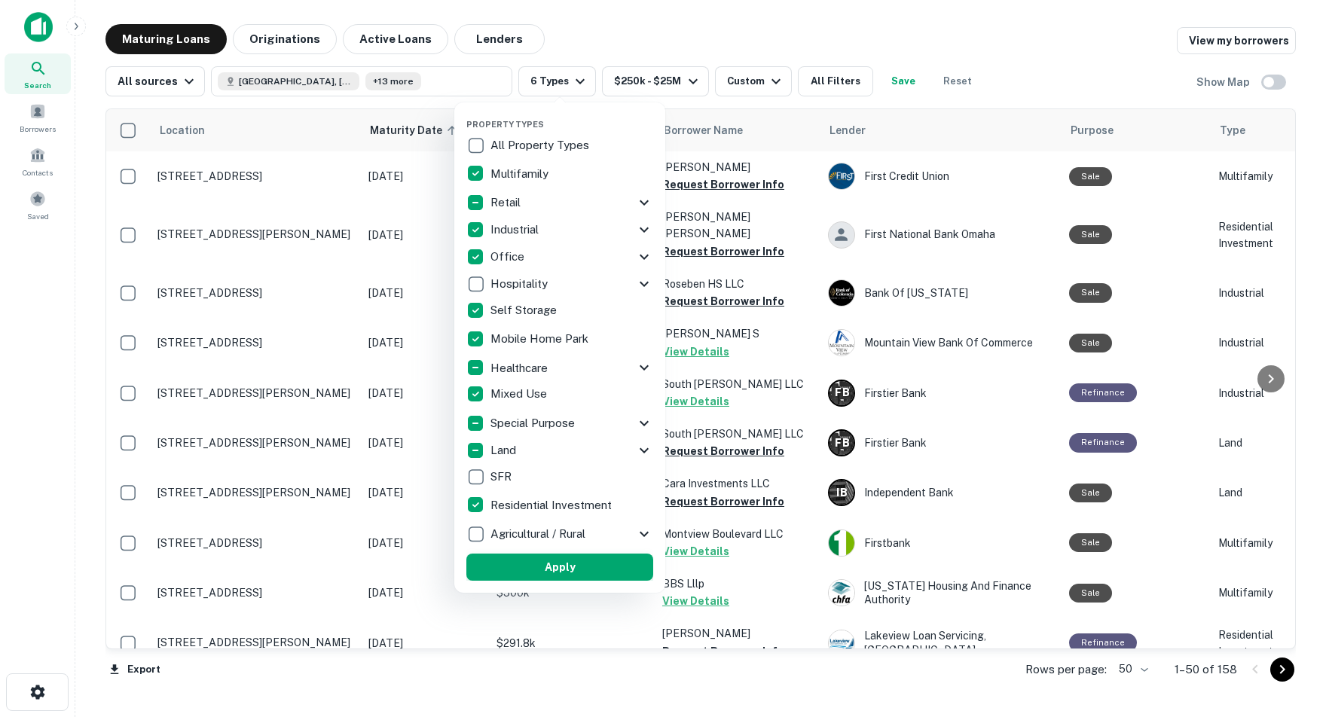
click at [568, 568] on button "Apply" at bounding box center [559, 567] width 187 height 27
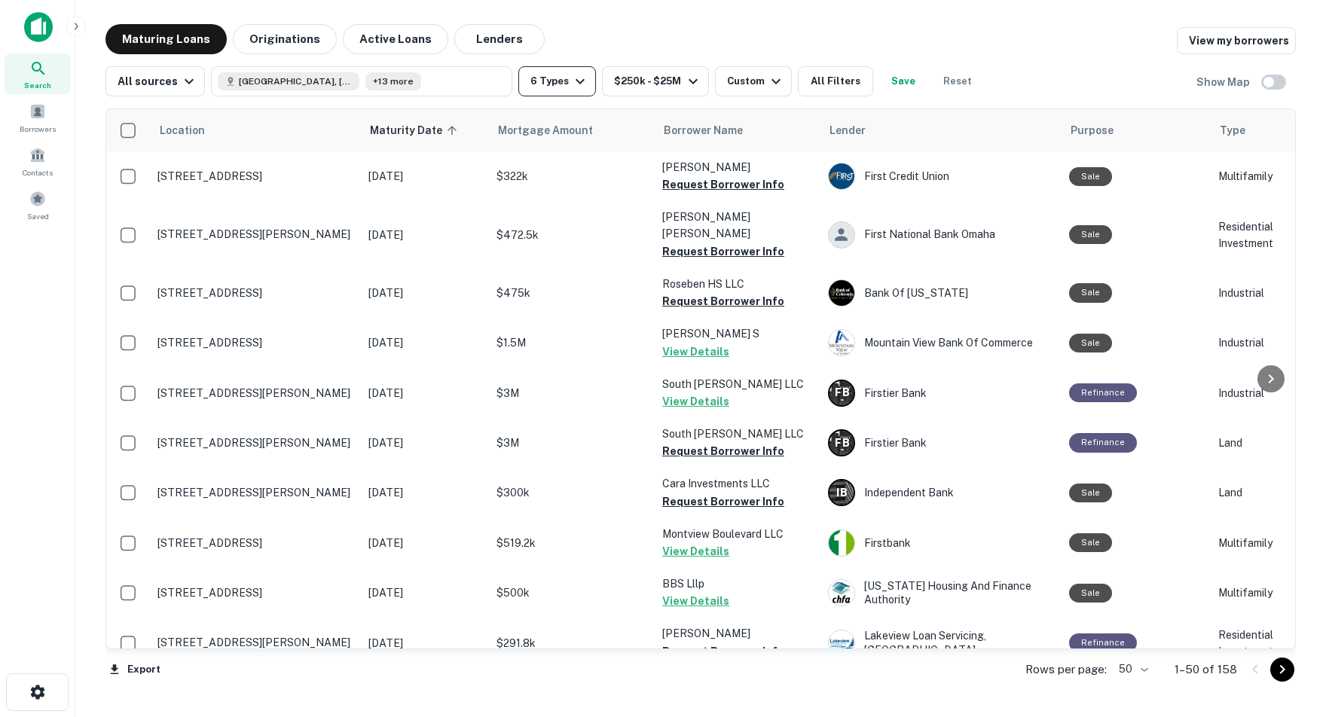
click at [583, 79] on icon "button" at bounding box center [580, 81] width 18 height 18
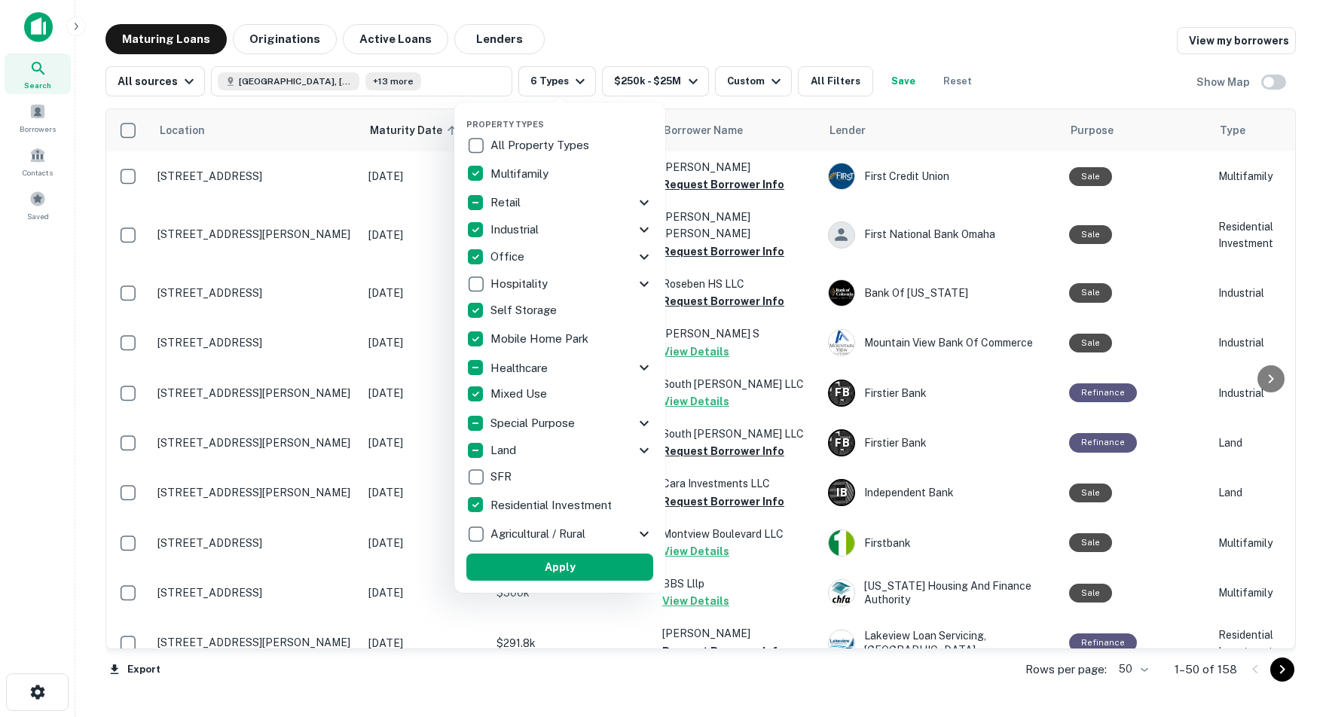
click at [560, 567] on button "Apply" at bounding box center [559, 567] width 187 height 27
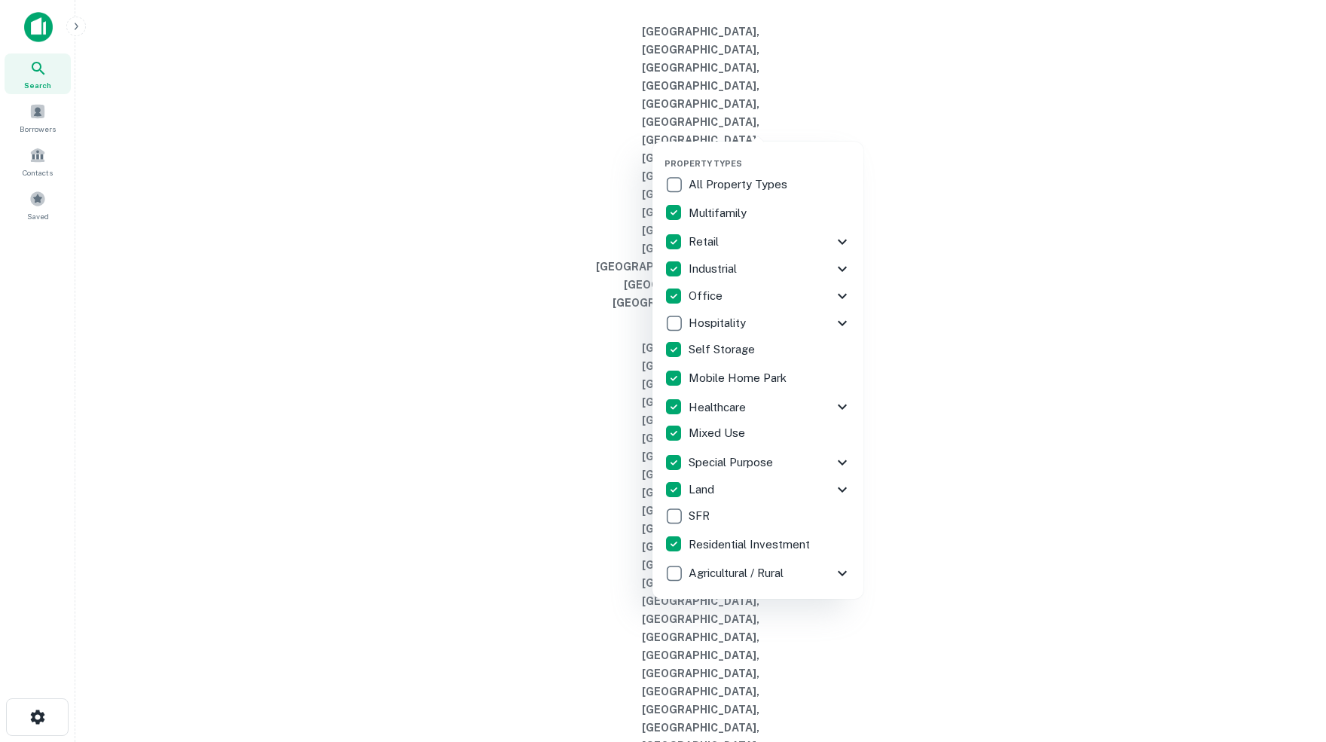
click at [955, 122] on div at bounding box center [663, 371] width 1326 height 742
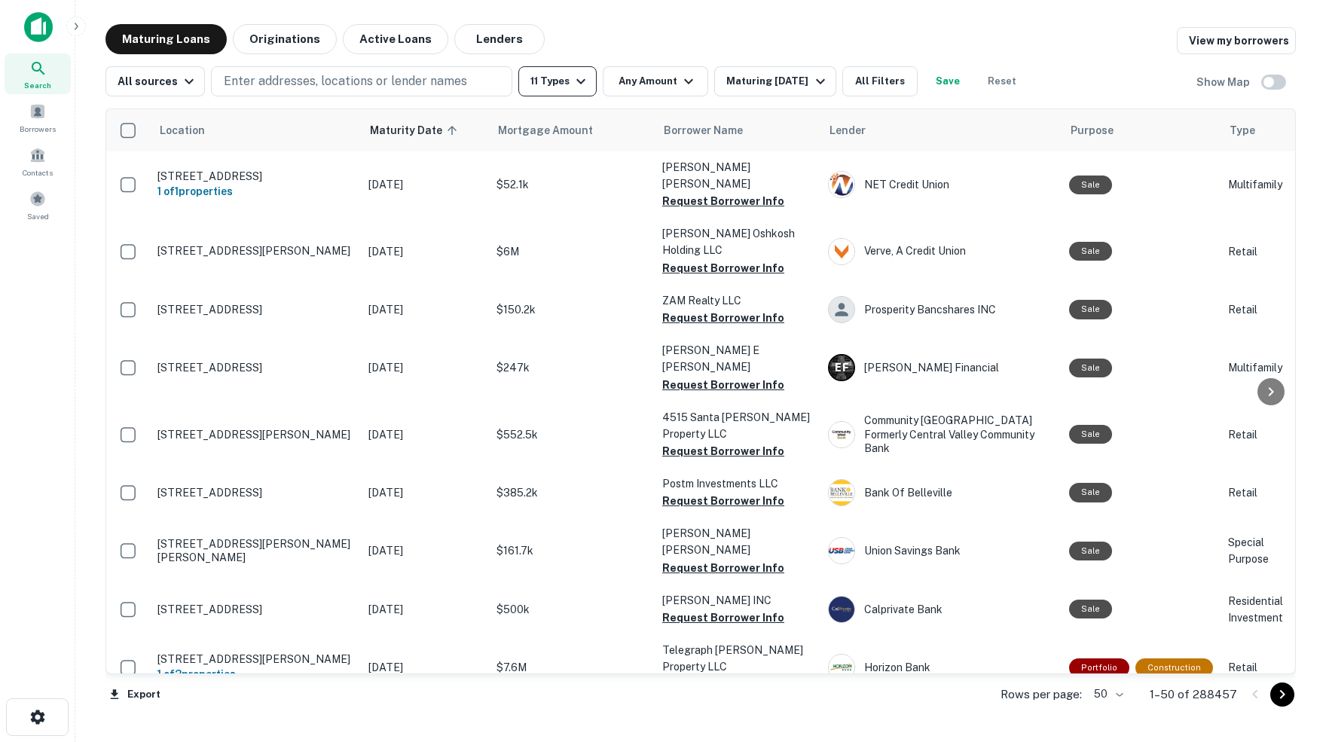
click at [584, 81] on icon "button" at bounding box center [580, 81] width 9 height 5
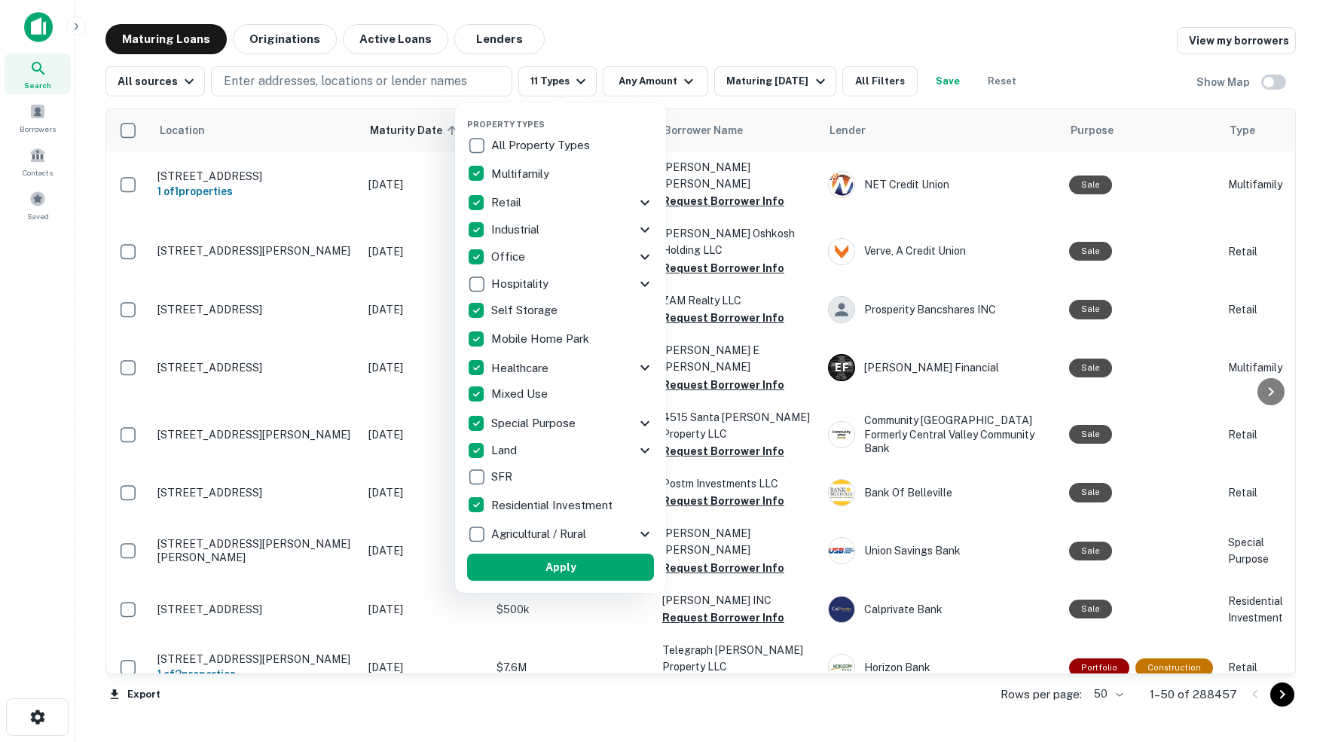
click at [643, 201] on icon at bounding box center [645, 203] width 18 height 18
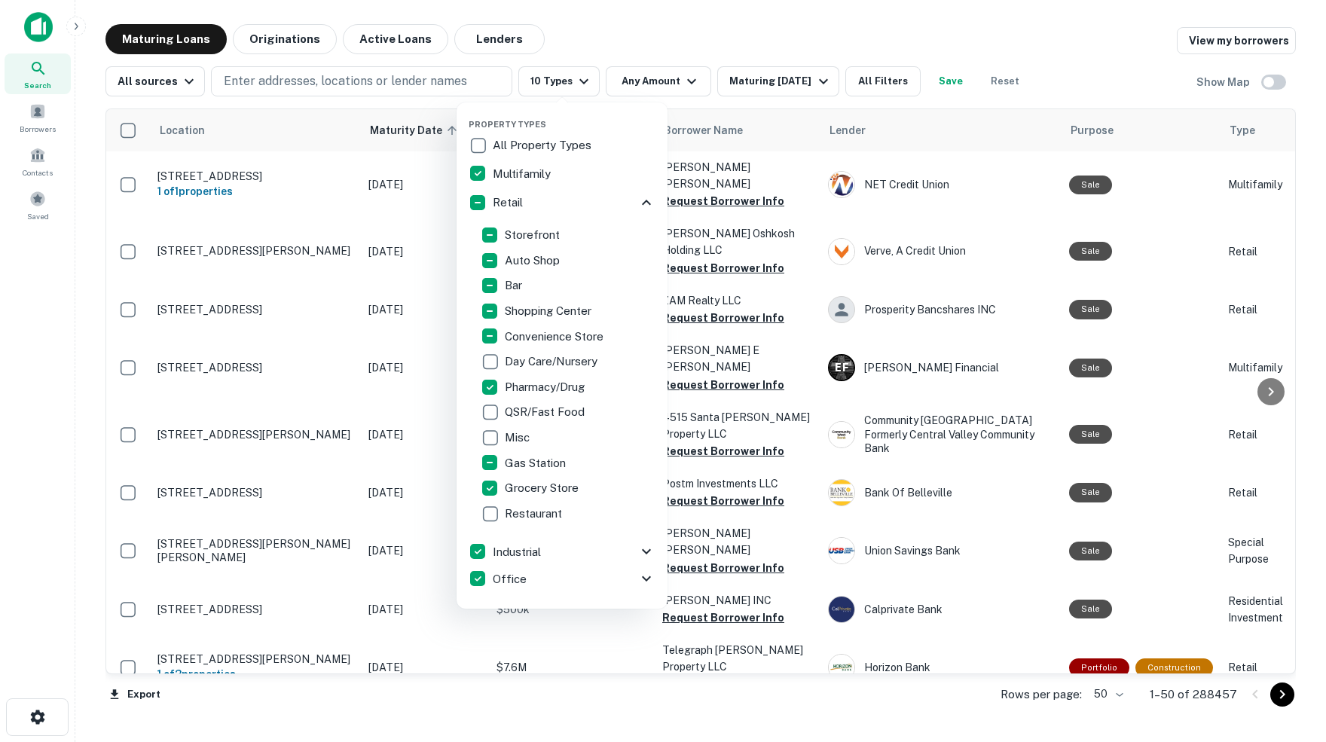
click at [611, 148] on div "All Property Types" at bounding box center [562, 146] width 187 height 26
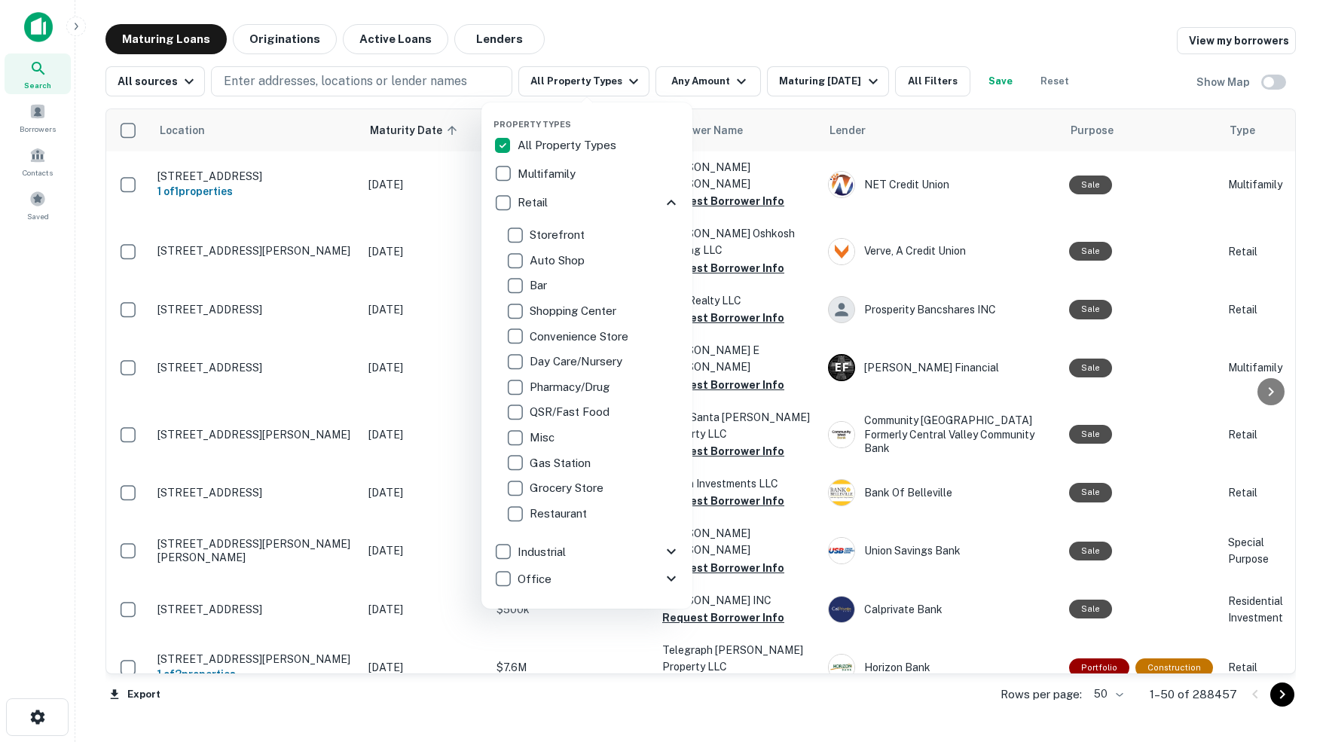
click at [624, 44] on div at bounding box center [663, 371] width 1326 height 742
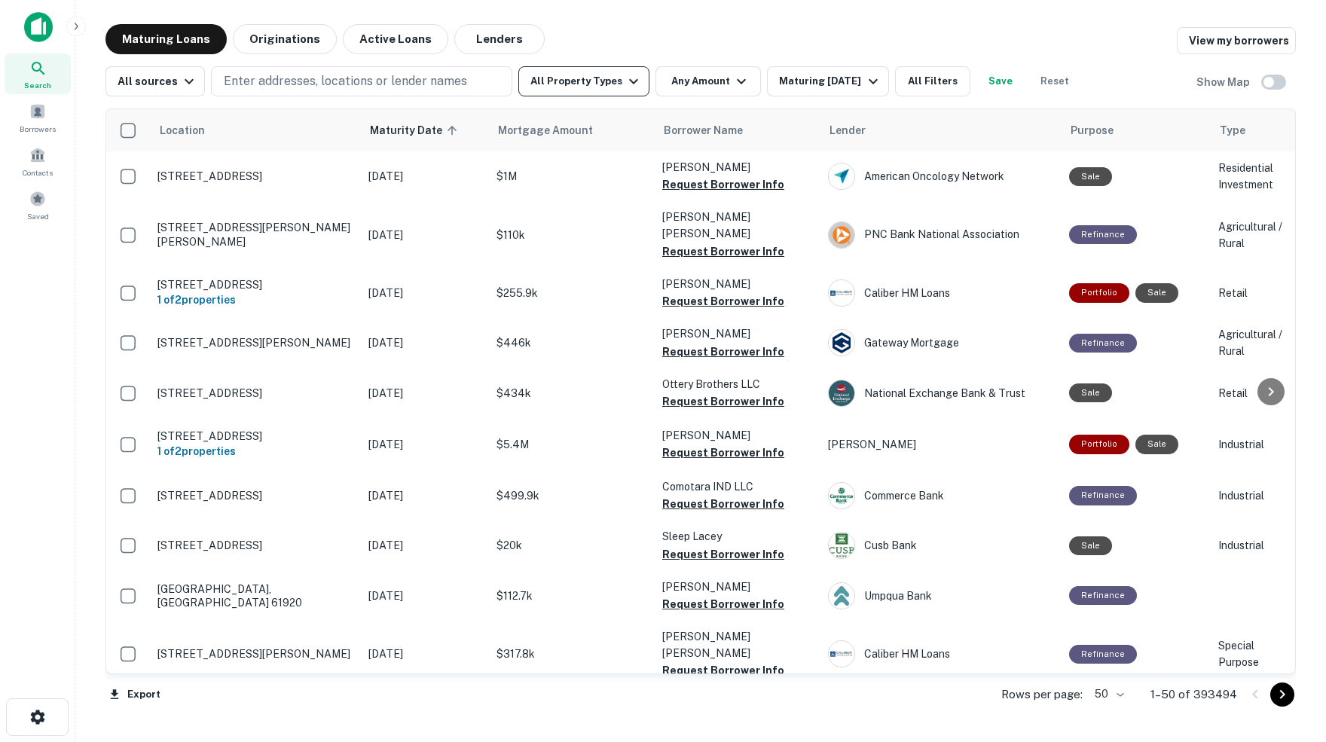
click at [640, 83] on icon "button" at bounding box center [634, 81] width 18 height 18
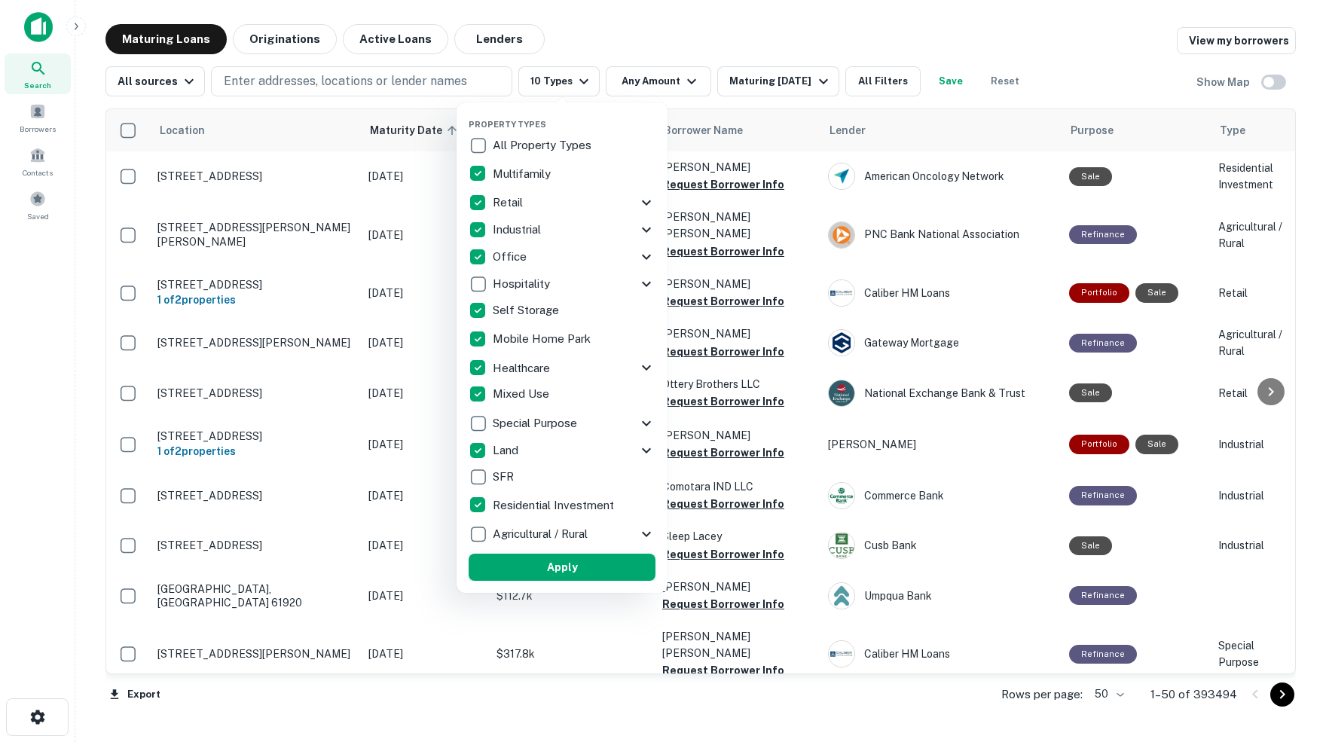
click at [563, 574] on button "Apply" at bounding box center [562, 567] width 187 height 27
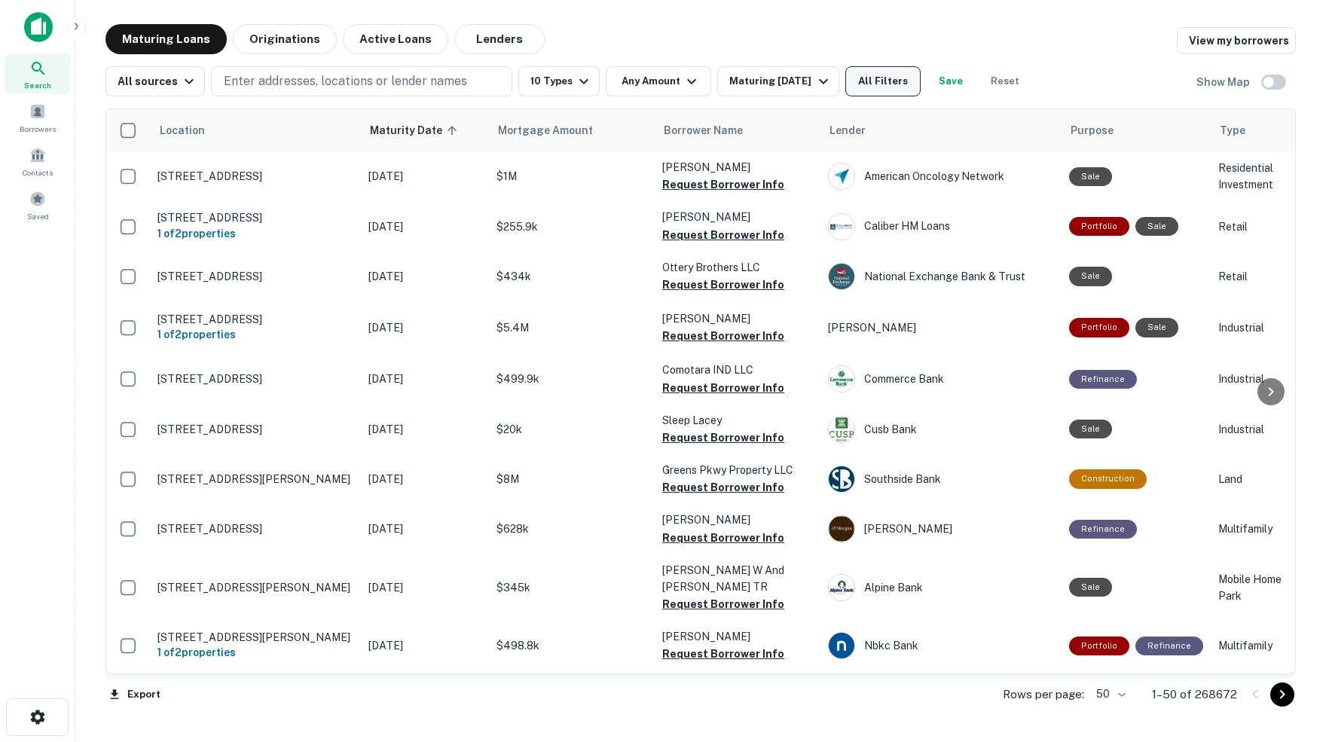
click at [897, 81] on button "All Filters" at bounding box center [882, 81] width 75 height 30
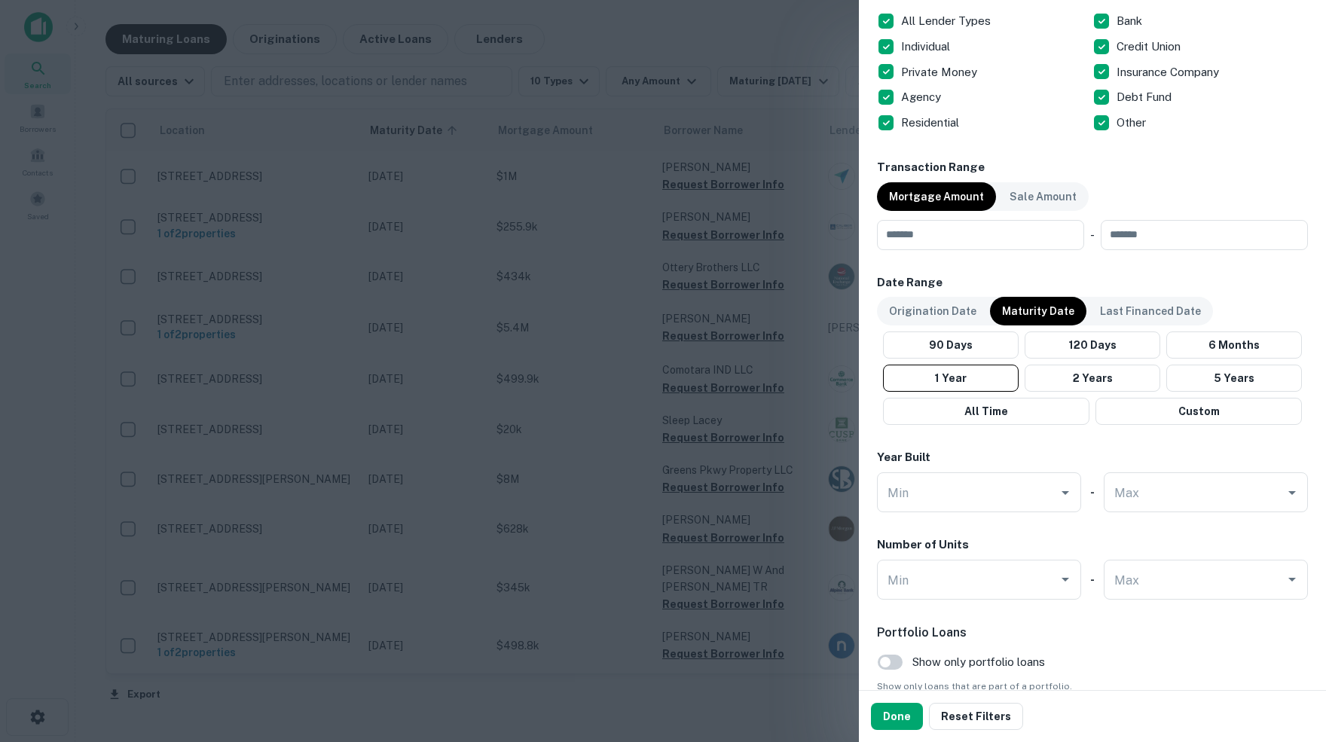
scroll to position [972, 0]
click at [1234, 337] on button "6 Months" at bounding box center [1234, 344] width 136 height 27
click at [940, 229] on input "number" at bounding box center [975, 234] width 197 height 30
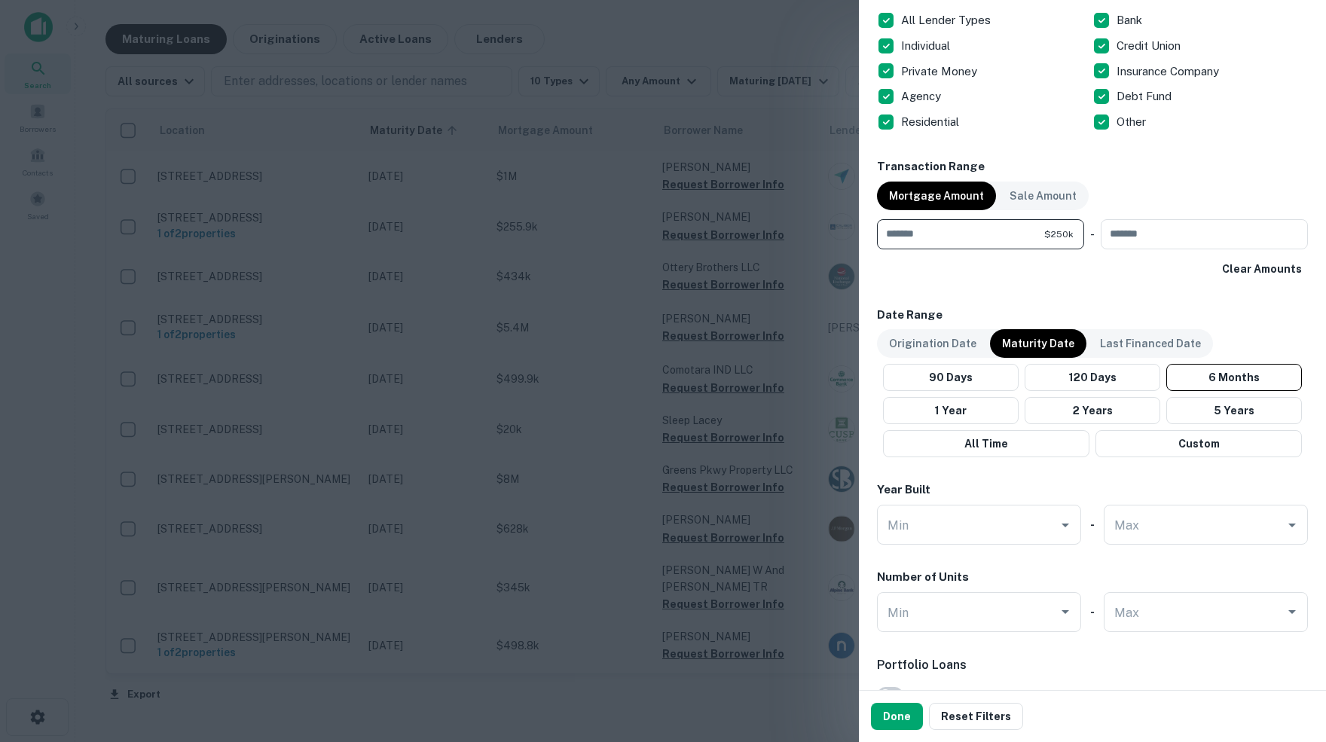
type input "******"
type input "********"
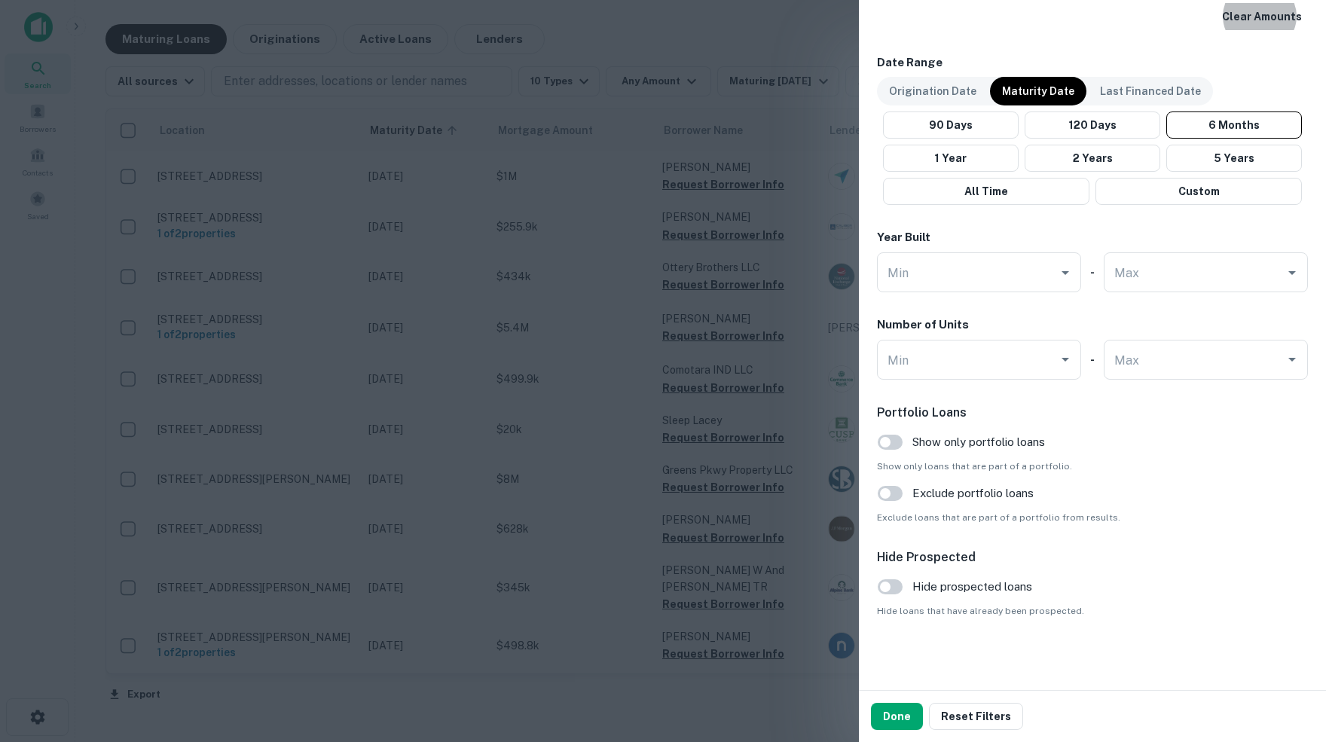
scroll to position [1227, 0]
click at [897, 716] on button "Done" at bounding box center [897, 716] width 52 height 27
